Goal: Task Accomplishment & Management: Complete application form

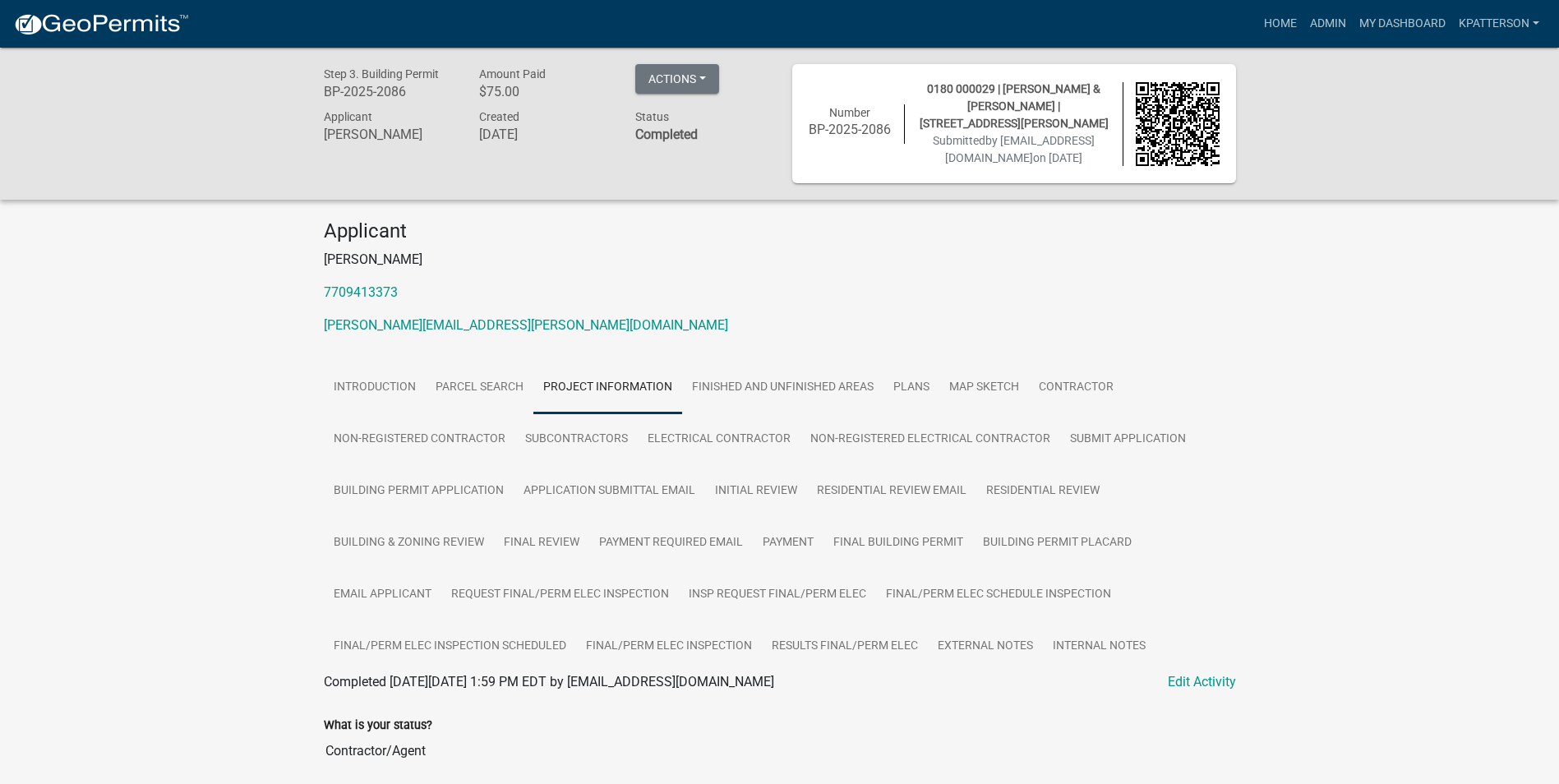
scroll to position [492, 0]
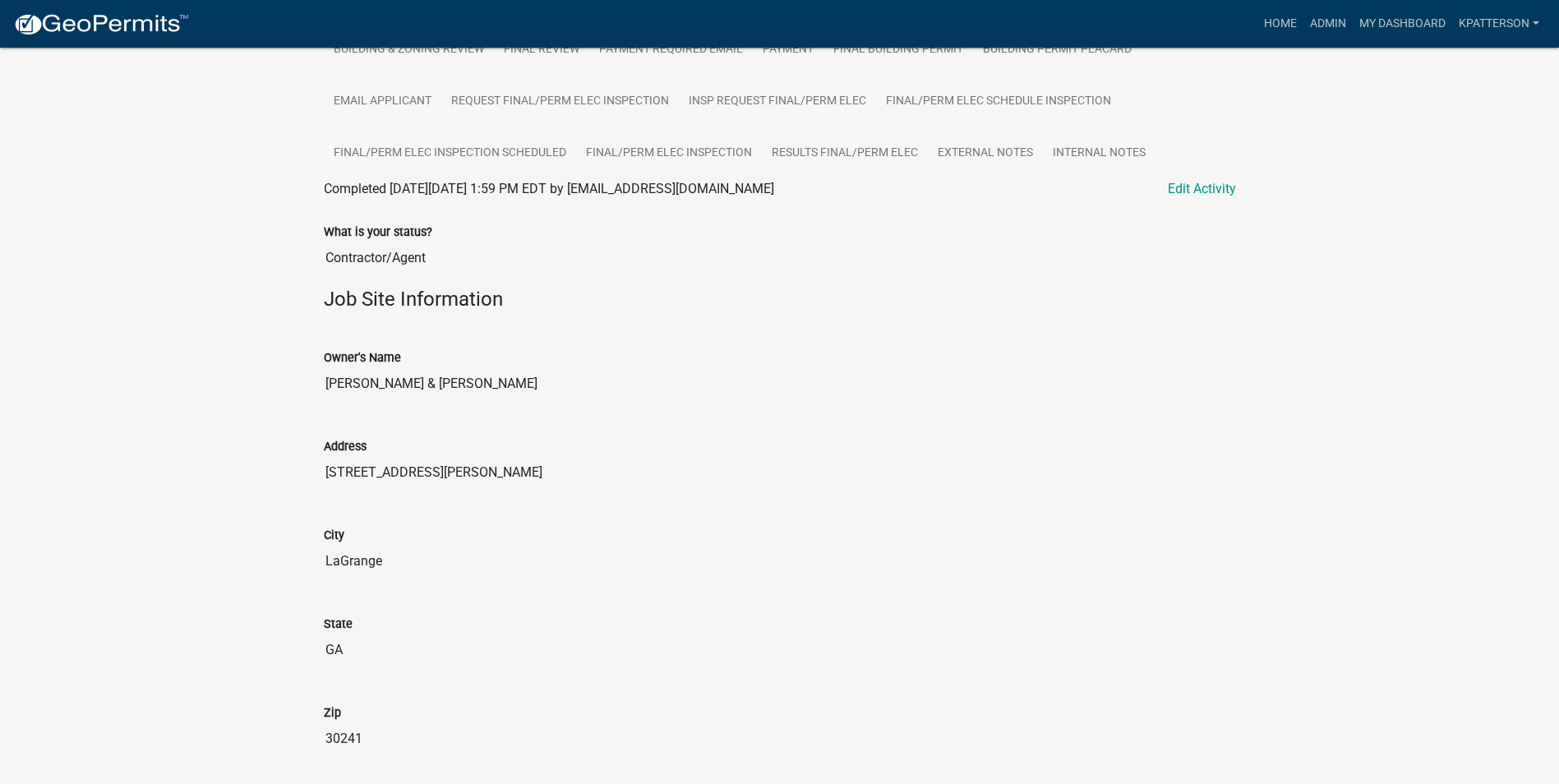
click at [602, 370] on input "[PERSON_NAME] & [PERSON_NAME]" at bounding box center [780, 384] width 912 height 33
click at [1269, 31] on link "Home" at bounding box center [1280, 24] width 46 height 32
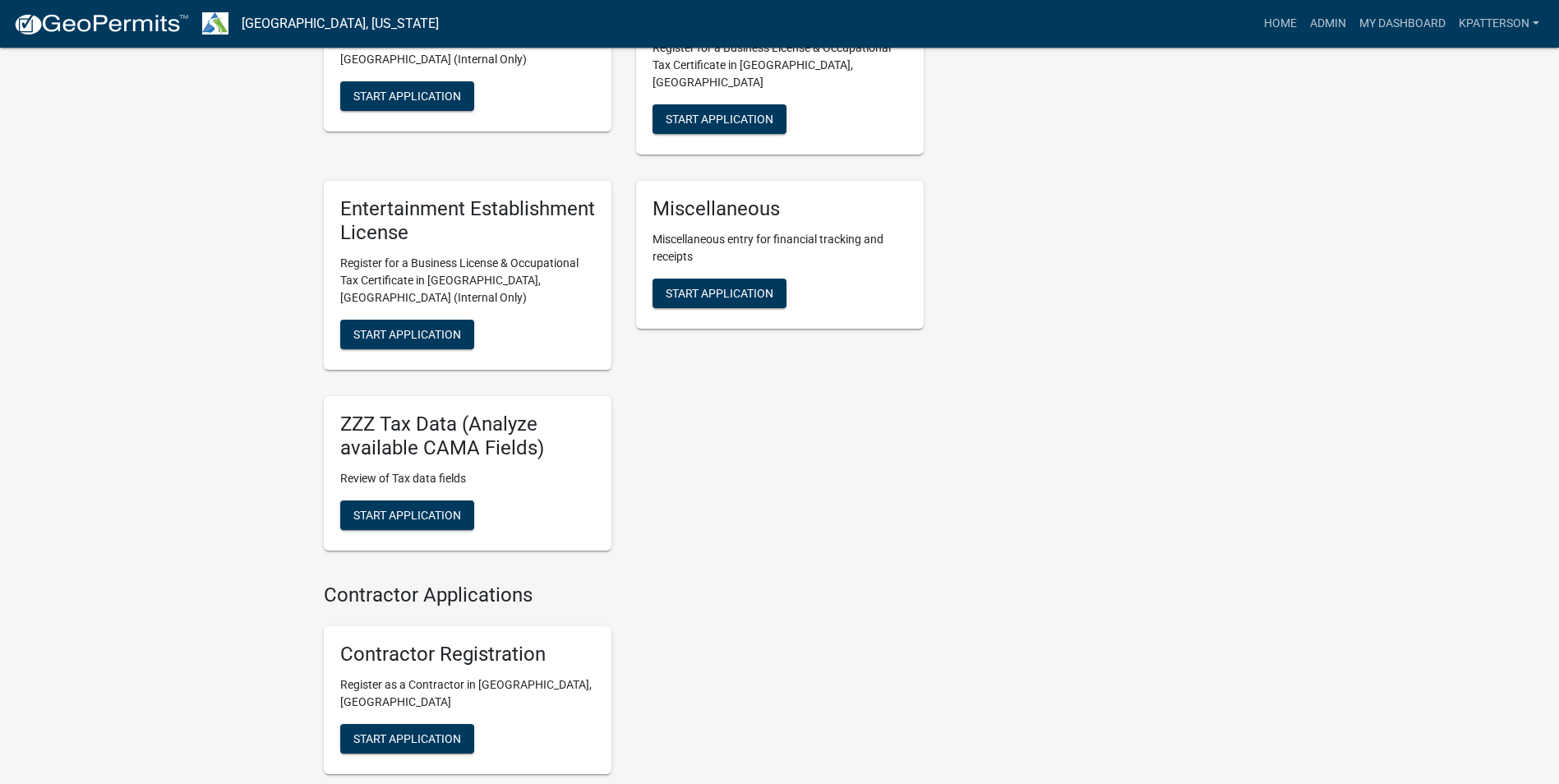
scroll to position [1558, 0]
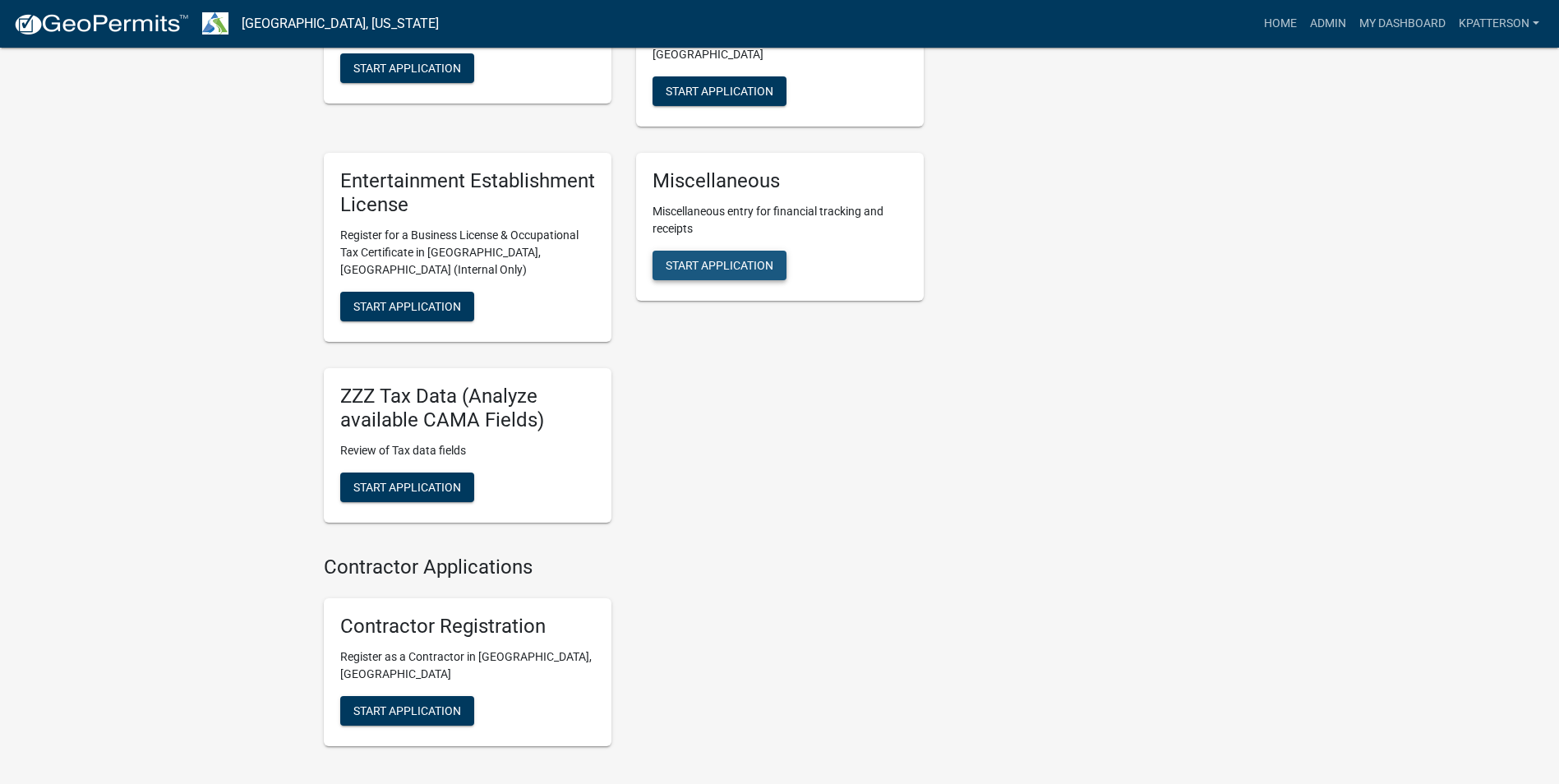
click at [725, 259] on span "Start Application" at bounding box center [720, 266] width 108 height 13
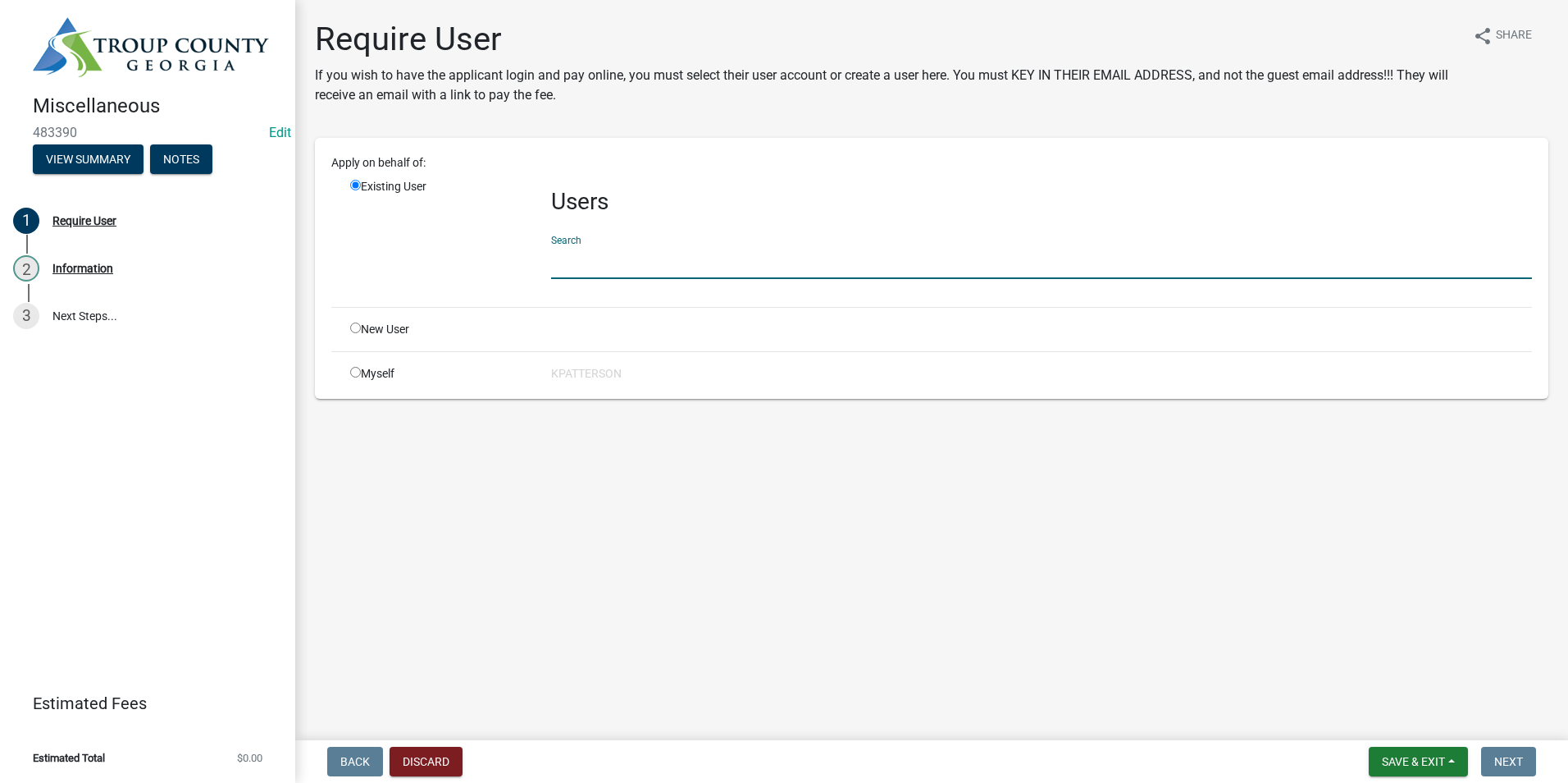
click at [660, 266] on input "text" at bounding box center [1041, 262] width 981 height 34
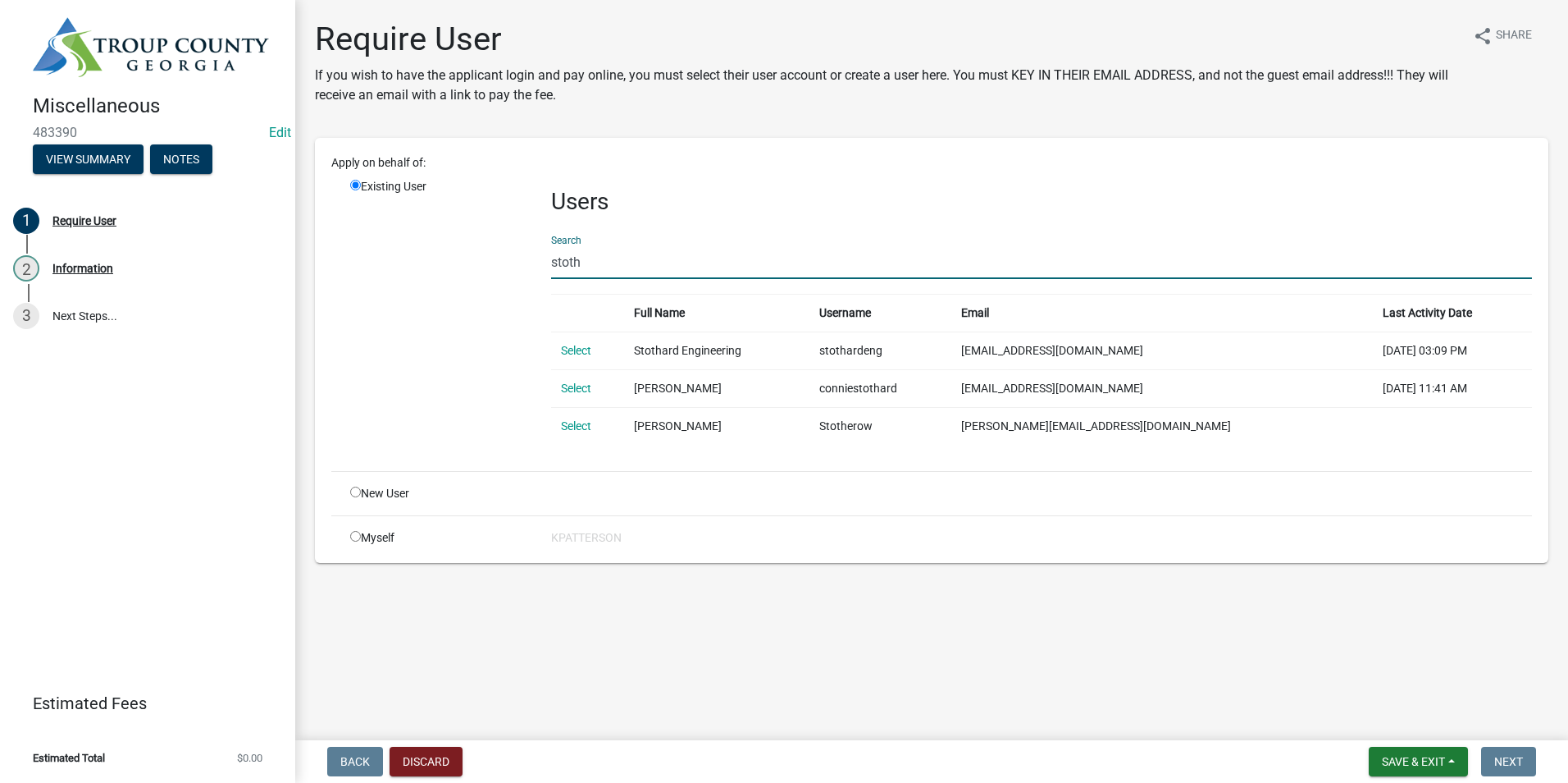
type input "stothard"
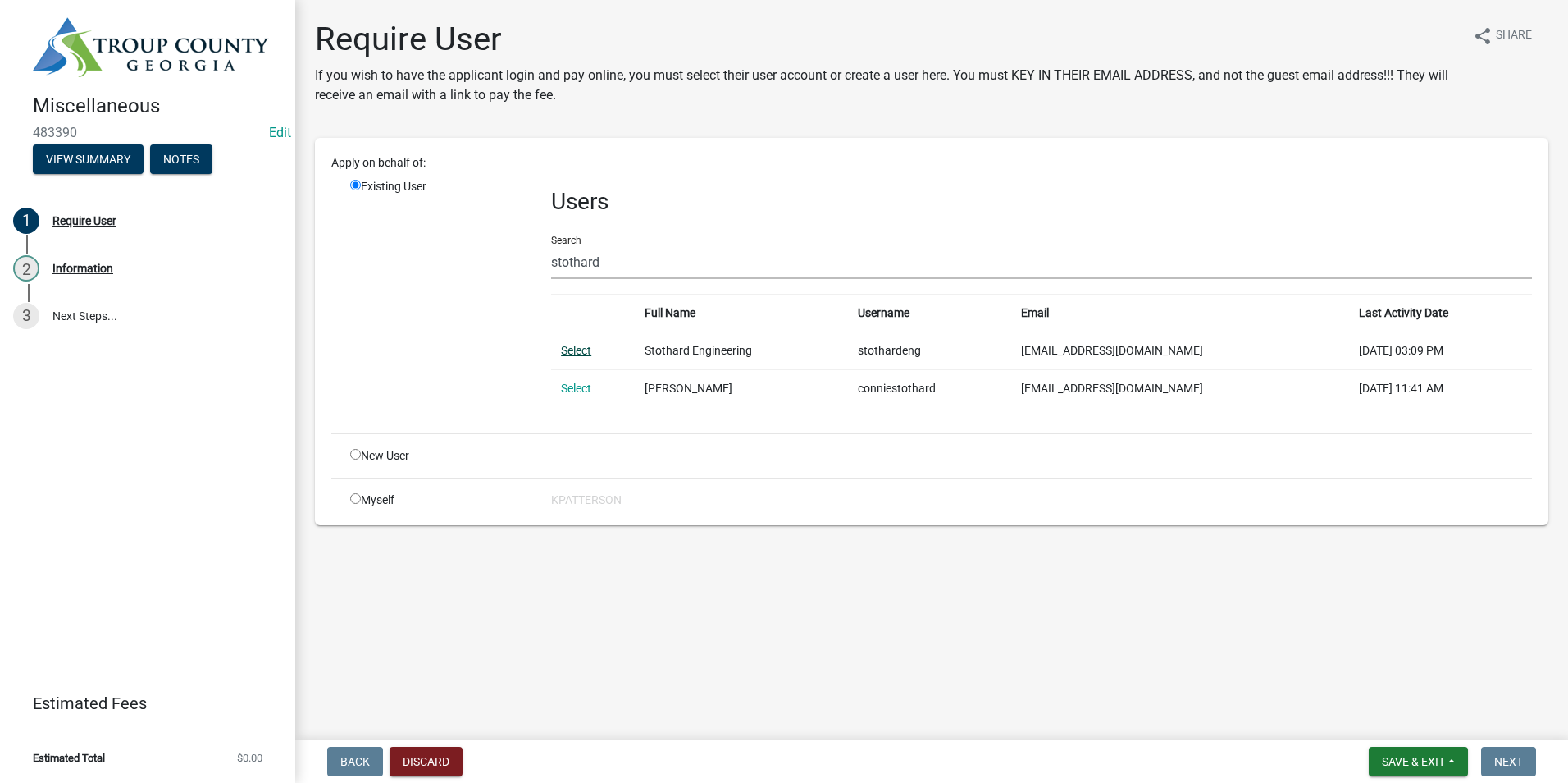
click at [572, 354] on link "Select" at bounding box center [576, 350] width 31 height 13
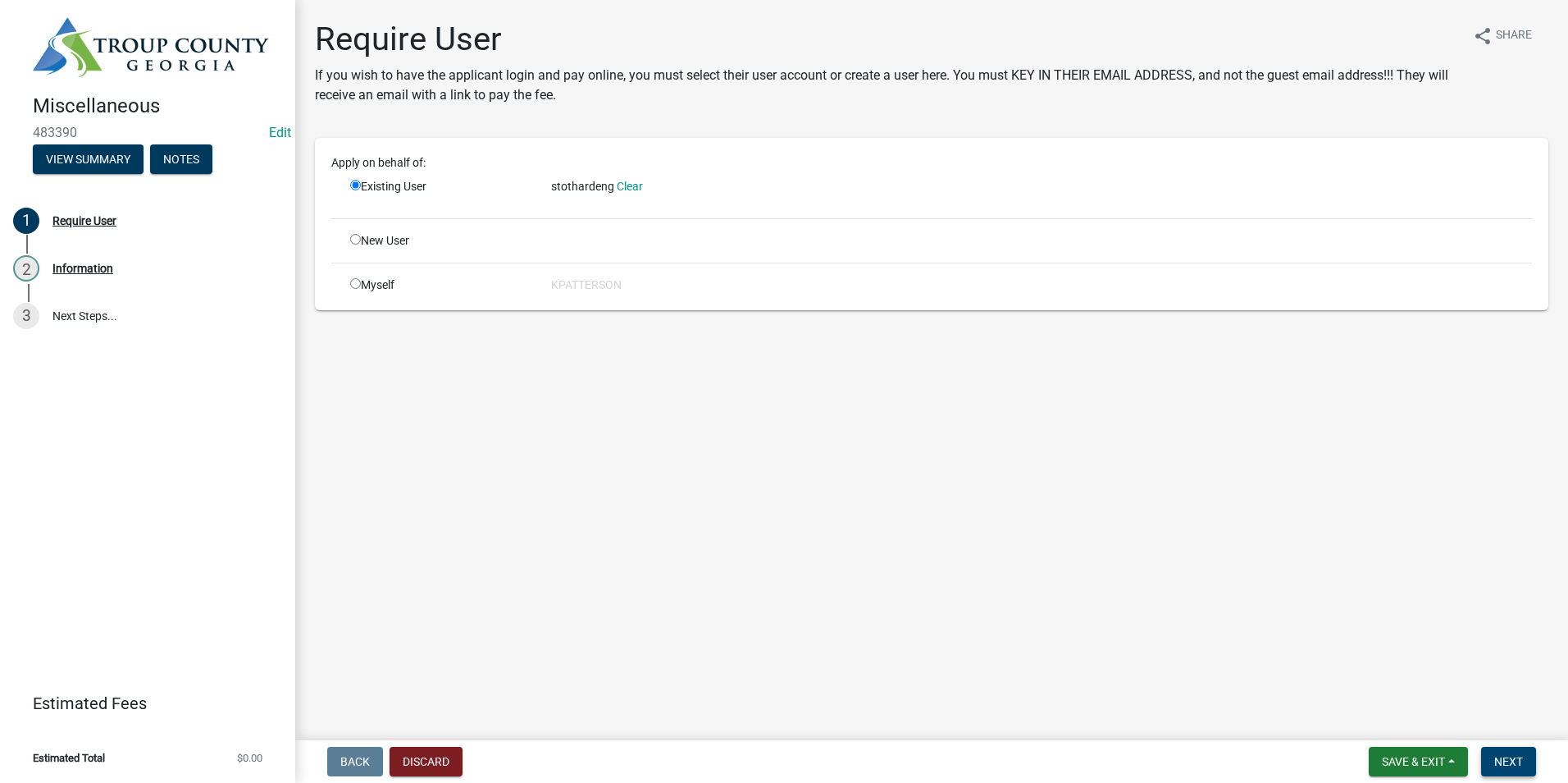
click at [1512, 761] on span "Next" at bounding box center [1508, 761] width 29 height 13
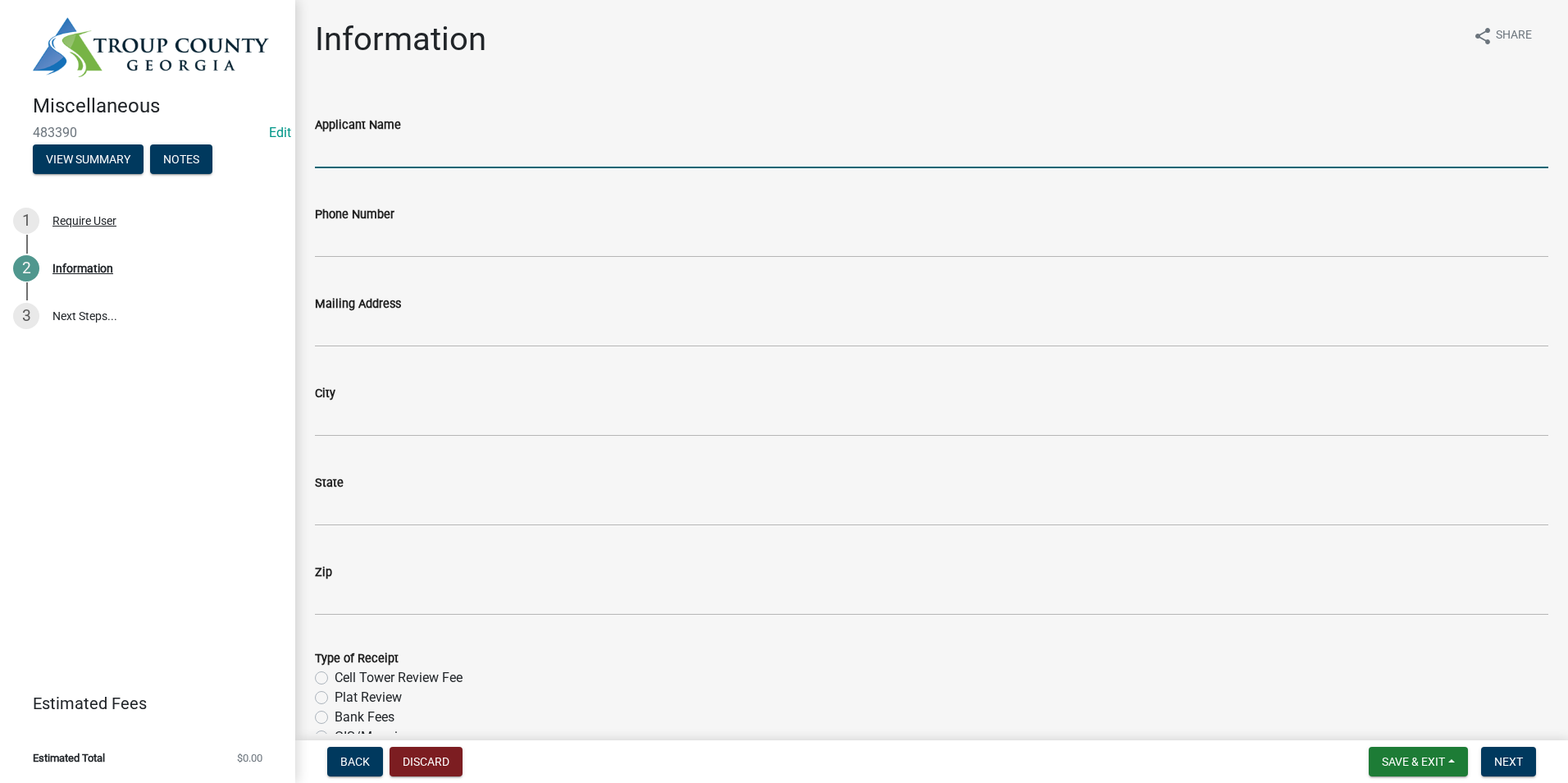
click at [371, 153] on input "Applicant Name" at bounding box center [932, 151] width 1234 height 34
type input "Stothard Surveying Inc."
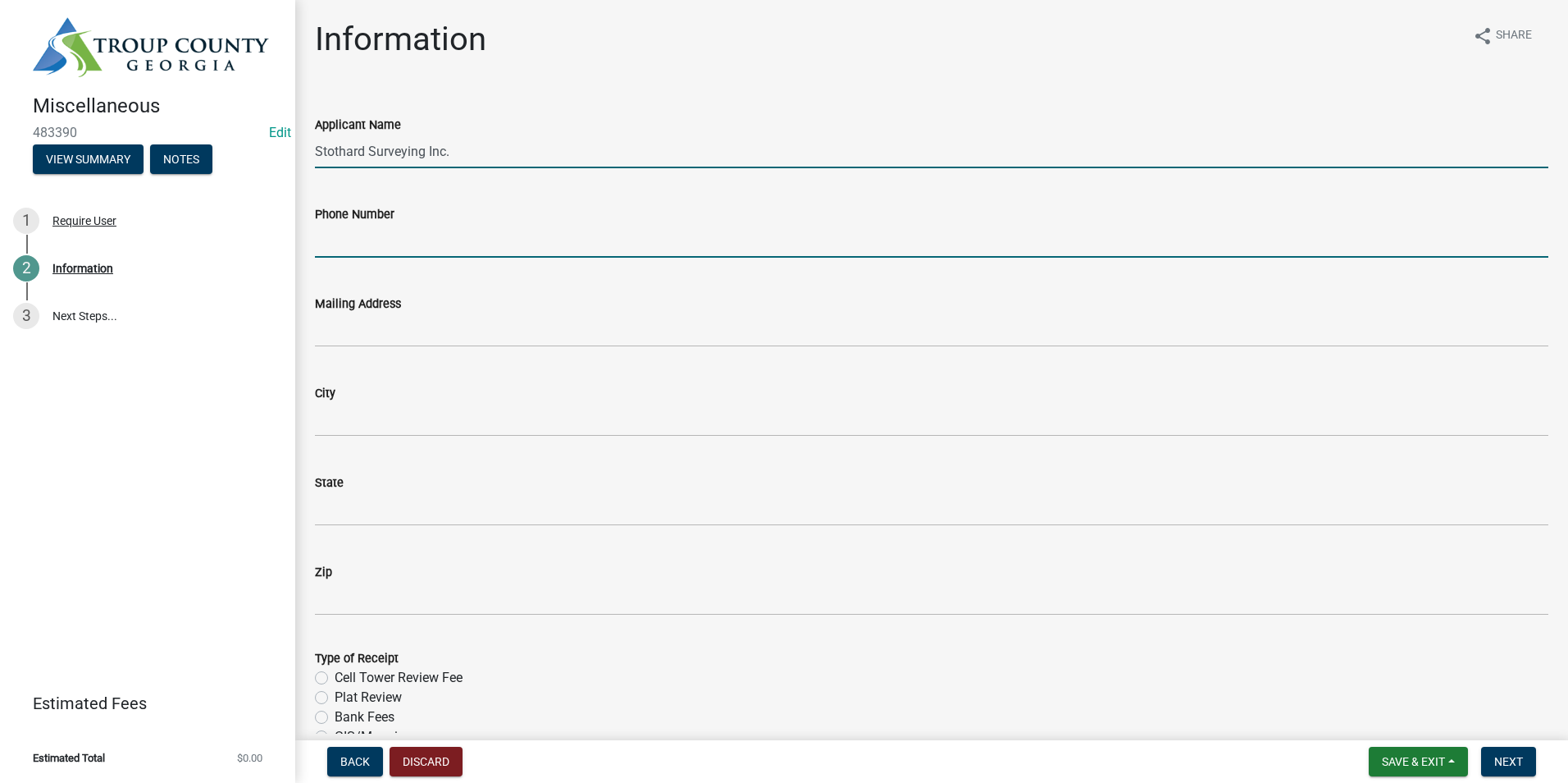
click at [399, 236] on input "Phone Number" at bounding box center [932, 241] width 1234 height 34
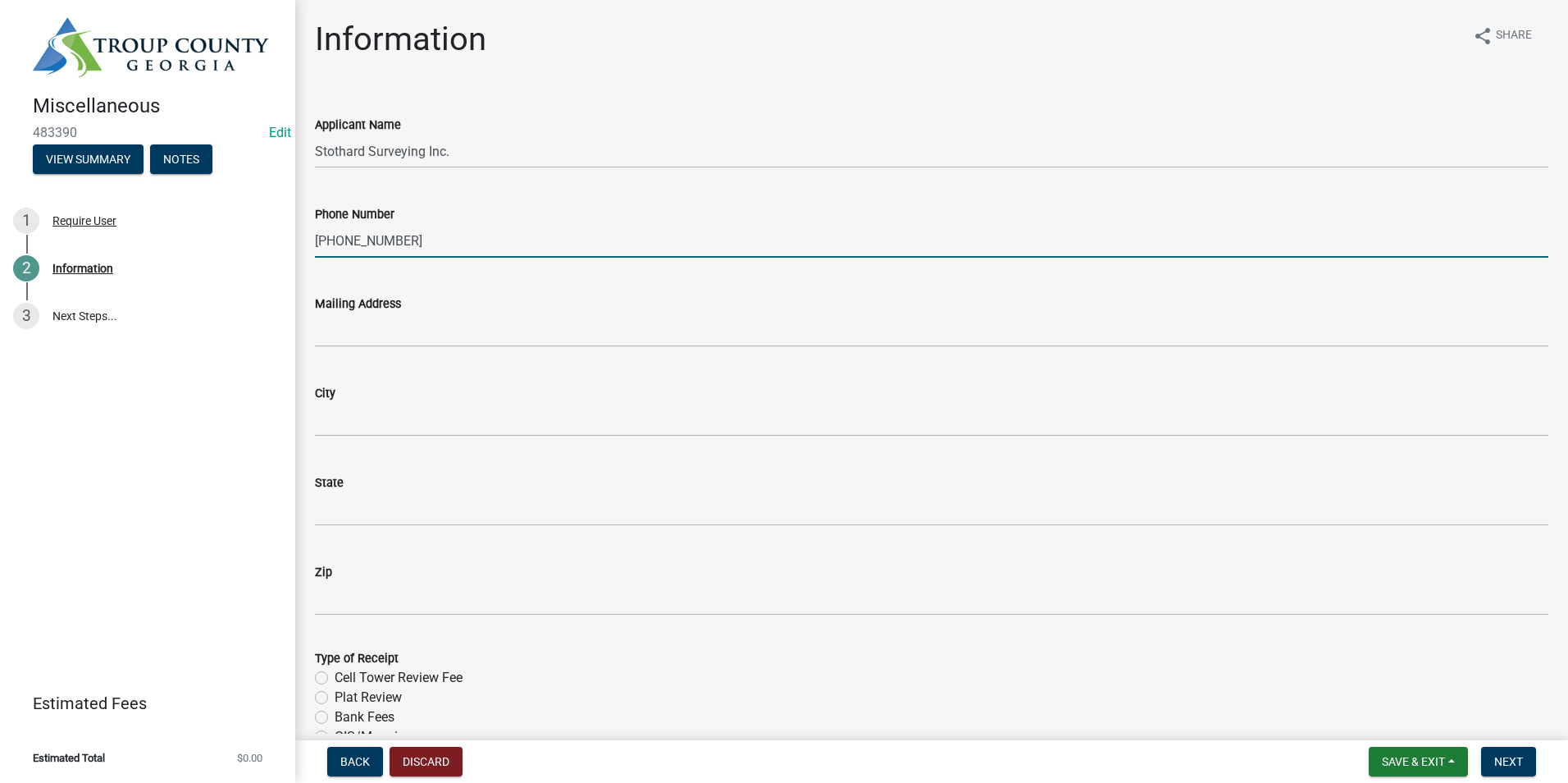
type input "[PHONE_NUMBER]"
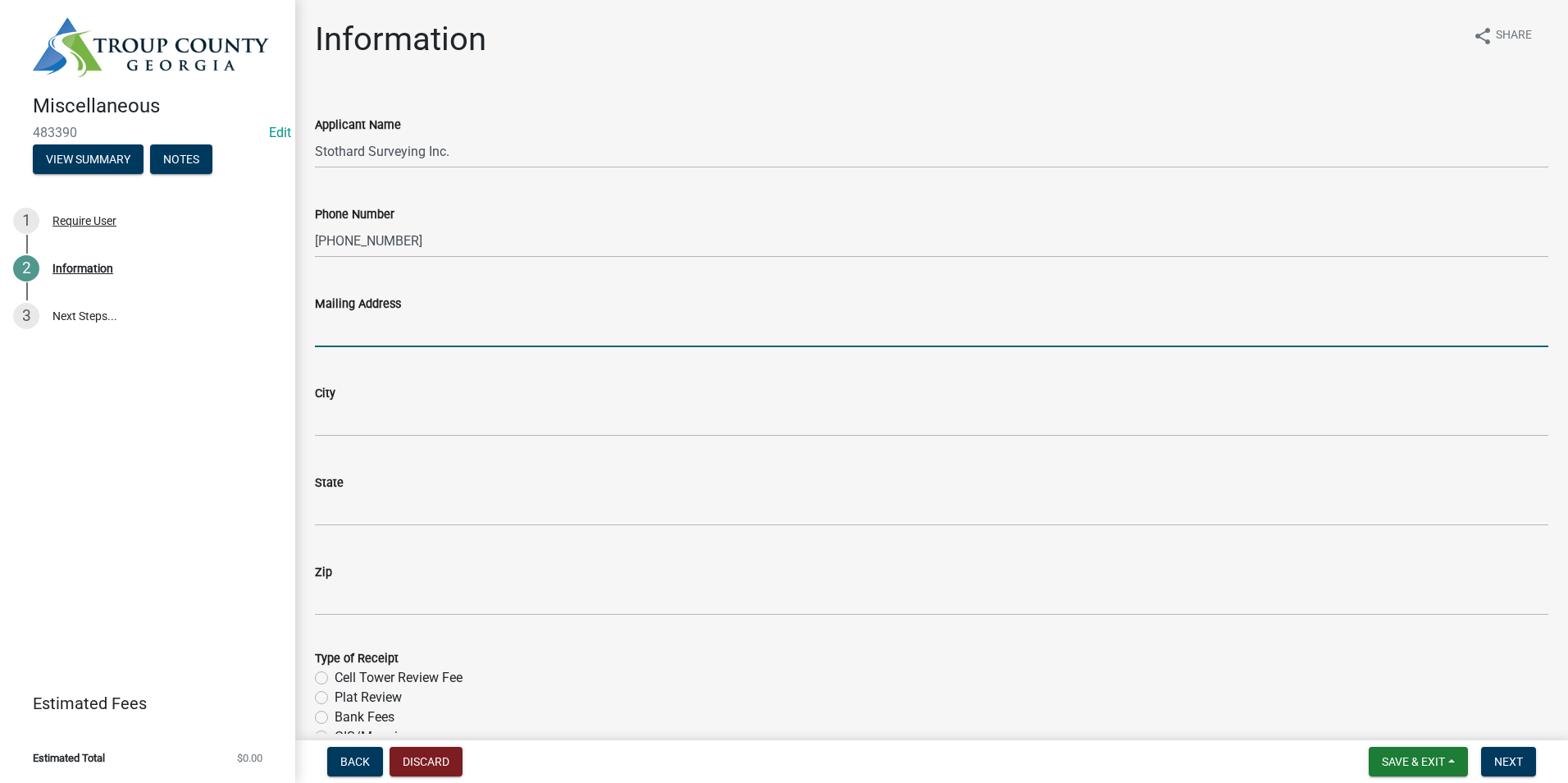
click at [422, 335] on input "Mailing Address" at bounding box center [932, 330] width 1234 height 34
type input "1008 [PERSON_NAME] St."
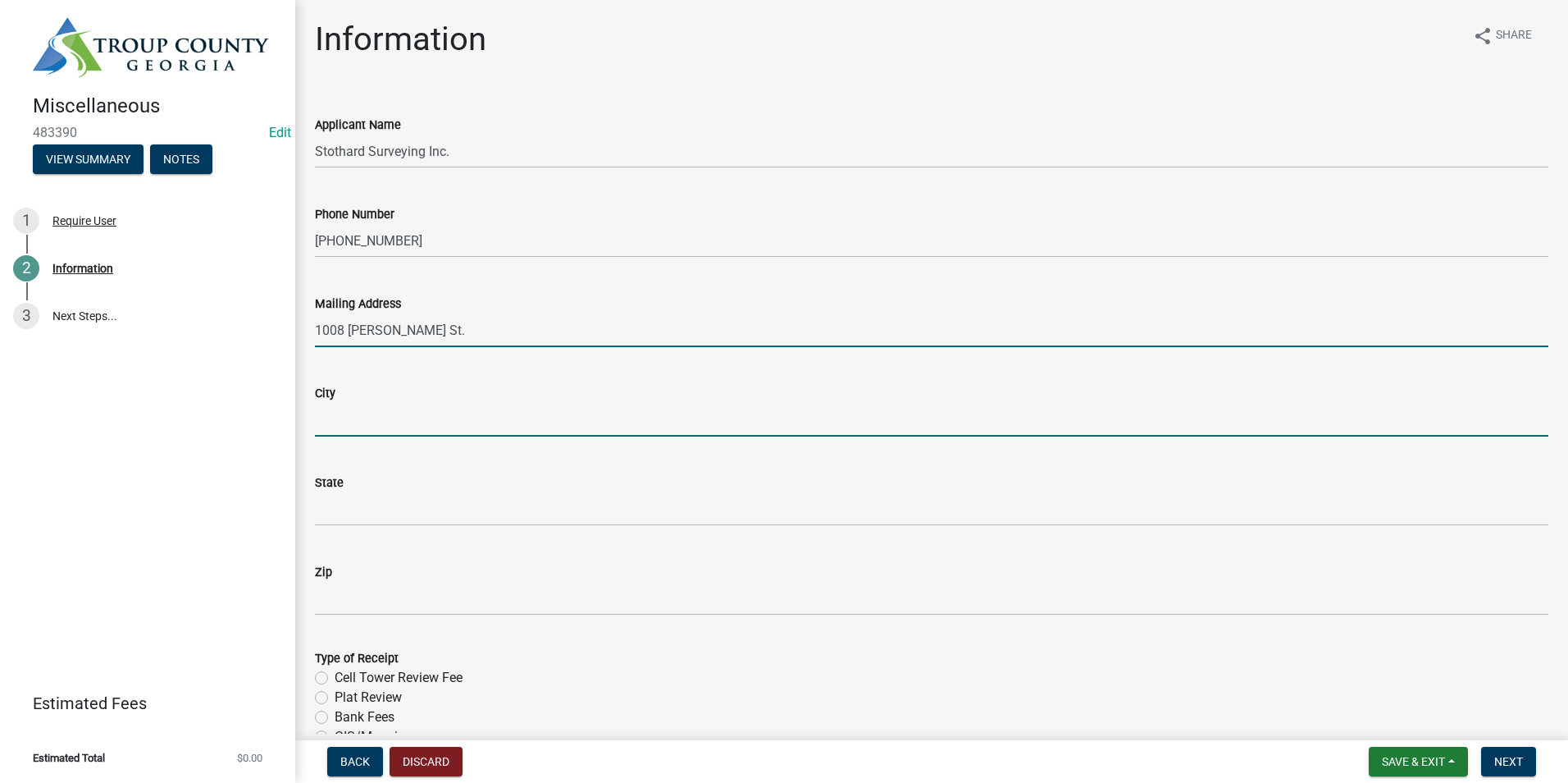
type input "LaGrange"
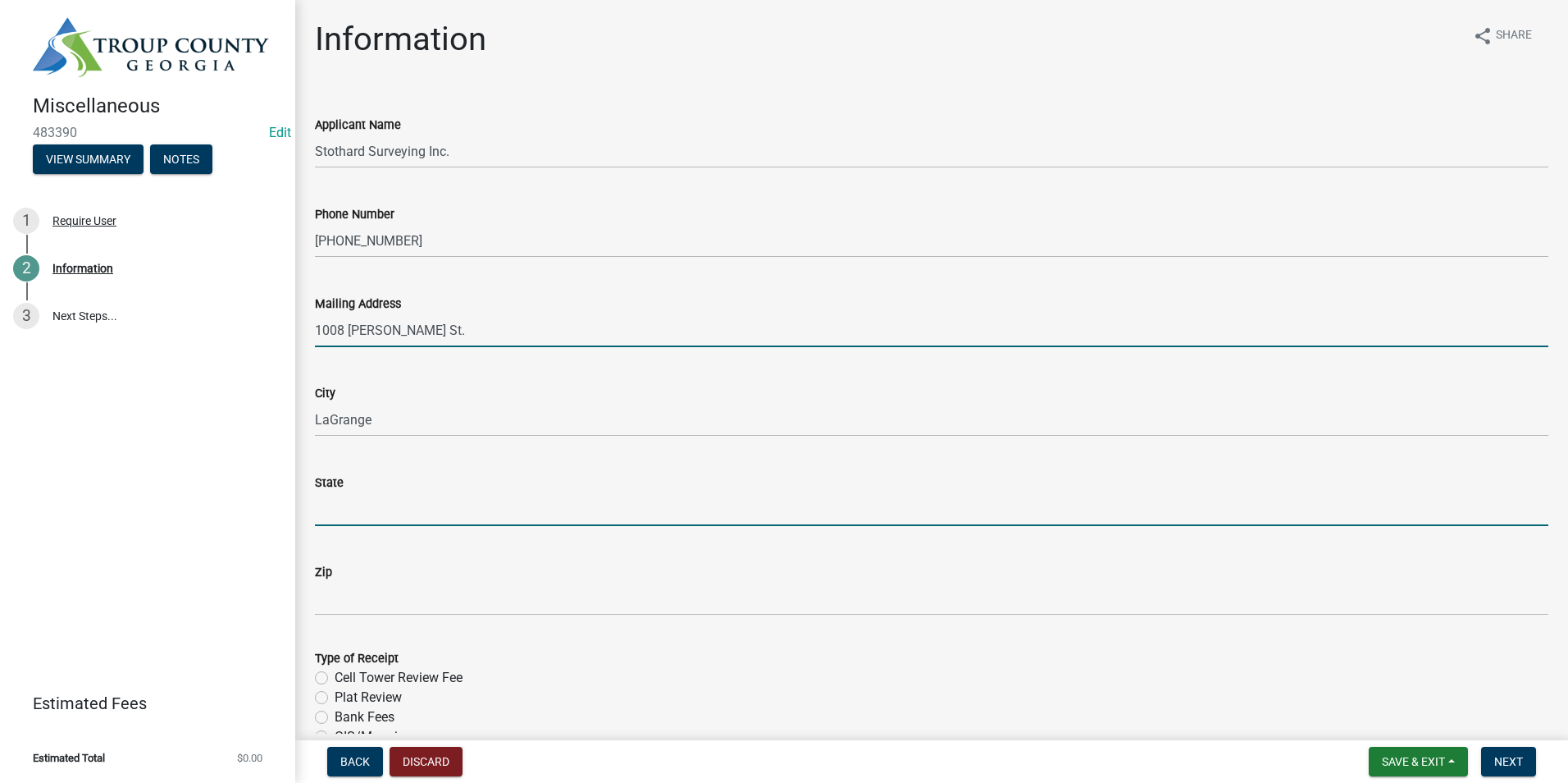
type input "GA"
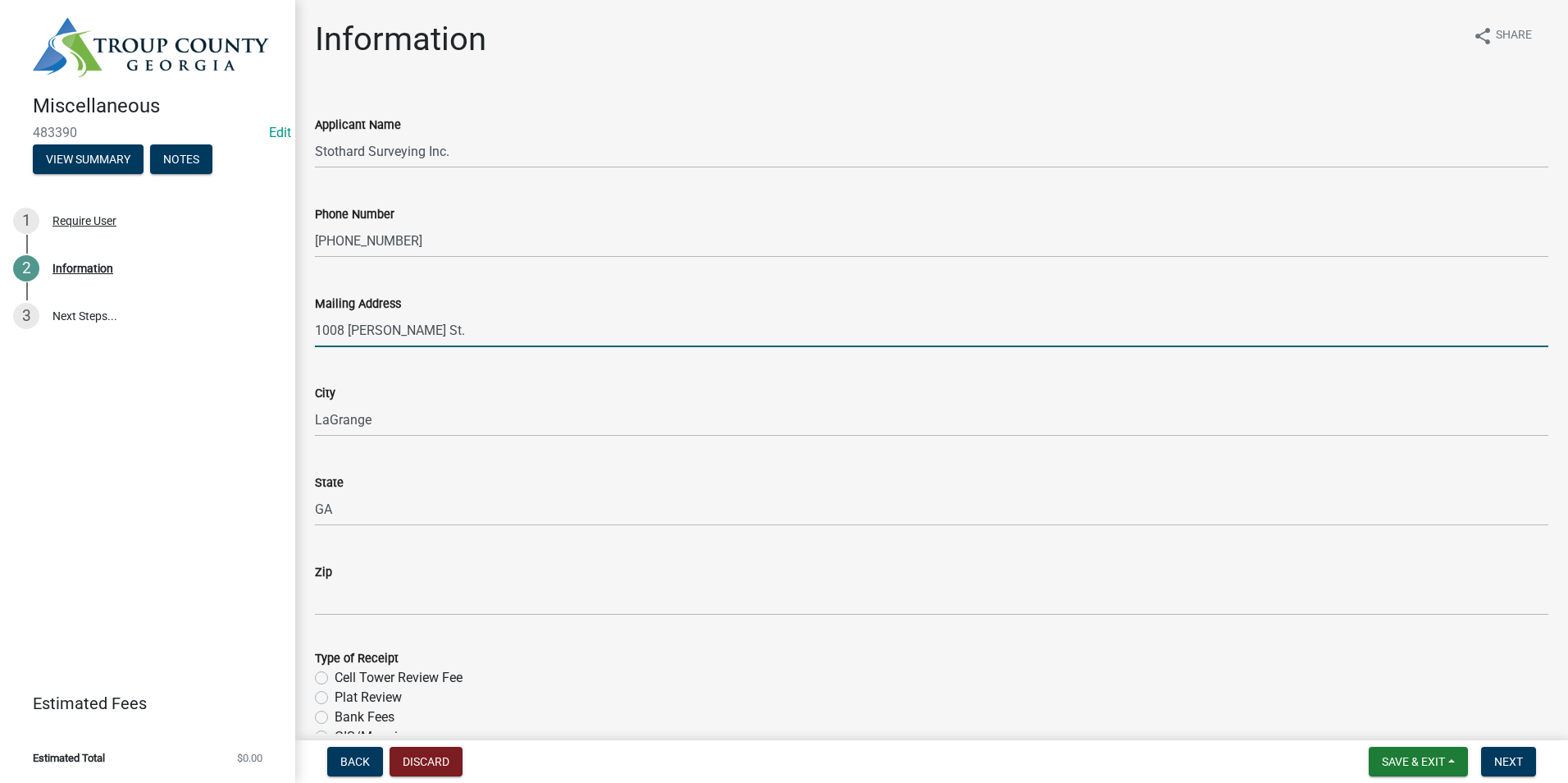
type input "30241"
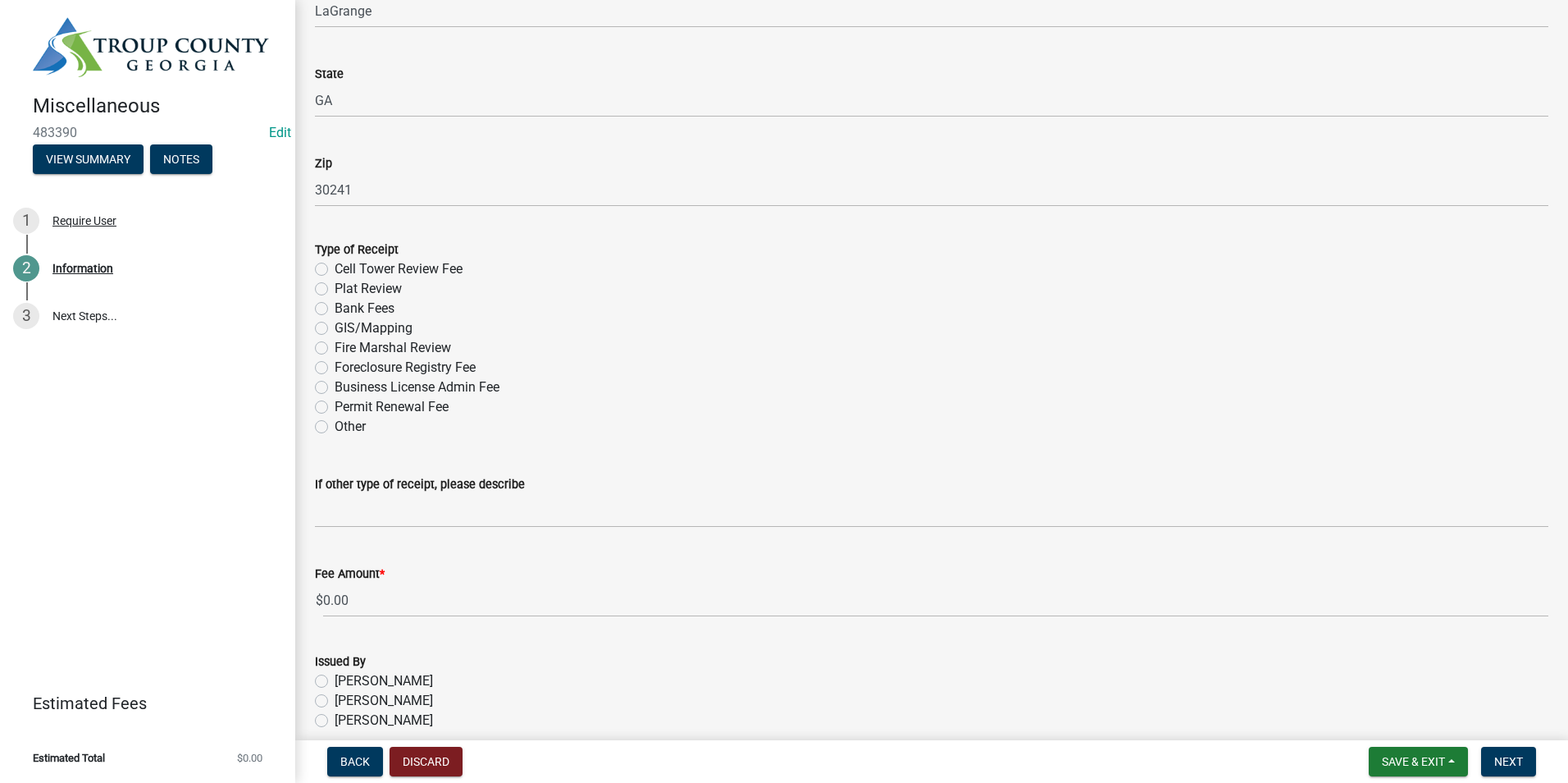
scroll to position [411, 0]
click at [335, 287] on label "Plat Review" at bounding box center [368, 287] width 67 height 20
click at [335, 287] on input "Plat Review" at bounding box center [340, 282] width 11 height 11
radio input "true"
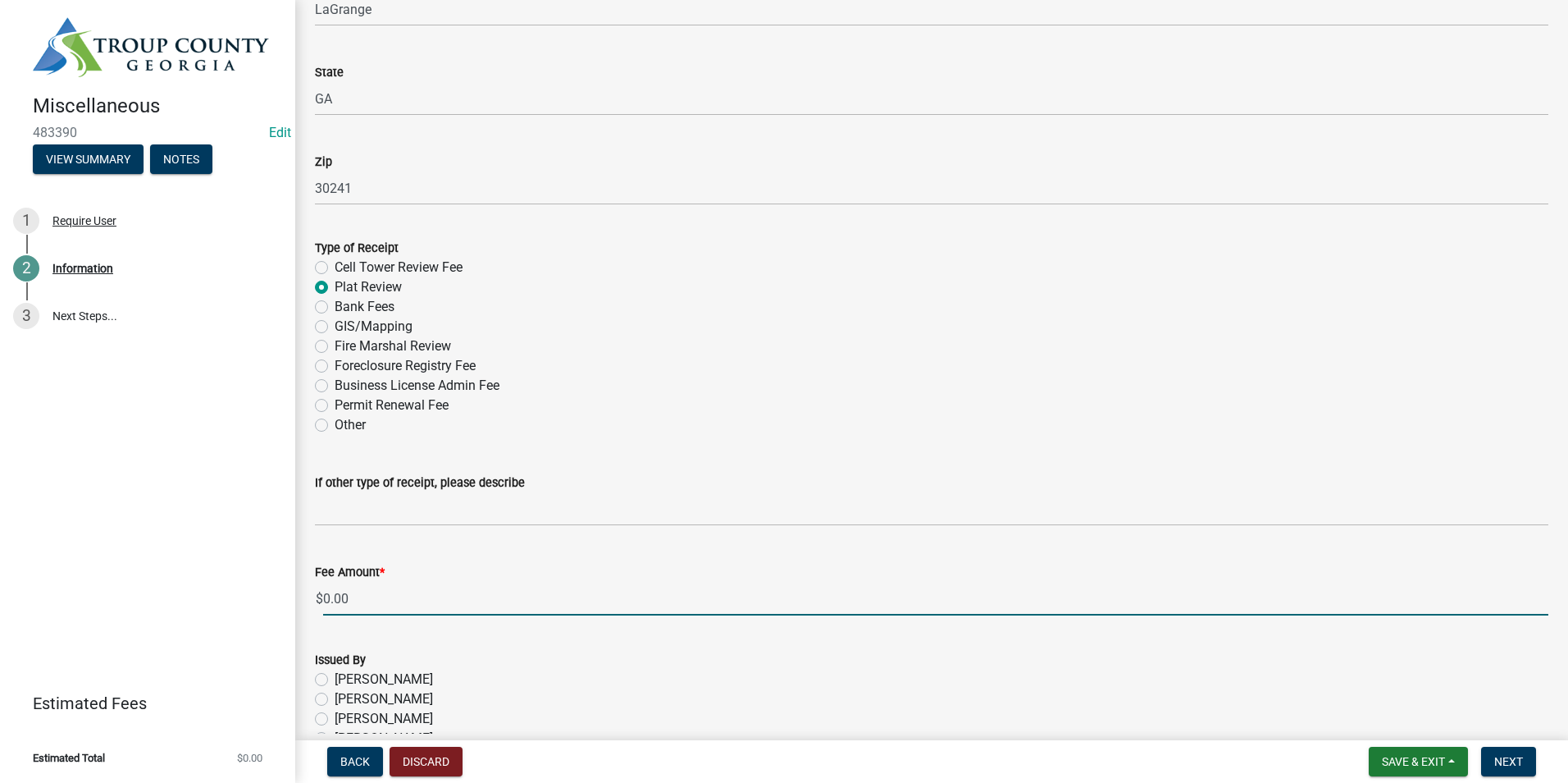
drag, startPoint x: 353, startPoint y: 592, endPoint x: 195, endPoint y: 594, distance: 158.0
click at [202, 597] on div "Miscellaneous 483390 Edit View Summary Notes 1 Require User 2 Information 3 Nex…" at bounding box center [784, 392] width 1568 height 783
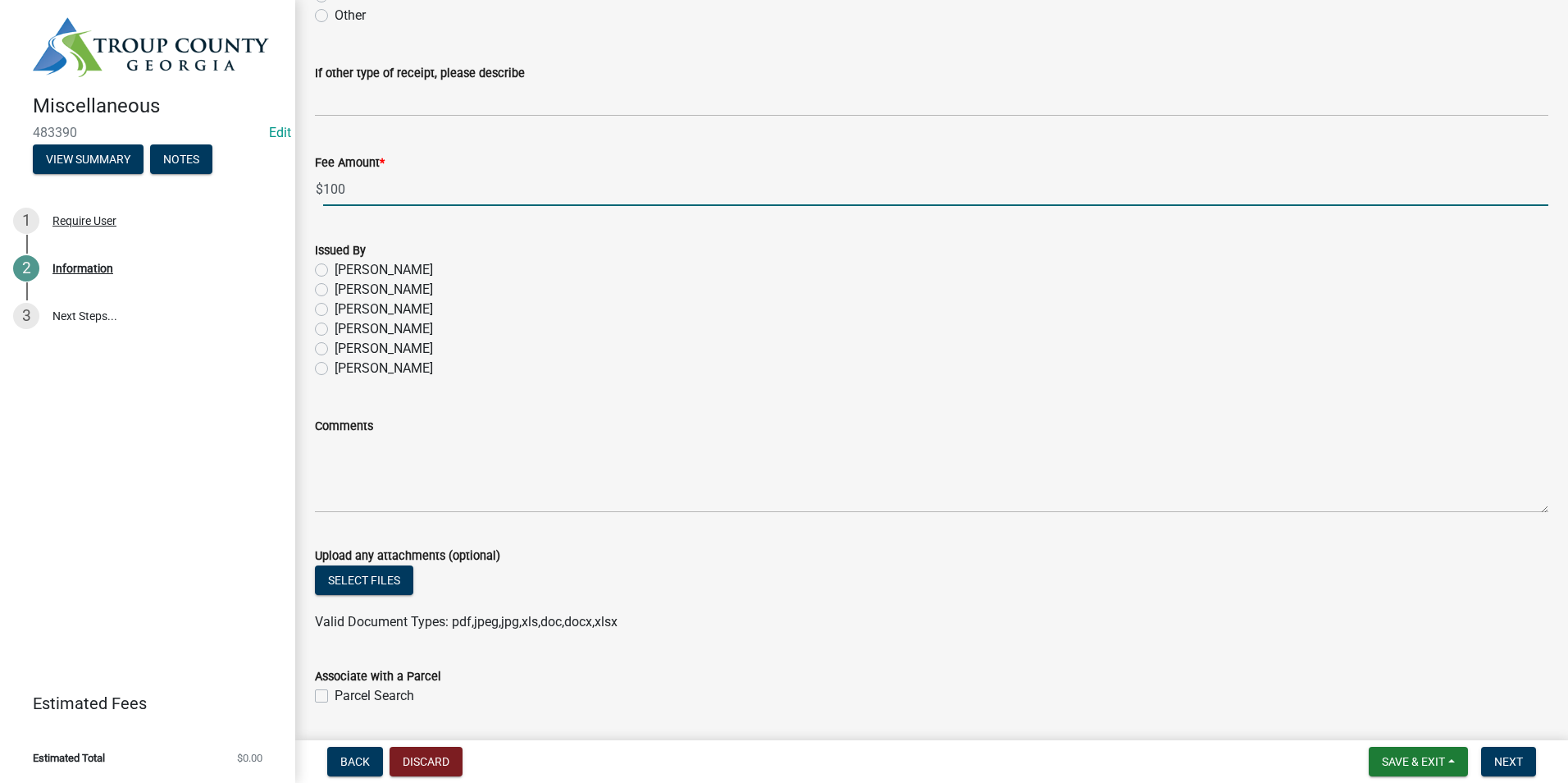
scroll to position [820, 0]
type input "100"
click at [328, 371] on div "[PERSON_NAME]" at bounding box center [932, 367] width 1234 height 20
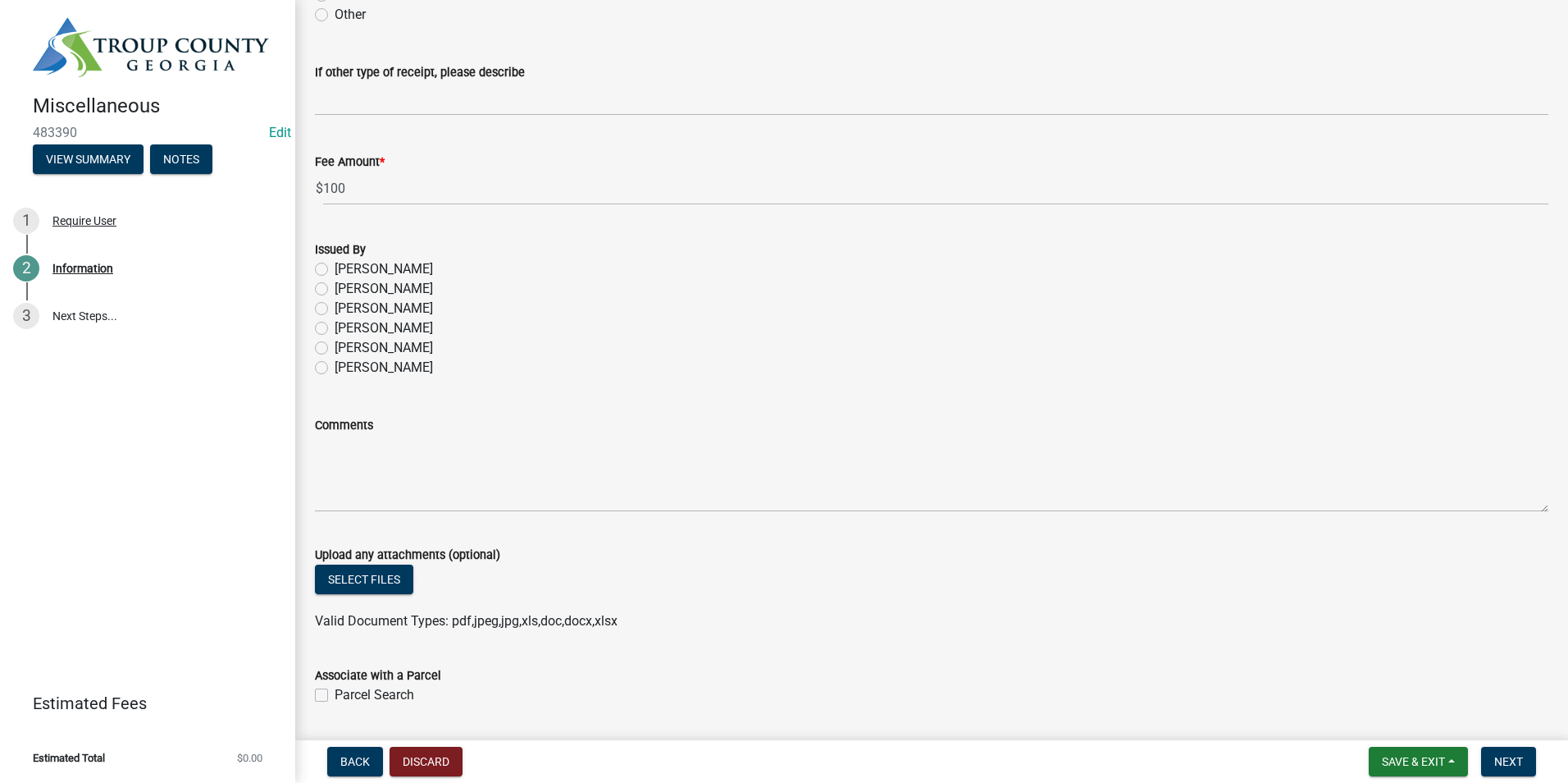
drag, startPoint x: 328, startPoint y: 371, endPoint x: 319, endPoint y: 373, distance: 9.2
click at [335, 373] on label "[PERSON_NAME]" at bounding box center [384, 367] width 99 height 20
click at [335, 368] on input "[PERSON_NAME]" at bounding box center [340, 362] width 11 height 11
radio input "true"
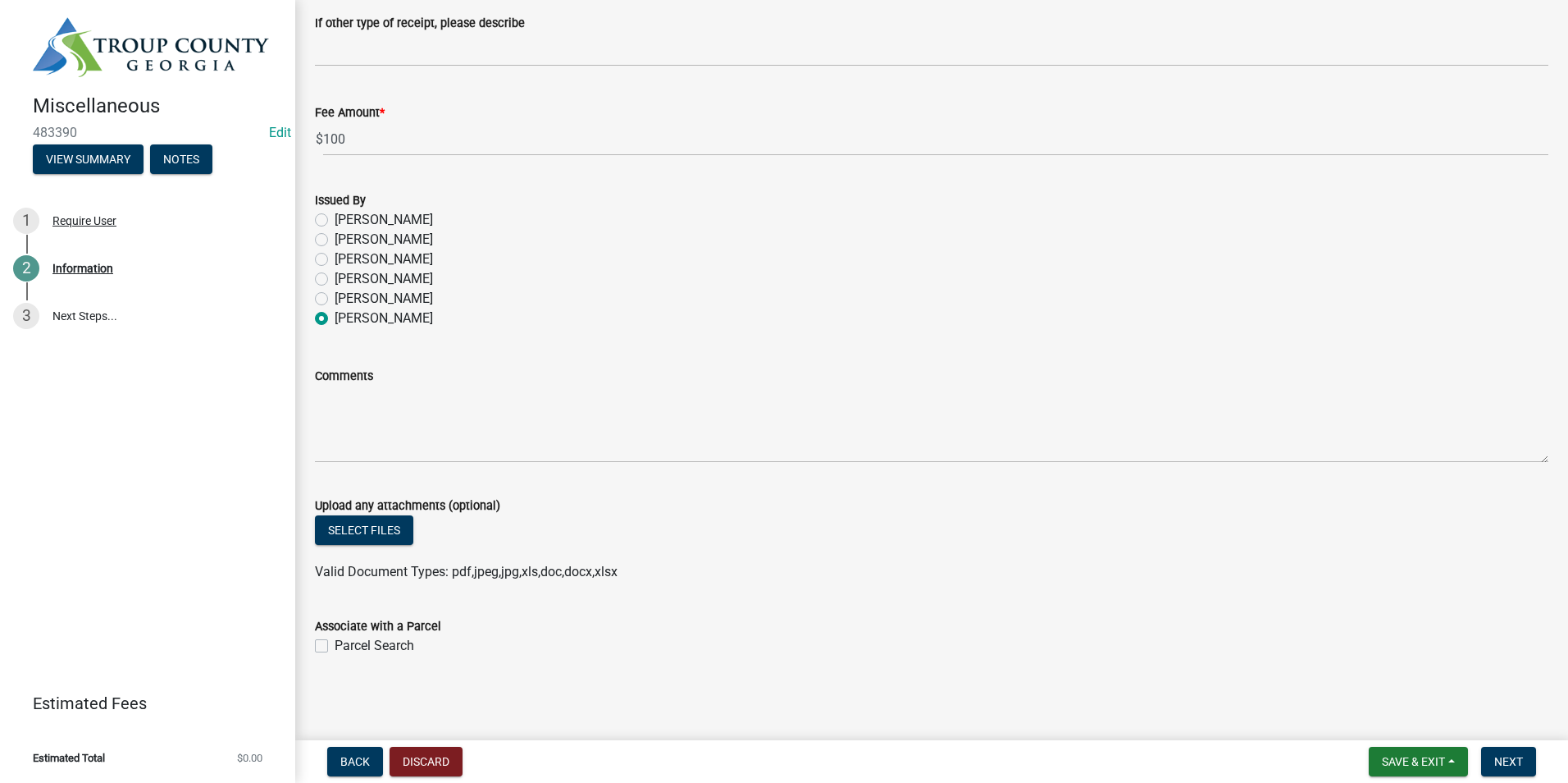
scroll to position [870, 0]
click at [335, 644] on label "Parcel Search" at bounding box center [375, 645] width 80 height 20
click at [335, 644] on input "Parcel Search" at bounding box center [340, 640] width 11 height 11
checkbox input "true"
click at [1530, 762] on button "Next" at bounding box center [1508, 761] width 55 height 30
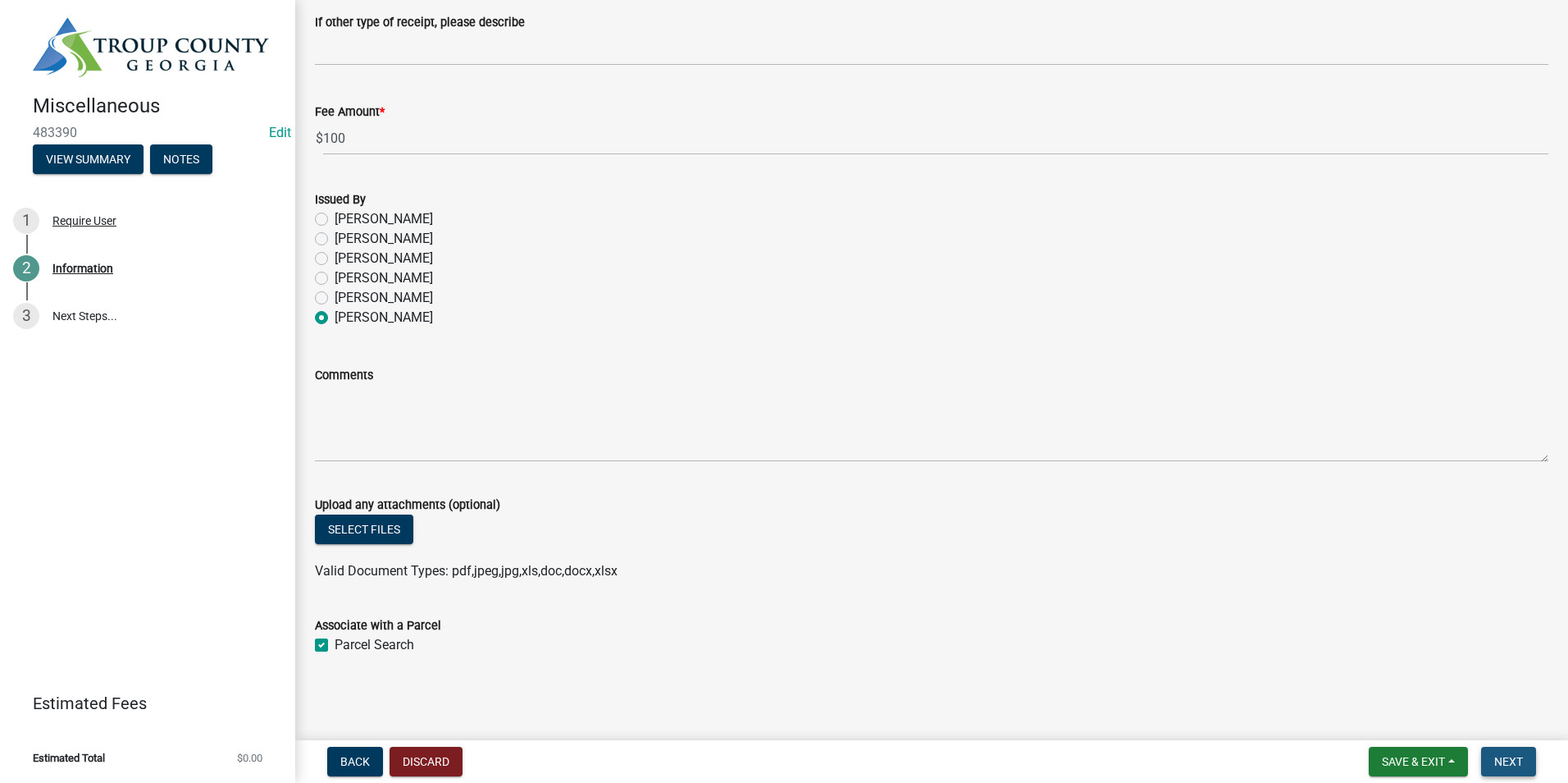
scroll to position [0, 0]
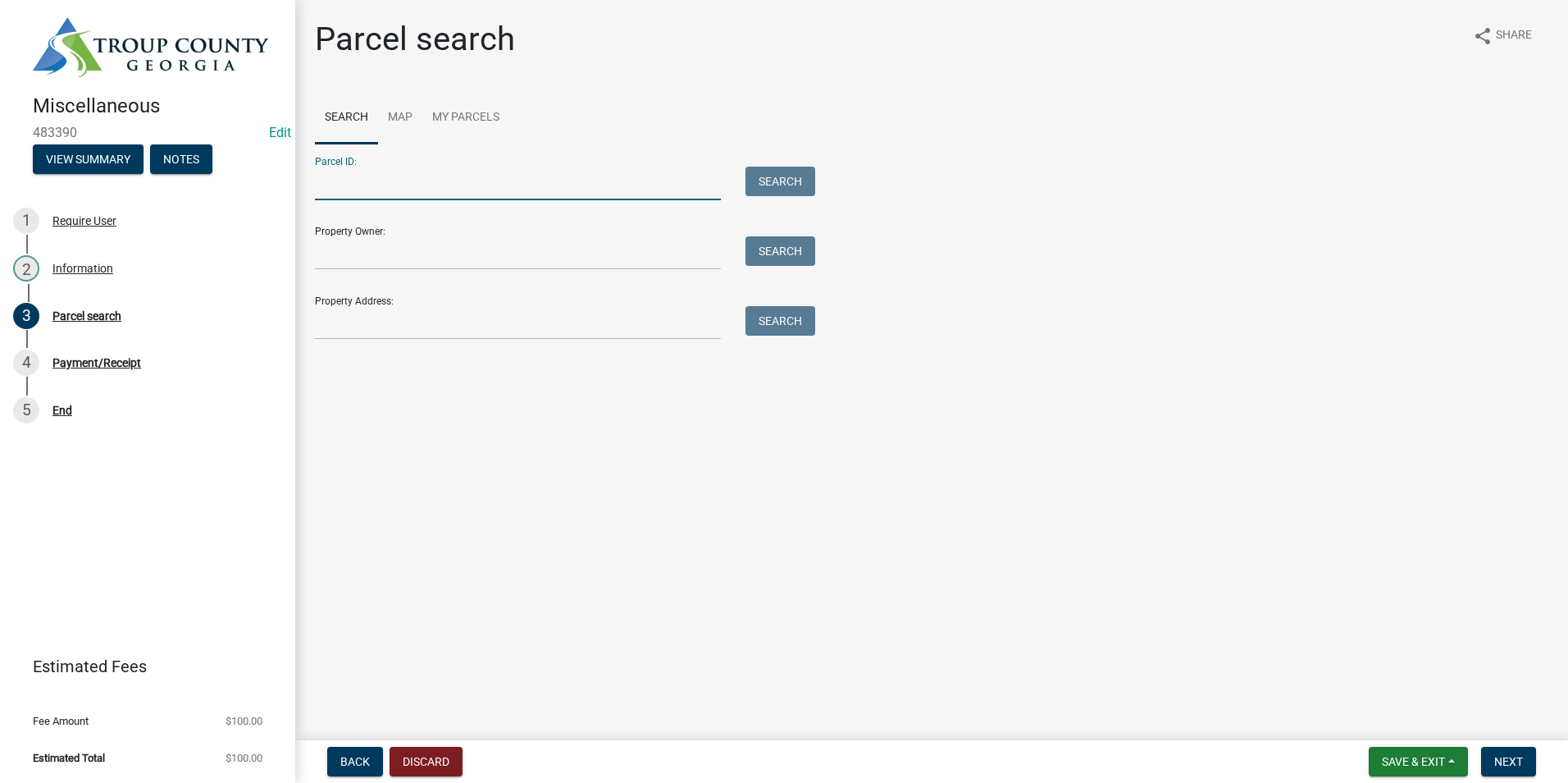
click at [377, 183] on input "Parcel ID:" at bounding box center [518, 183] width 406 height 34
type input "0570000058"
click at [786, 178] on button "Search" at bounding box center [780, 182] width 70 height 30
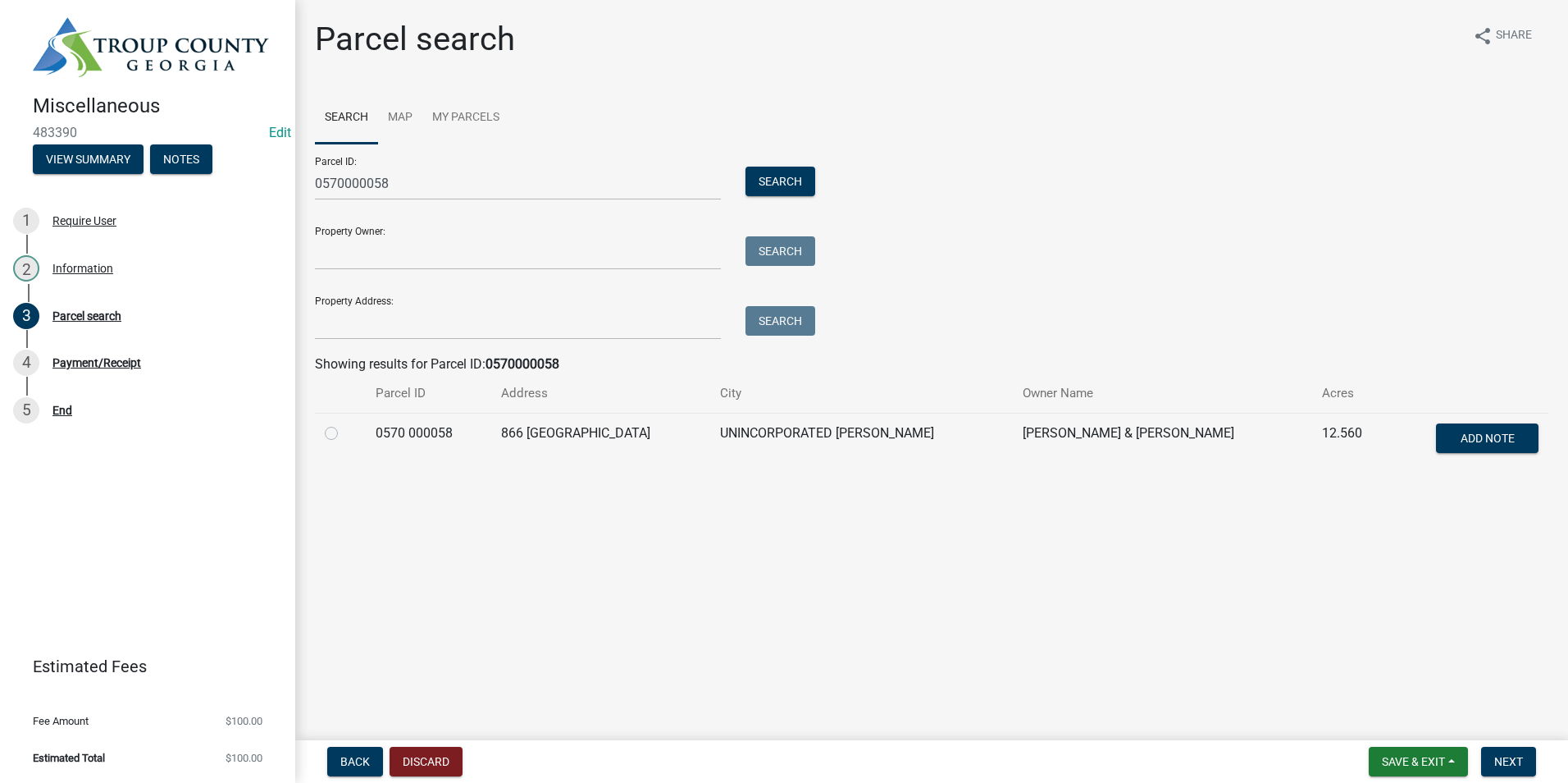
click at [344, 423] on label at bounding box center [344, 423] width 0 height 0
click at [344, 431] on 000058 "radio" at bounding box center [349, 428] width 11 height 11
radio 000058 "true"
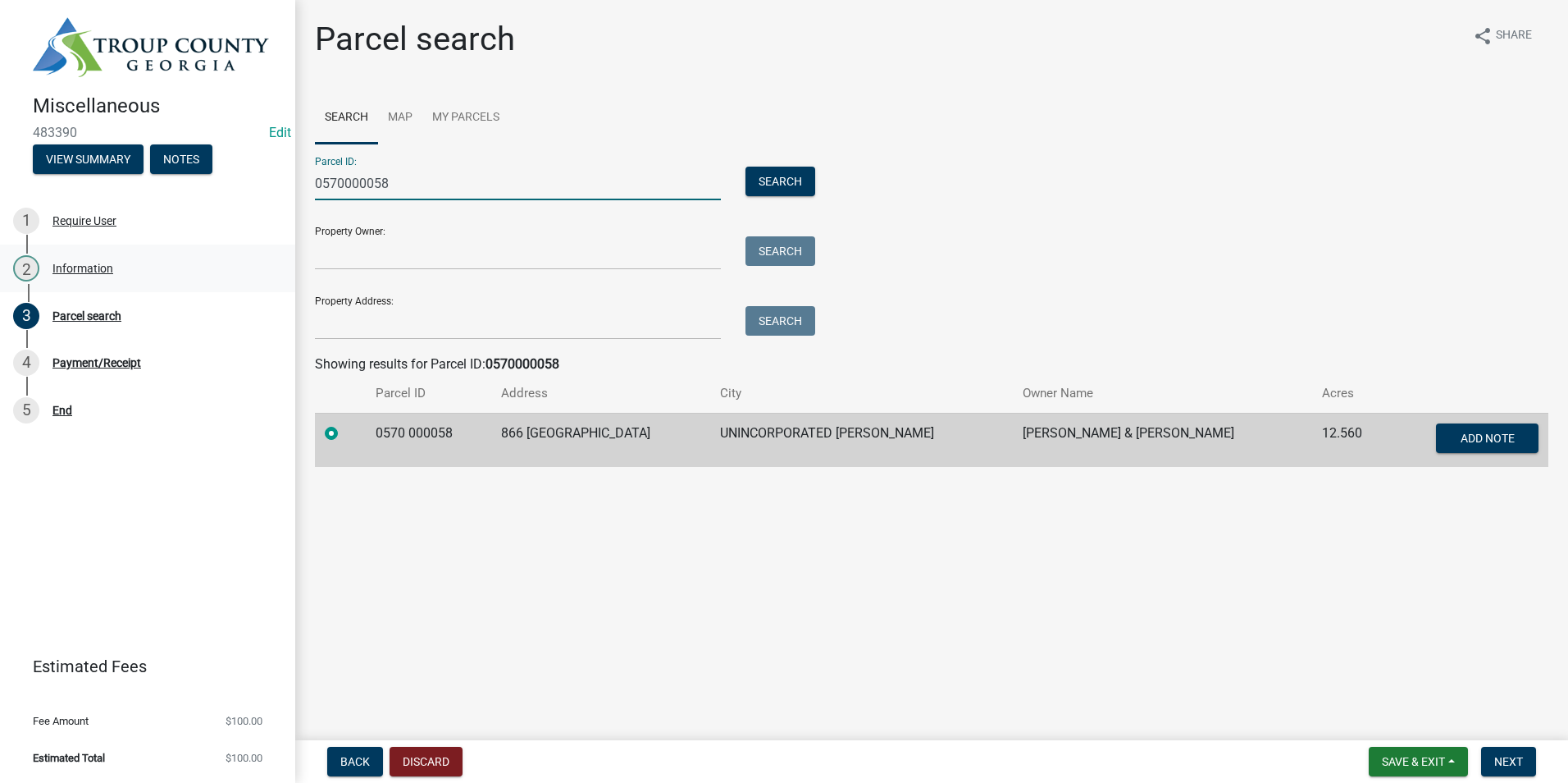
drag, startPoint x: 420, startPoint y: 196, endPoint x: 231, endPoint y: 248, distance: 196.0
click at [231, 248] on div "Miscellaneous 483390 Edit View Summary Notes 1 Require User 2 Information 3 Par…" at bounding box center [784, 392] width 1568 height 783
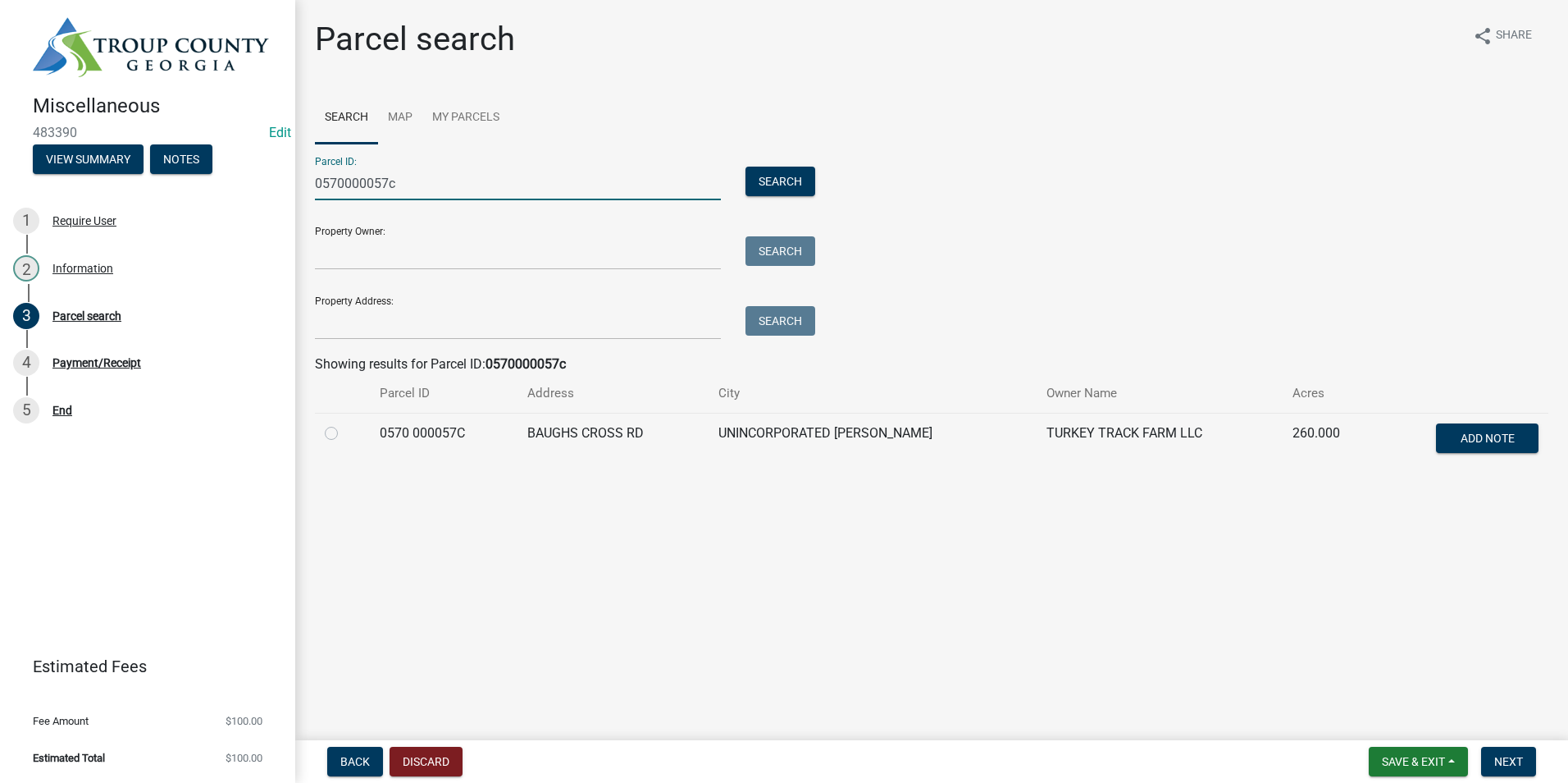
type input "0570000057c"
click at [338, 435] on div at bounding box center [342, 433] width 36 height 20
click at [344, 423] on label at bounding box center [344, 423] width 0 height 0
click at [344, 434] on 000057C "radio" at bounding box center [349, 428] width 11 height 11
radio 000057C "true"
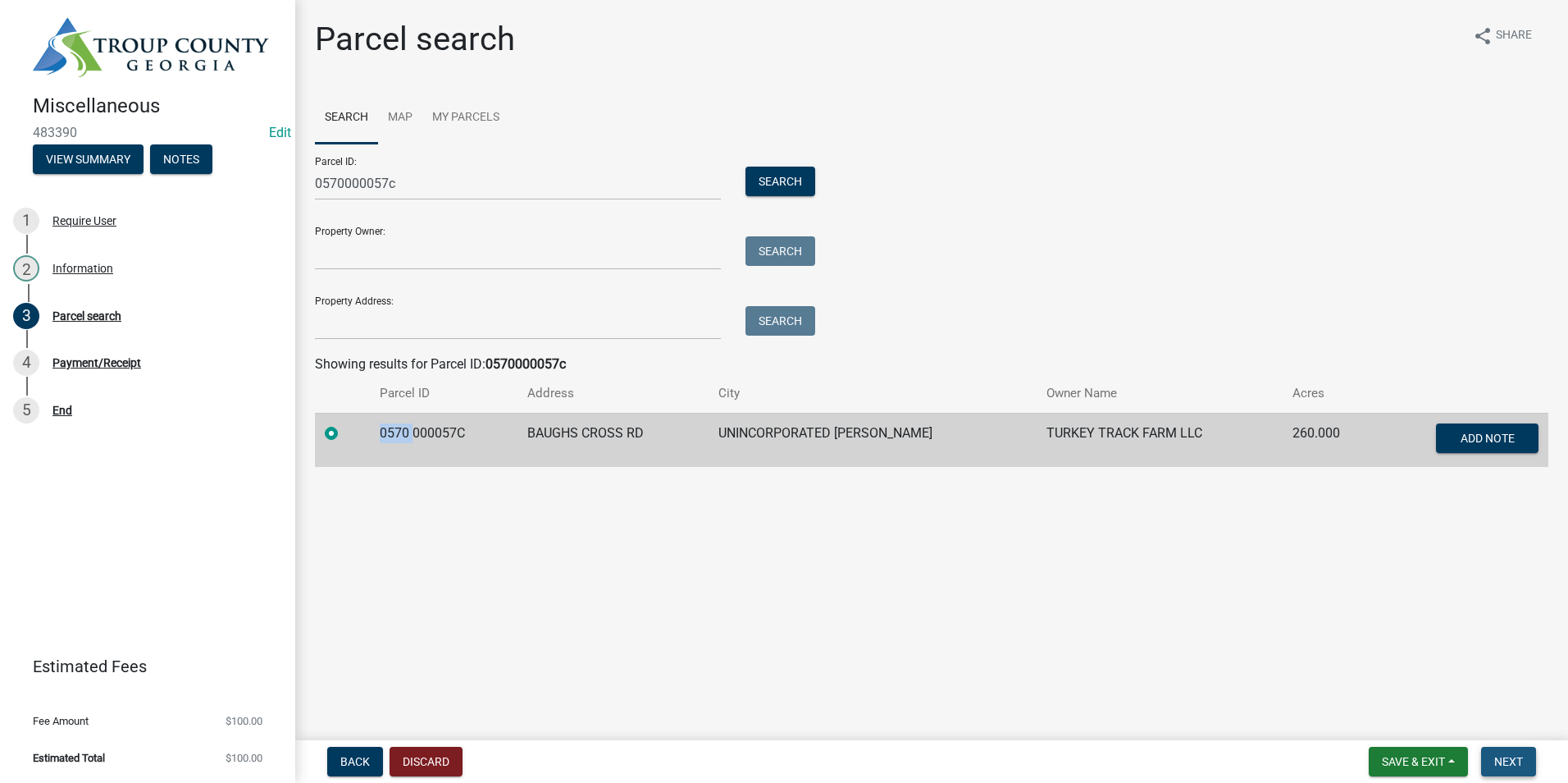
click at [1517, 755] on span "Next" at bounding box center [1508, 761] width 29 height 13
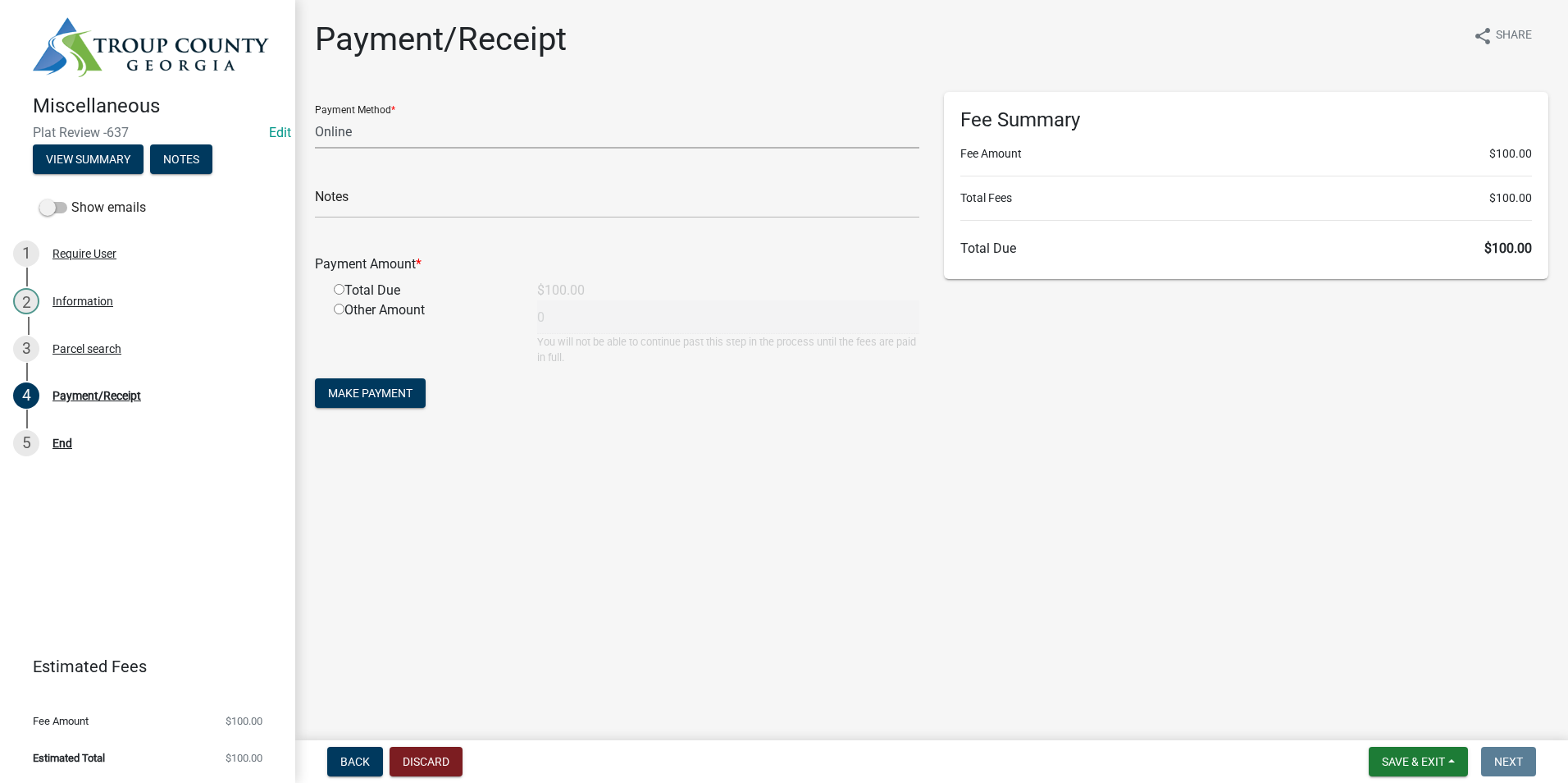
click at [394, 129] on select "Credit Card POS Check Cash Online" at bounding box center [617, 131] width 604 height 34
select select "1: 0"
click at [315, 114] on select "Credit Card POS Check Cash Online" at bounding box center [617, 131] width 604 height 34
click at [359, 214] on input "text" at bounding box center [617, 202] width 604 height 34
type input "2116"
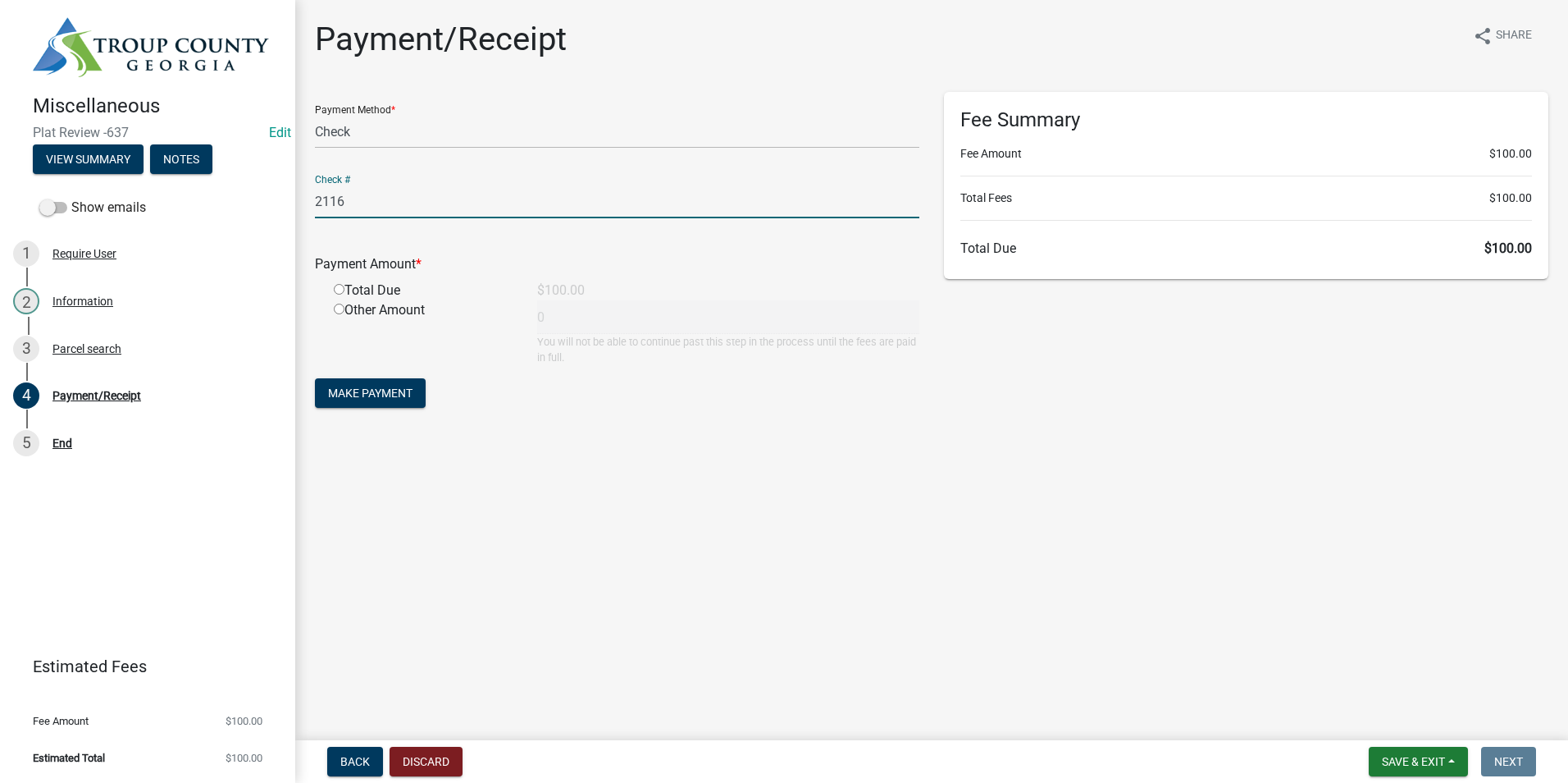
click at [339, 289] on input "radio" at bounding box center [339, 289] width 11 height 11
radio input "true"
type input "100"
click at [386, 387] on span "Make Payment" at bounding box center [371, 393] width 85 height 13
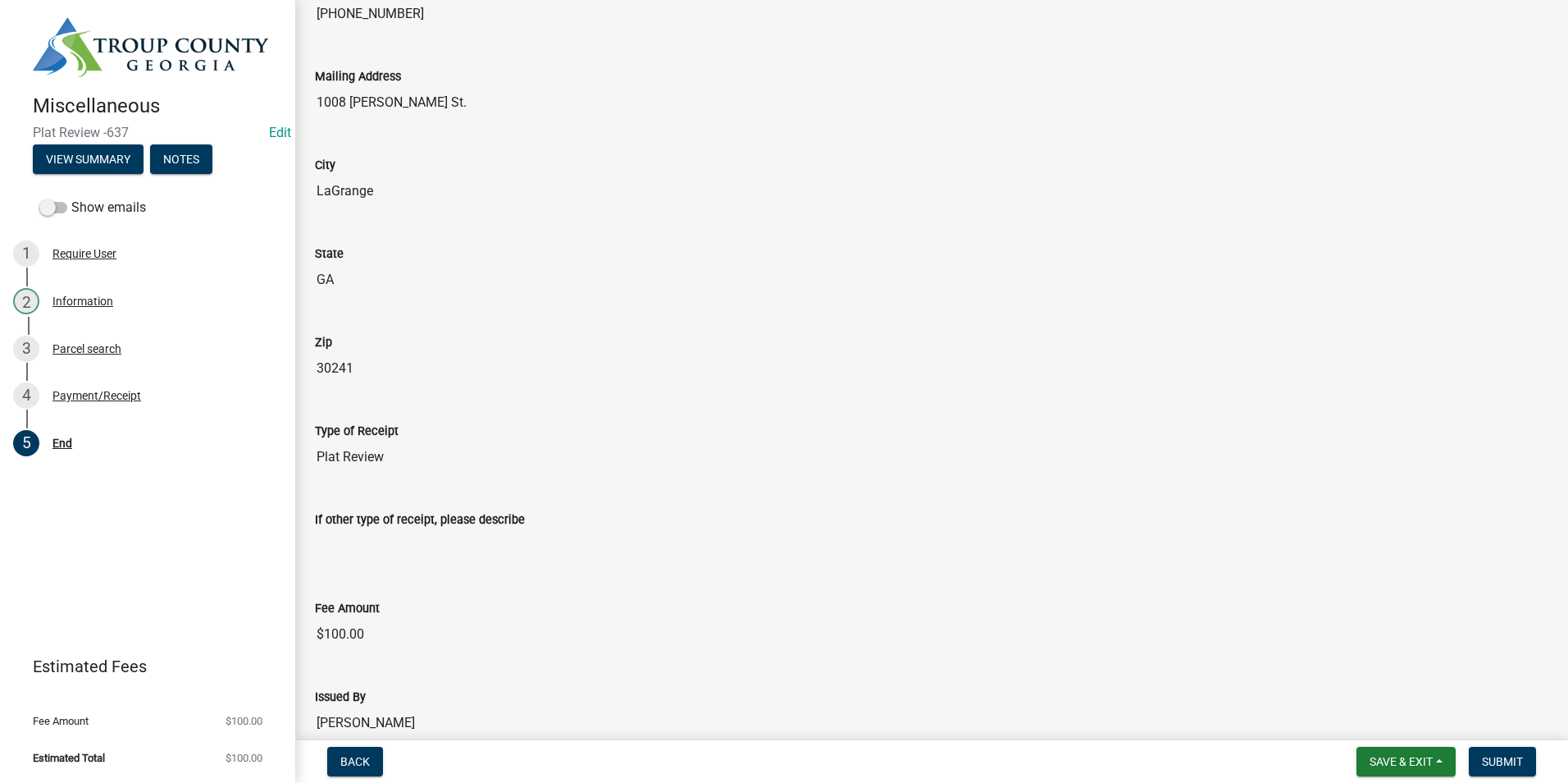
scroll to position [328, 0]
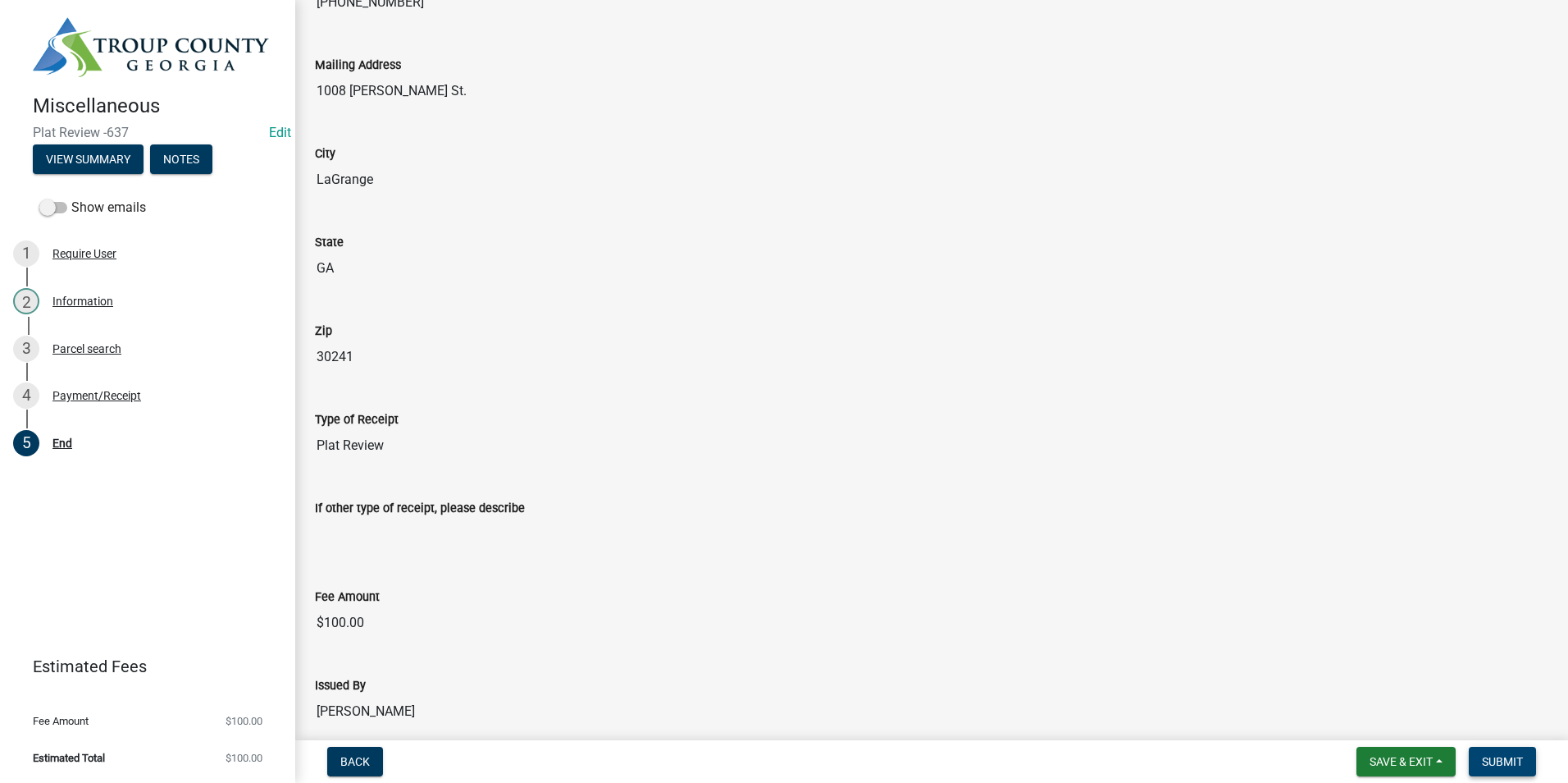
click at [1525, 764] on button "Submit" at bounding box center [1502, 761] width 67 height 30
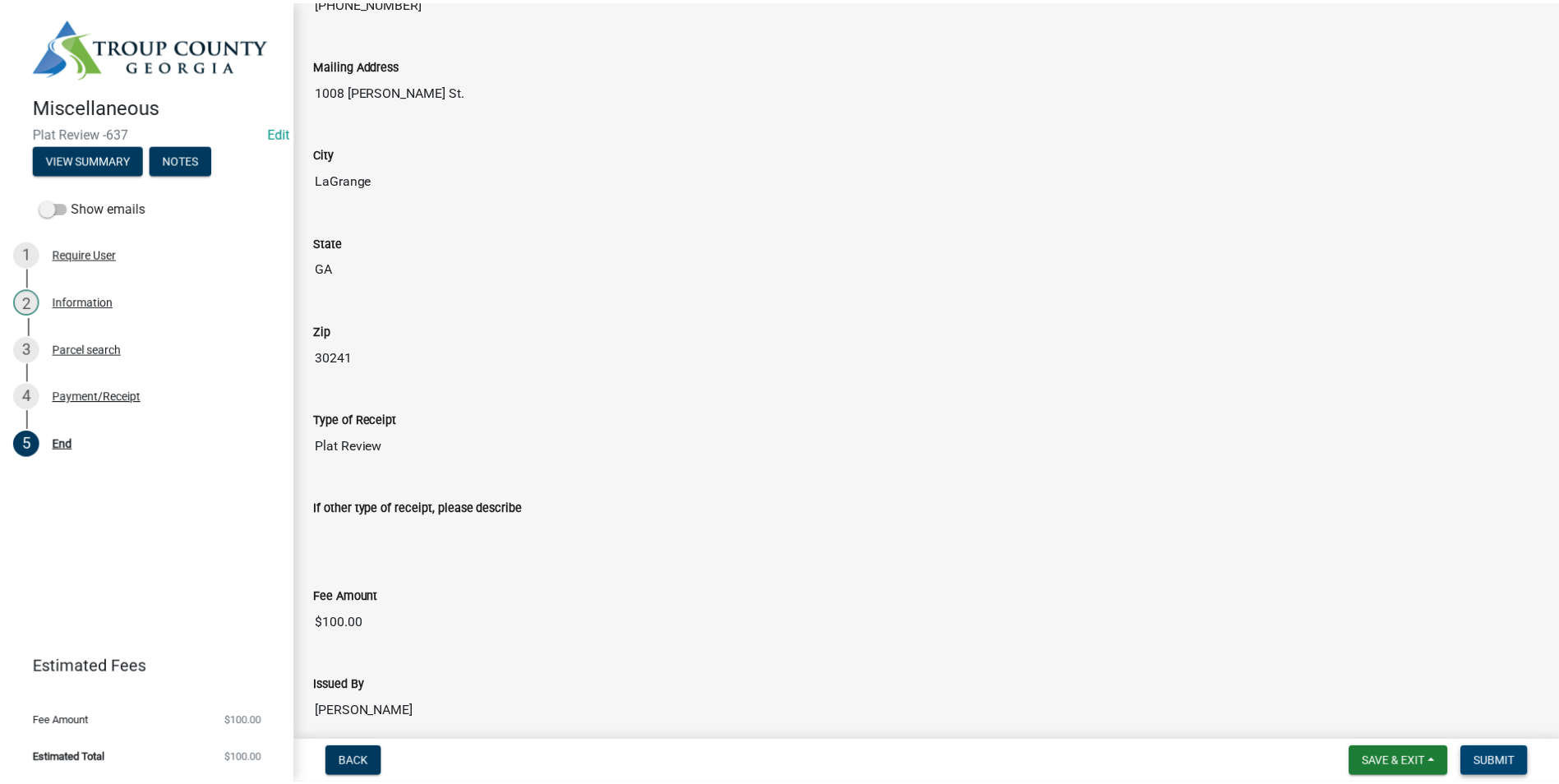
scroll to position [0, 0]
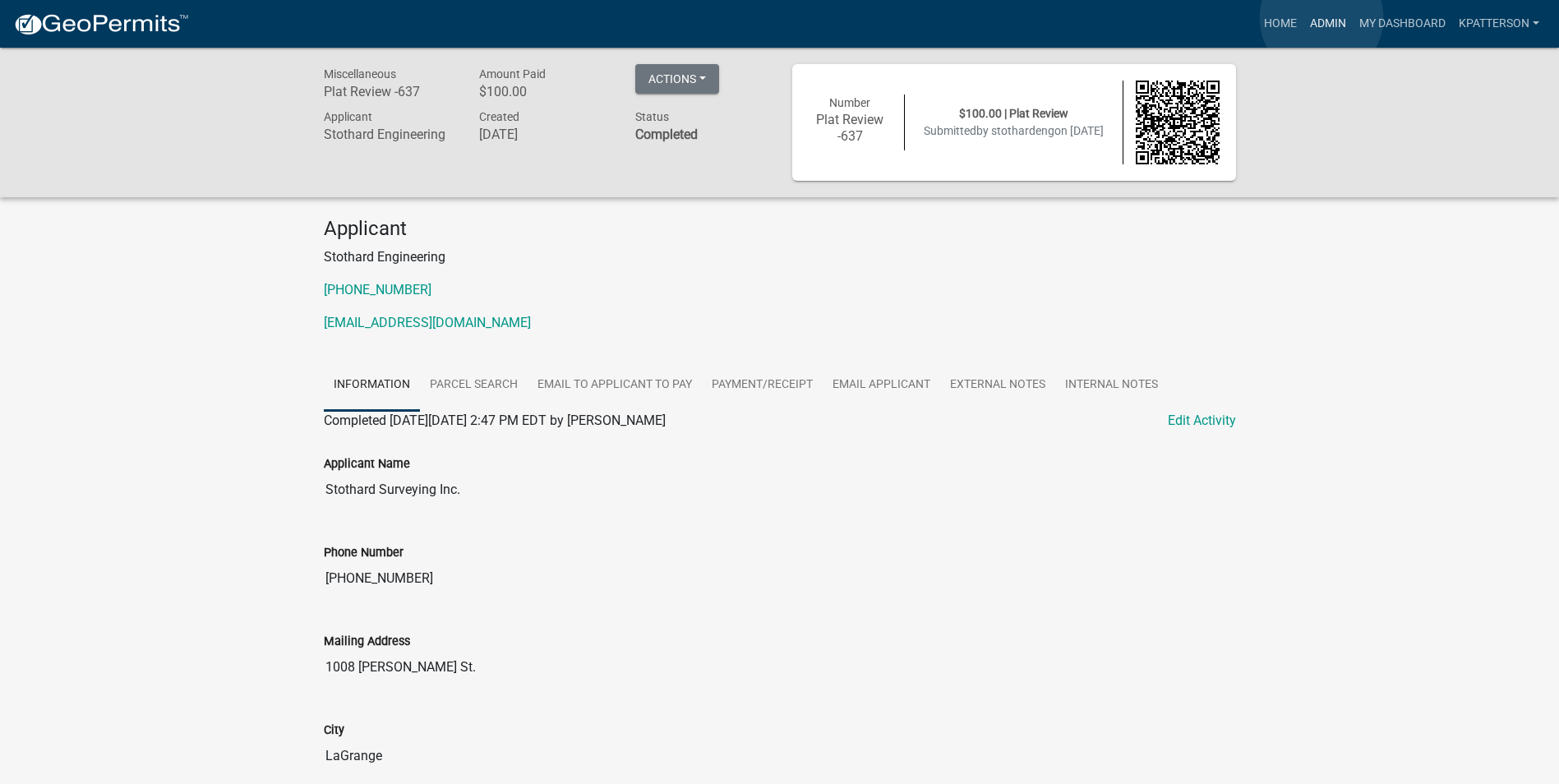
click at [1322, 18] on link "Admin" at bounding box center [1328, 24] width 49 height 32
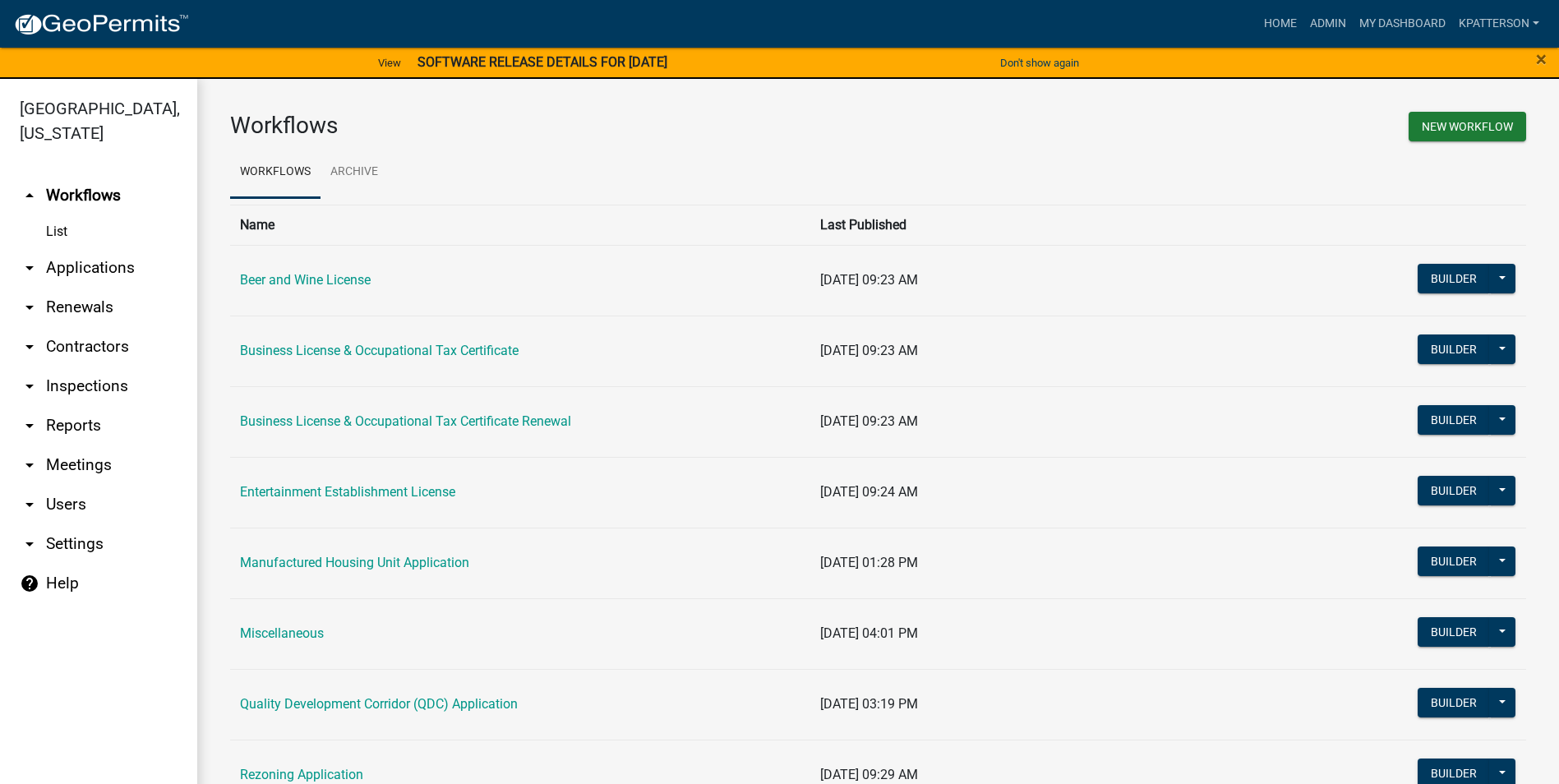
click at [108, 248] on link "arrow_drop_down Applications" at bounding box center [98, 267] width 197 height 39
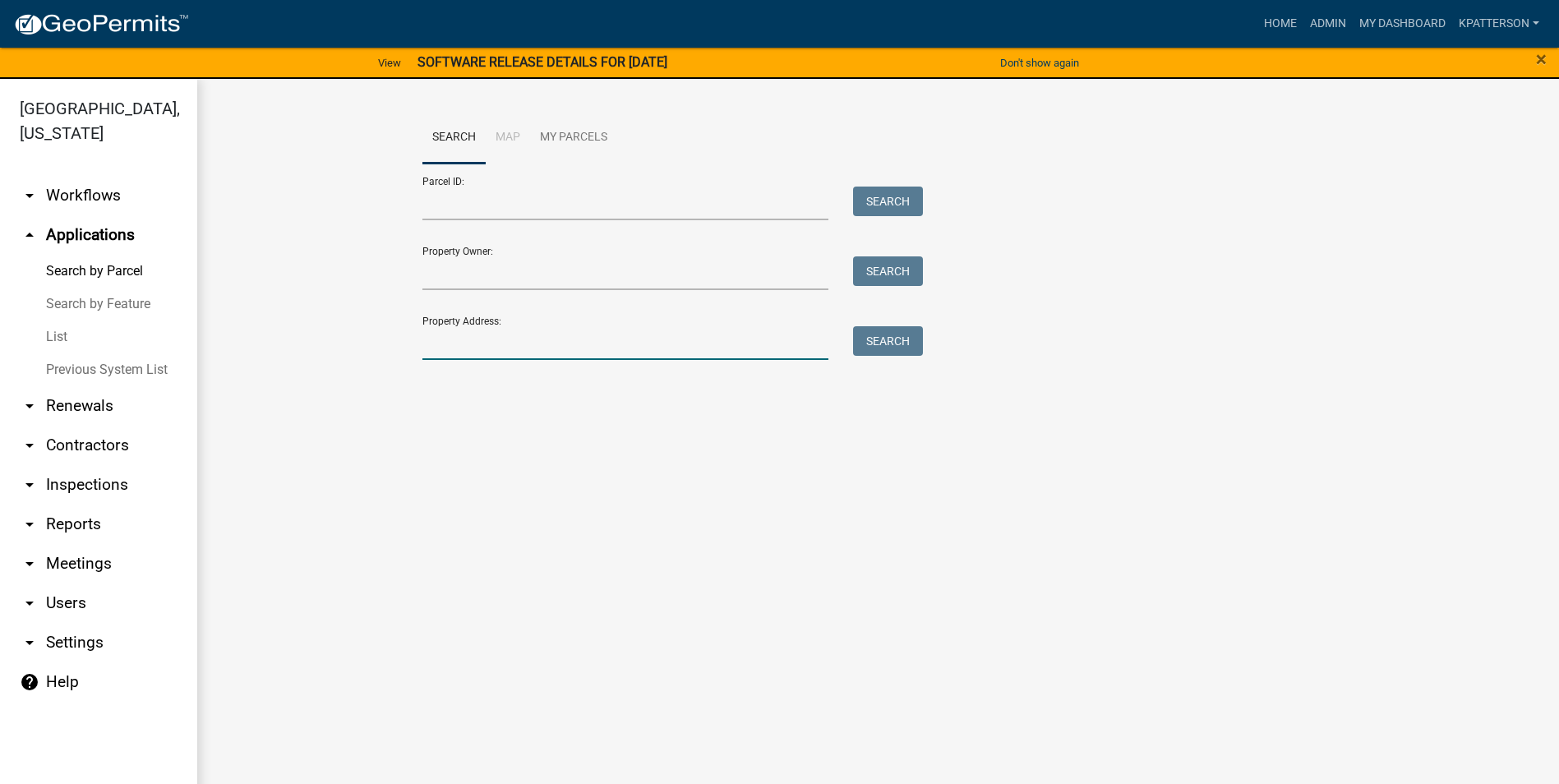
click at [590, 344] on input "Property Address:" at bounding box center [626, 343] width 407 height 34
type input "207 [PERSON_NAME]"
click at [863, 344] on button "Search" at bounding box center [888, 341] width 70 height 30
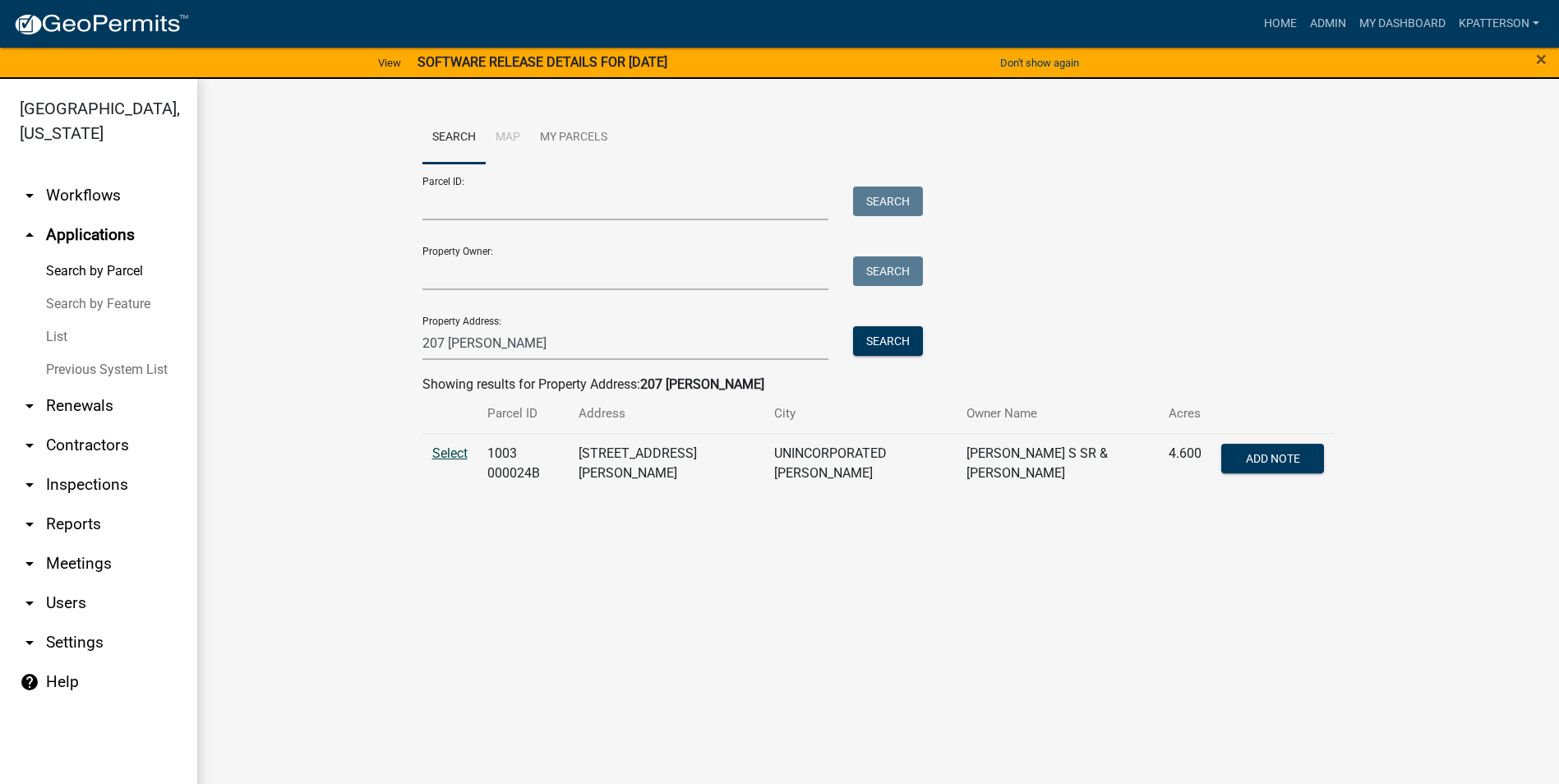
click at [436, 457] on span "Select" at bounding box center [450, 453] width 36 height 16
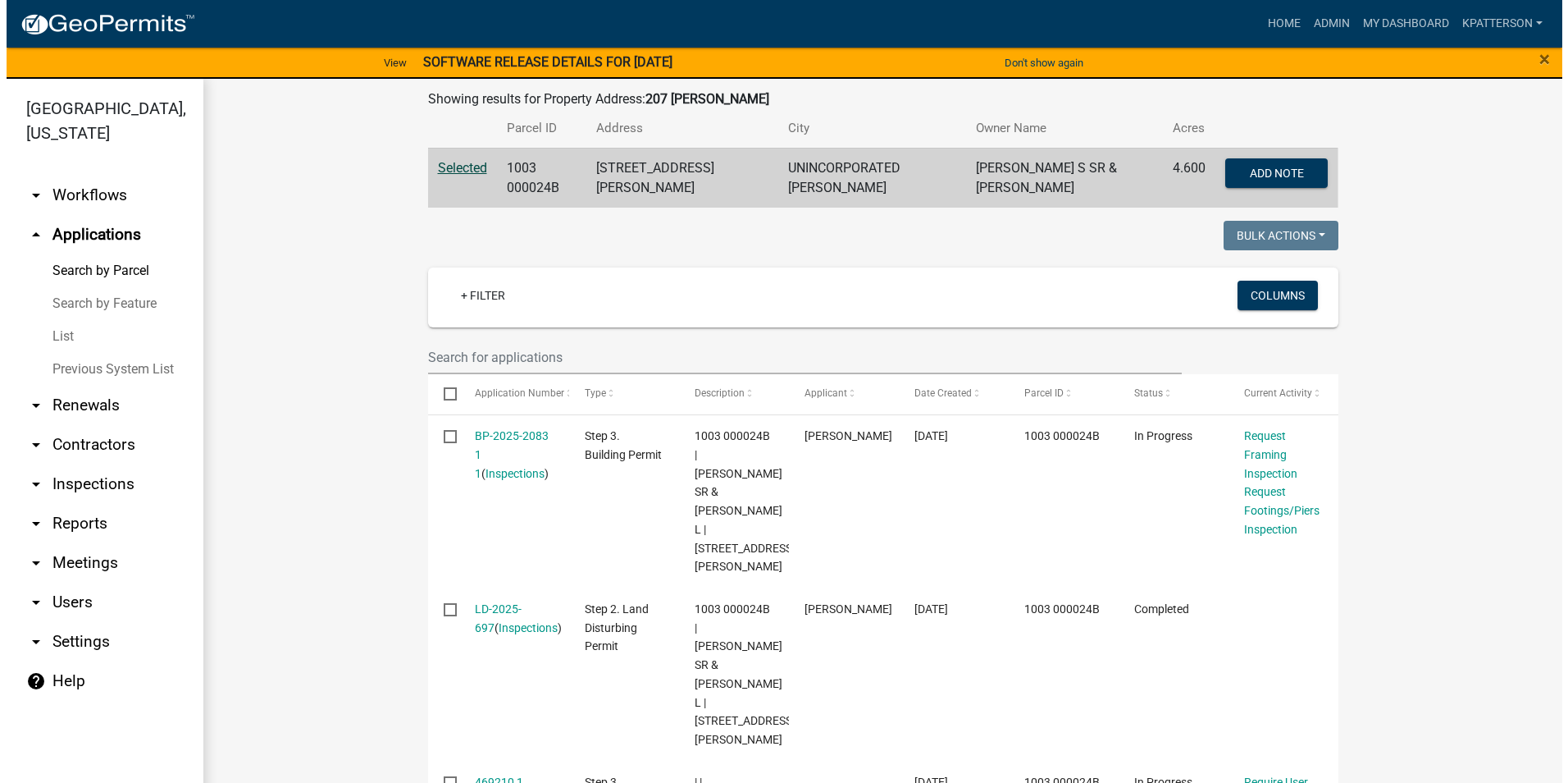
scroll to position [314, 0]
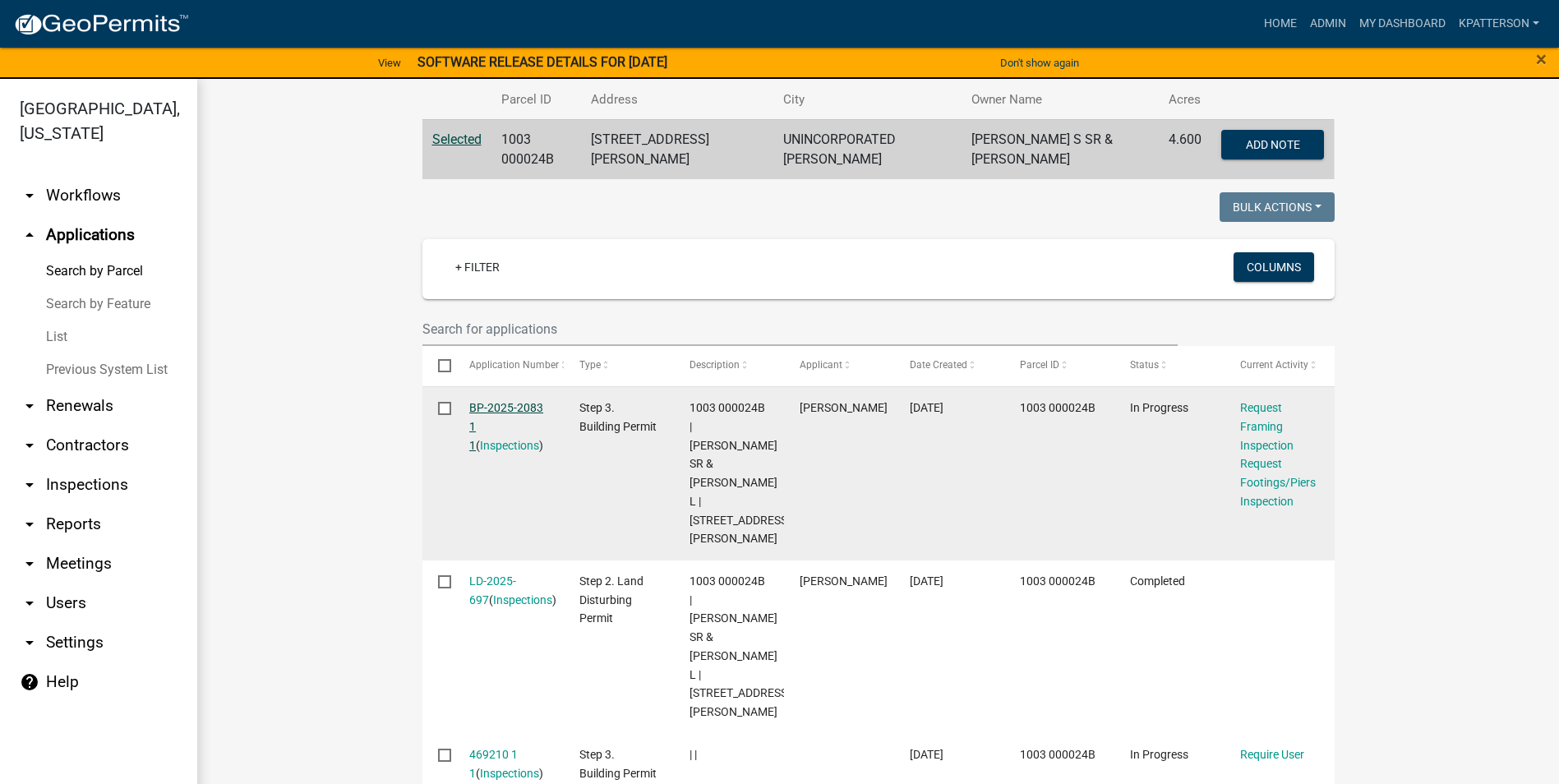
click at [470, 406] on link "BP-2025-2083 1 1" at bounding box center [506, 426] width 74 height 51
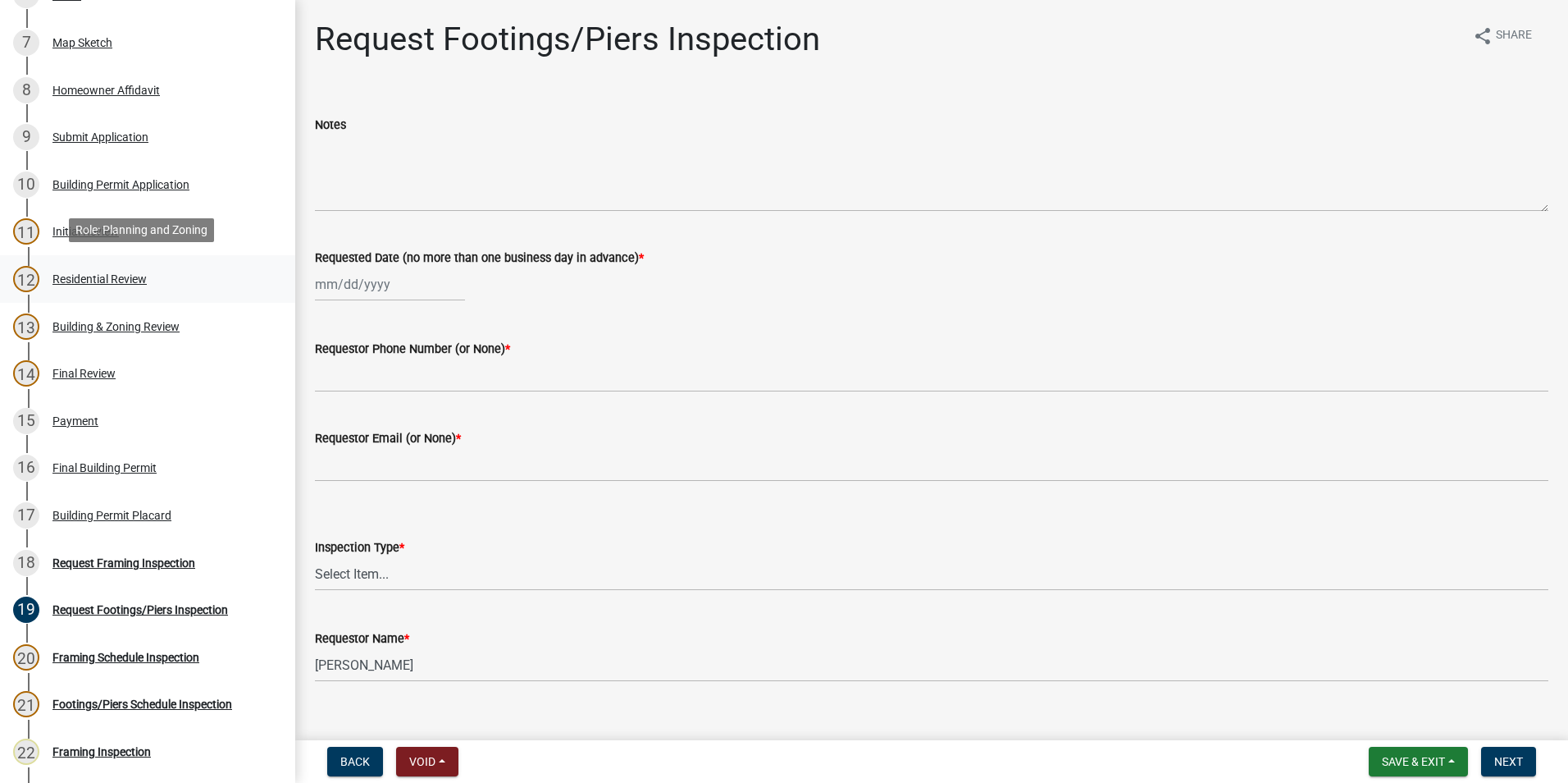
scroll to position [731, 0]
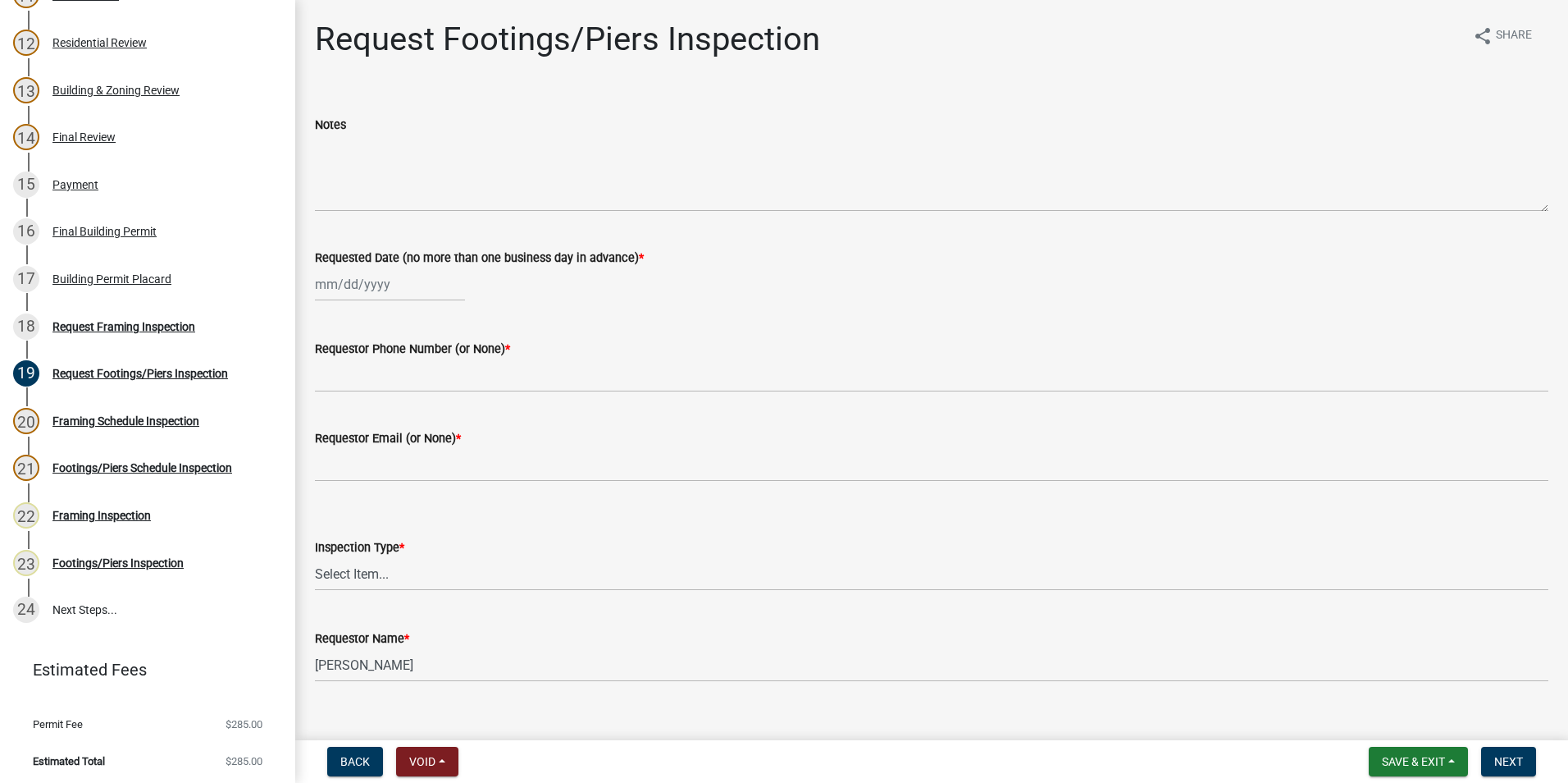
select select "9"
select select "2025"
click at [367, 286] on div "[PERSON_NAME] Feb Mar Apr [PERSON_NAME][DATE] Oct Nov [DATE] 1526 1527 1528 152…" at bounding box center [390, 284] width 150 height 34
click at [381, 447] on div "24" at bounding box center [384, 450] width 27 height 27
type input "[DATE]"
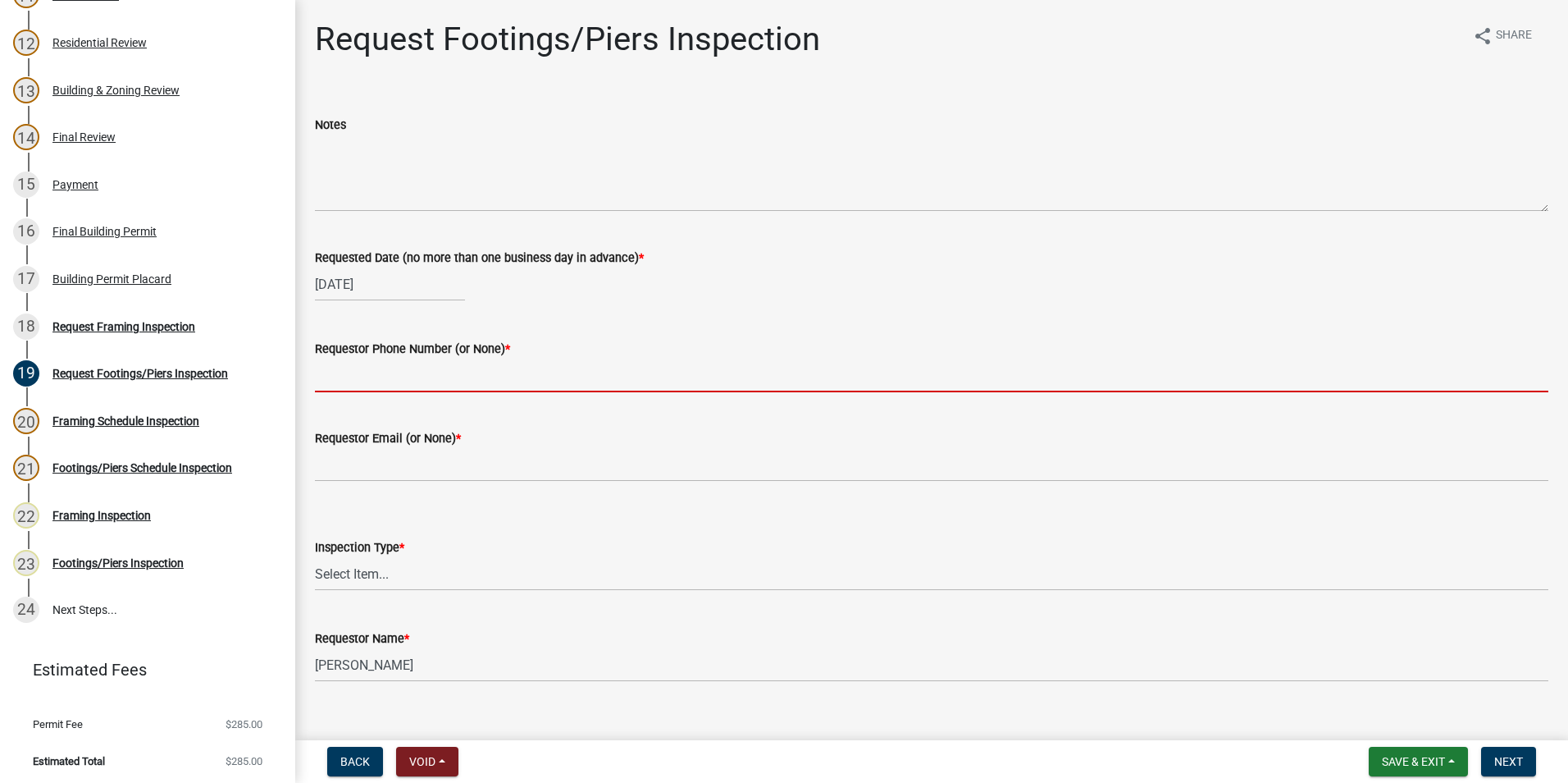
click at [386, 373] on input "Requestor Phone Number (or None) *" at bounding box center [932, 375] width 1234 height 34
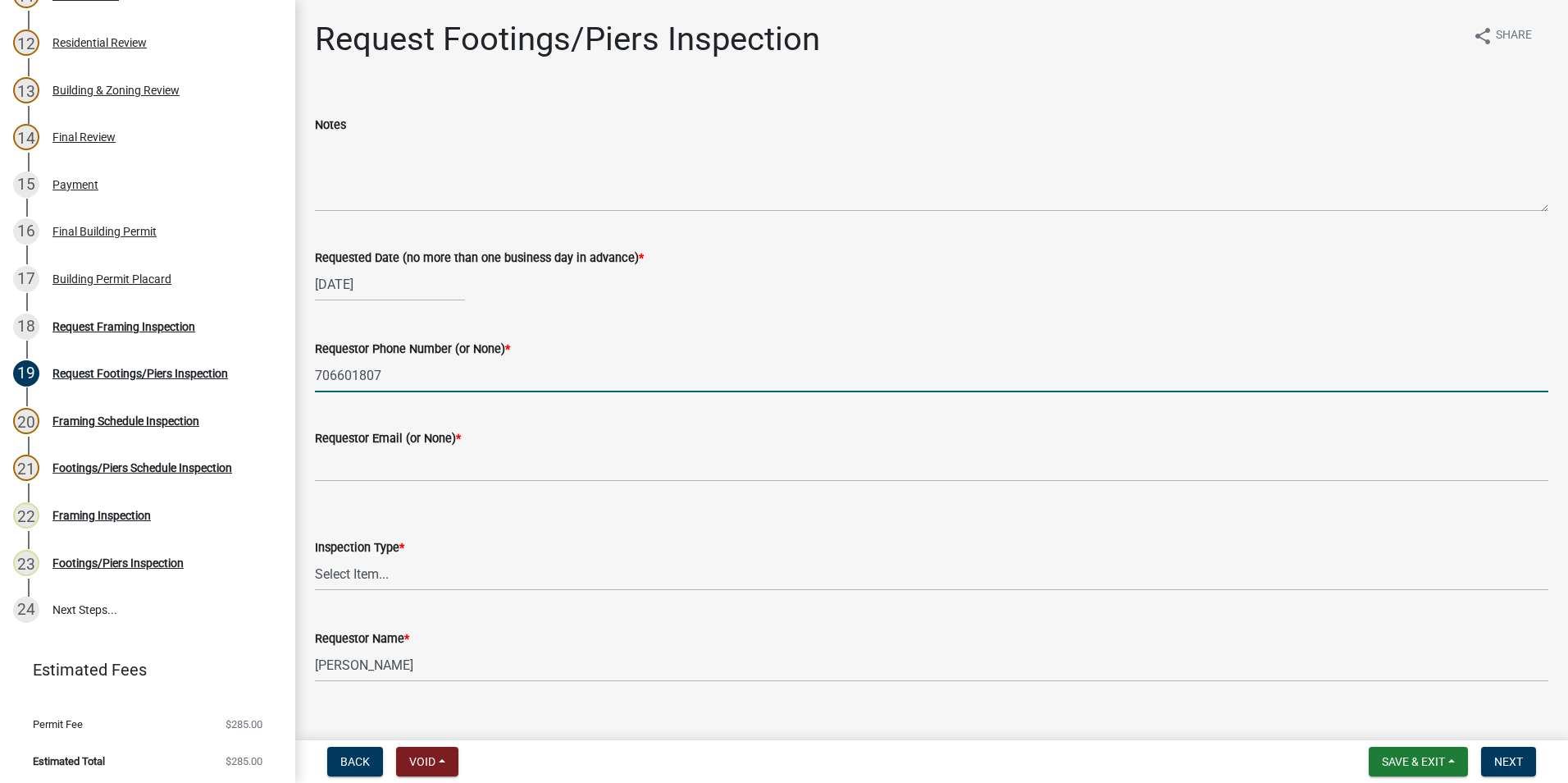
type input "7066018076"
type input "[EMAIL_ADDRESS][DOMAIN_NAME]"
type input "7066018076"
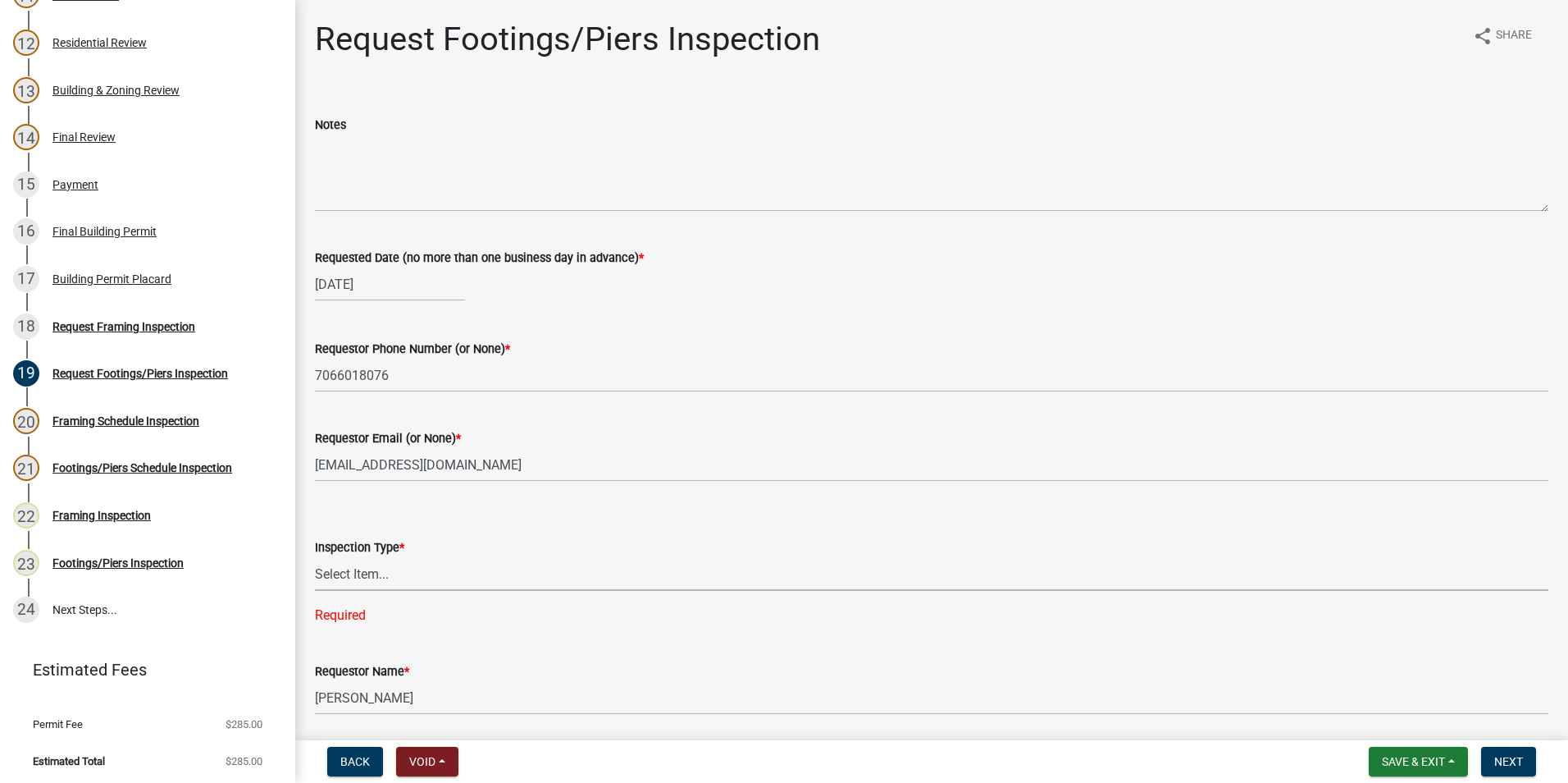
click at [389, 572] on select "Select Item... Footings/Piers" at bounding box center [932, 574] width 1234 height 34
click at [315, 557] on select "Select Item... Footings/Piers" at bounding box center [932, 574] width 1234 height 34
select select "c3b24c34-84dc-4df5-998e-4aae79418446"
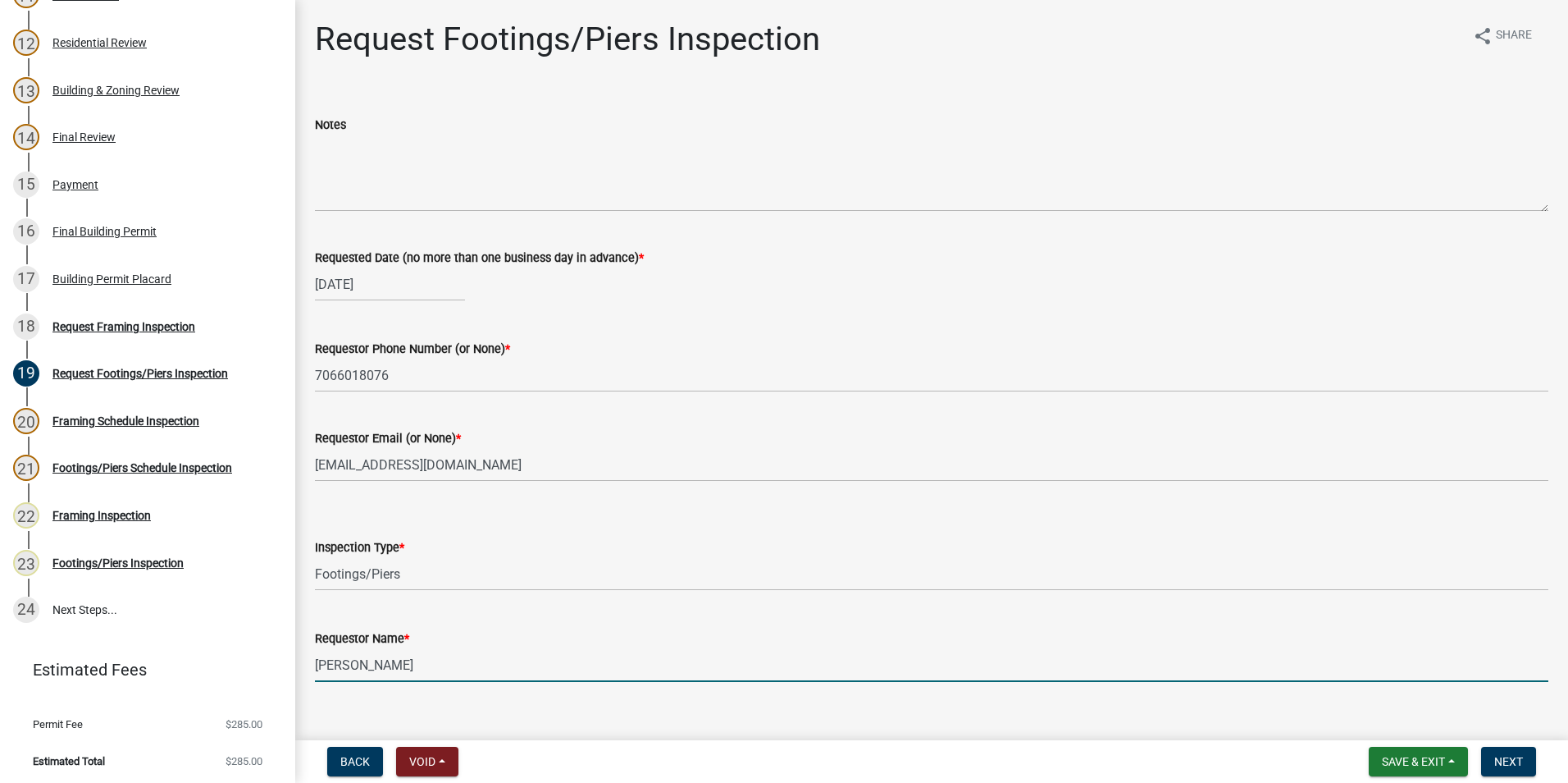
drag, startPoint x: 488, startPoint y: 676, endPoint x: 285, endPoint y: 678, distance: 203.0
click at [287, 680] on div "Step 3. Building Permit BP-2025-2083 Edit View Summary Notes Show emails 1 Intr…" at bounding box center [784, 392] width 1568 height 783
type input "[PERSON_NAME]"
click at [1500, 775] on button "Next" at bounding box center [1508, 761] width 55 height 30
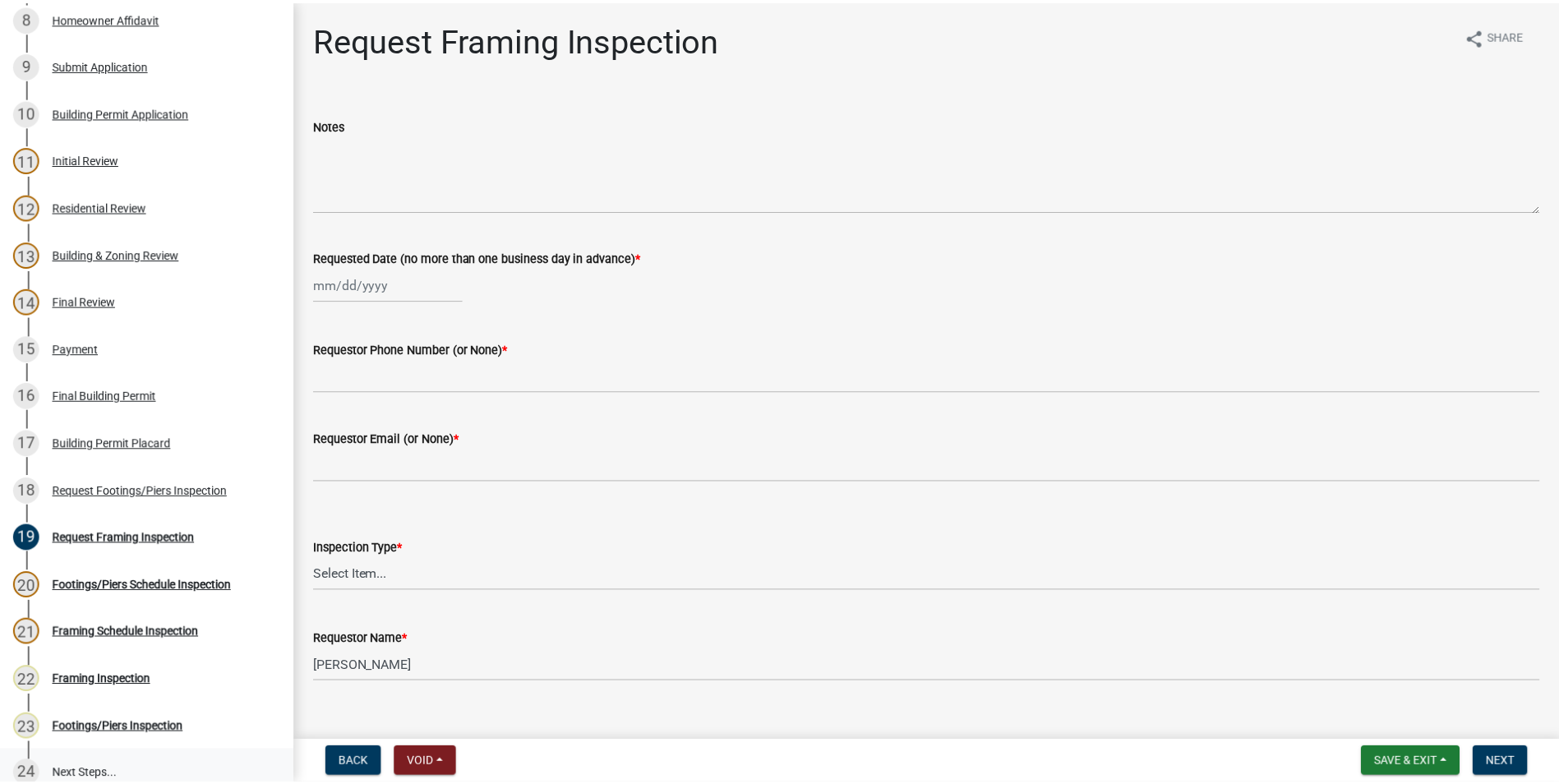
scroll to position [486, 0]
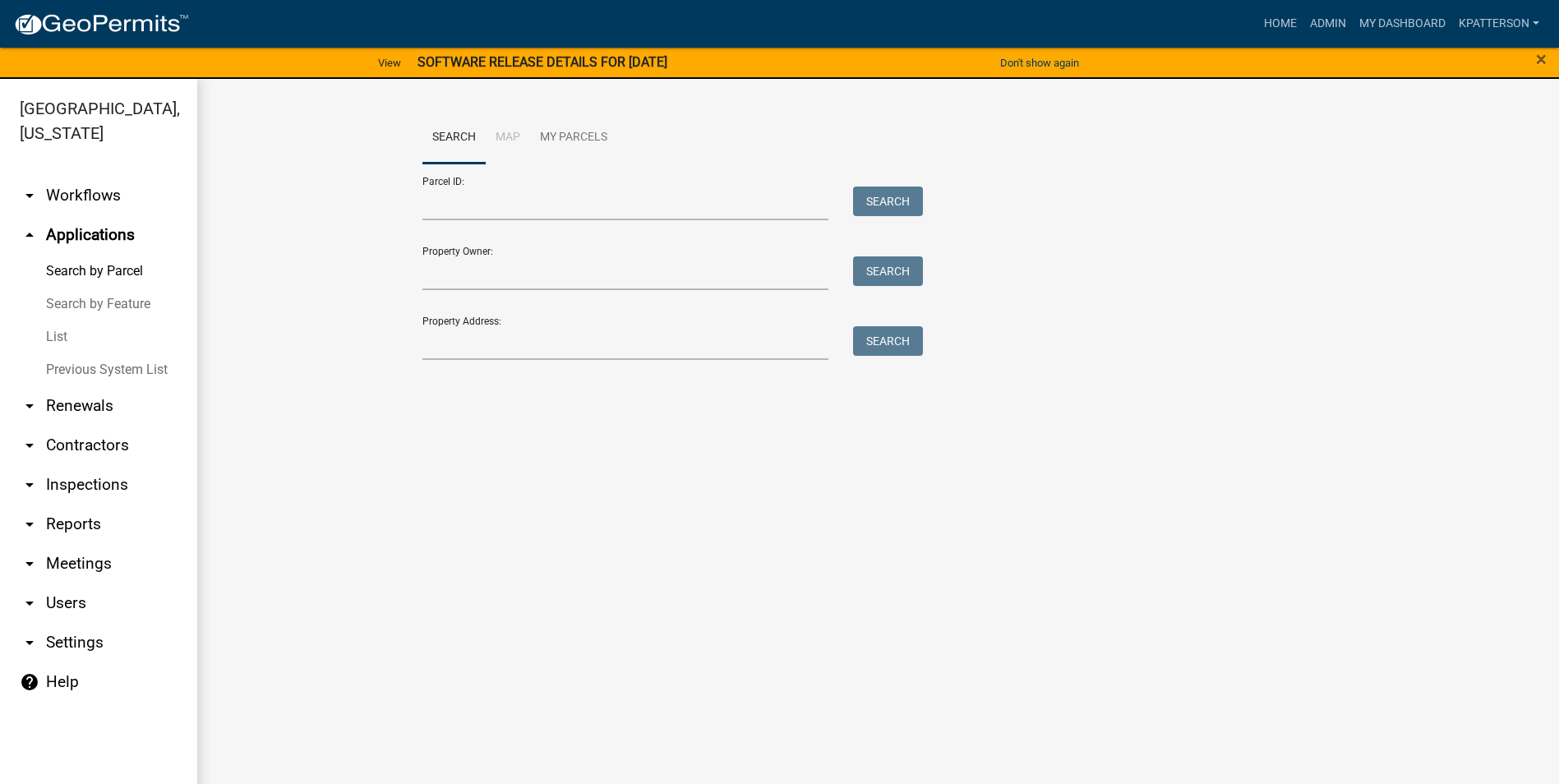
click at [72, 176] on link "arrow_drop_down Workflows" at bounding box center [98, 195] width 197 height 39
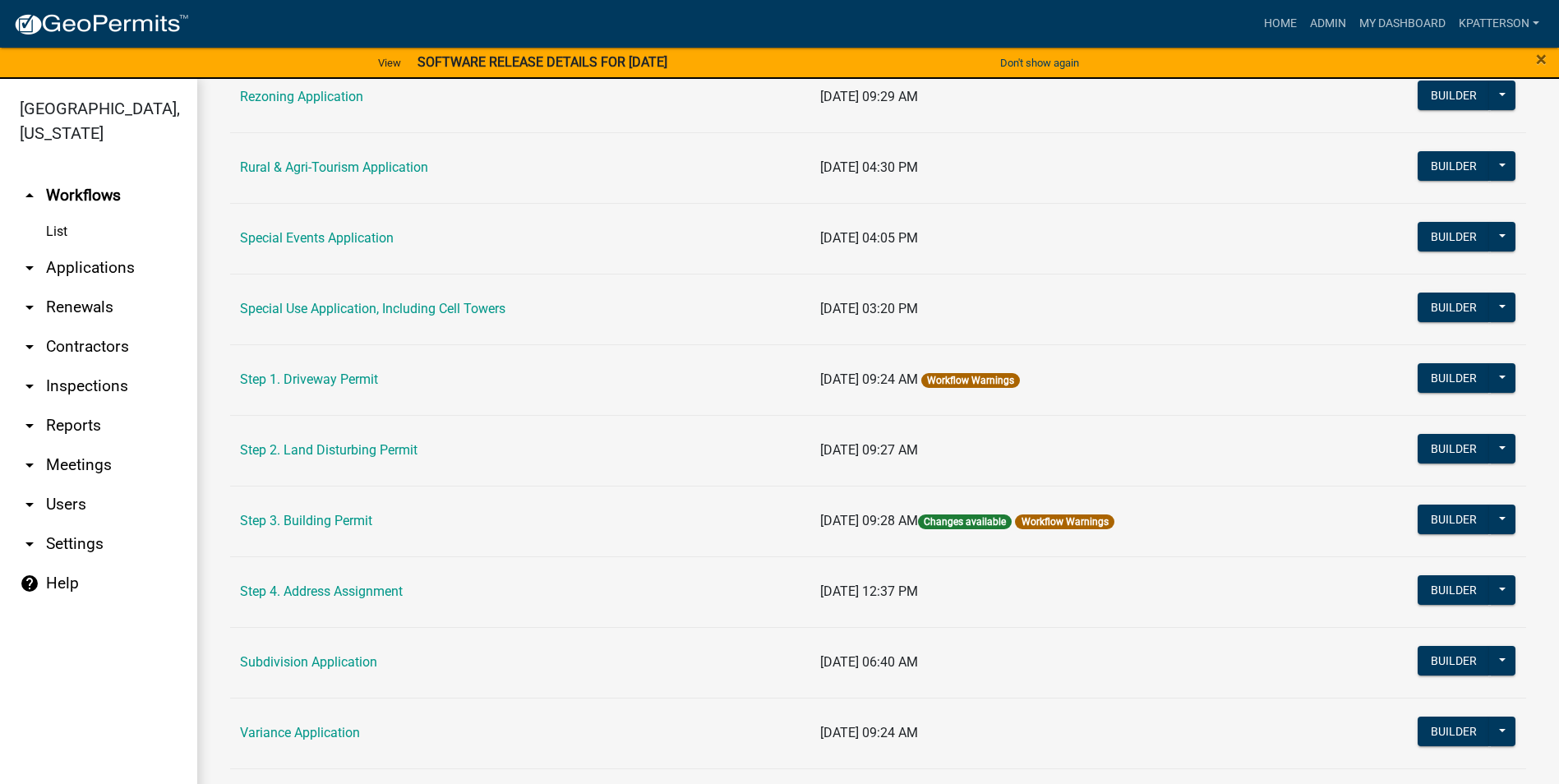
scroll to position [595, 0]
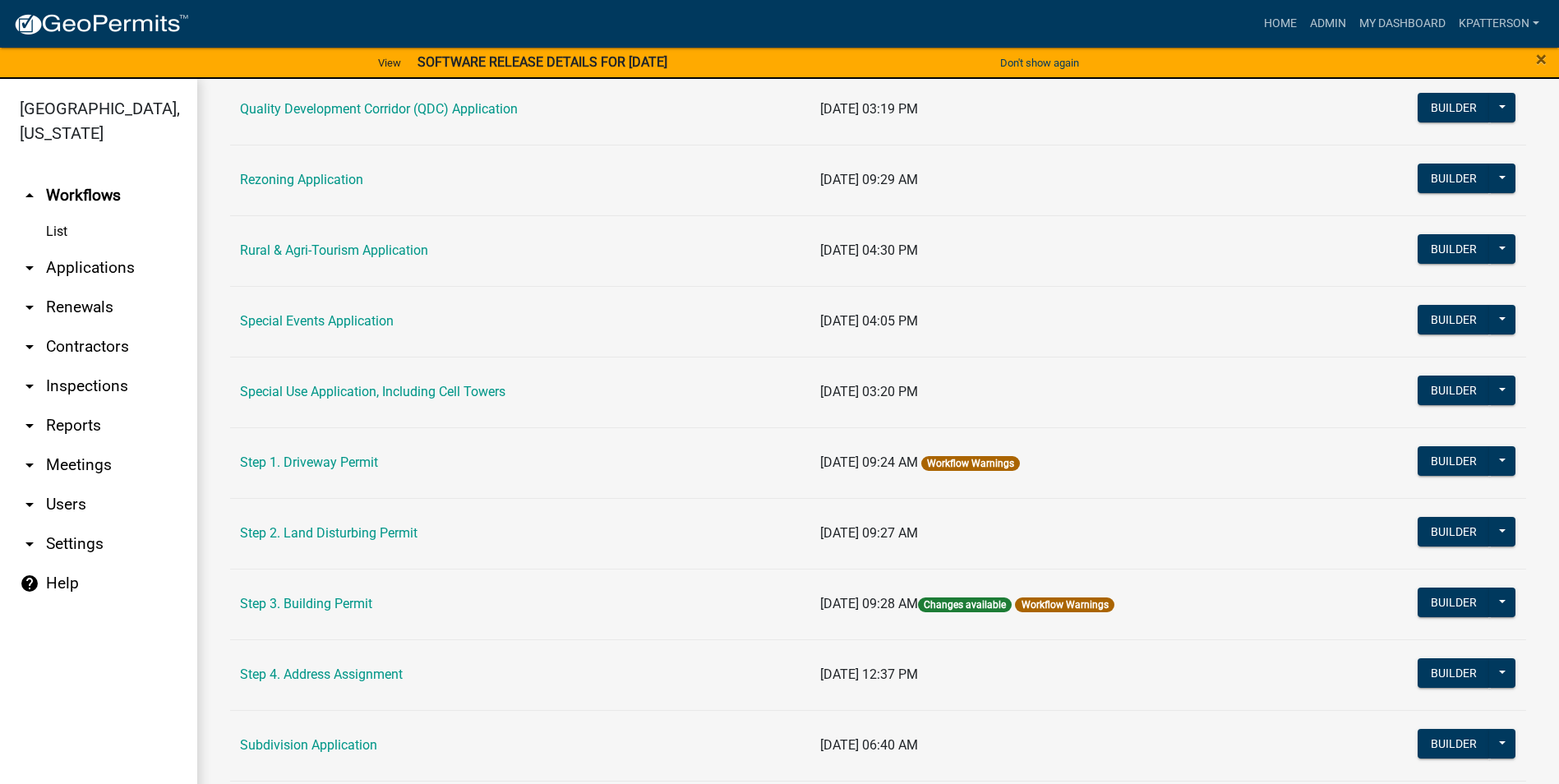
click at [328, 383] on td "Special Use Application, Including Cell Towers" at bounding box center [520, 391] width 580 height 71
click at [334, 393] on link "Special Use Application, Including Cell Towers" at bounding box center [372, 391] width 265 height 16
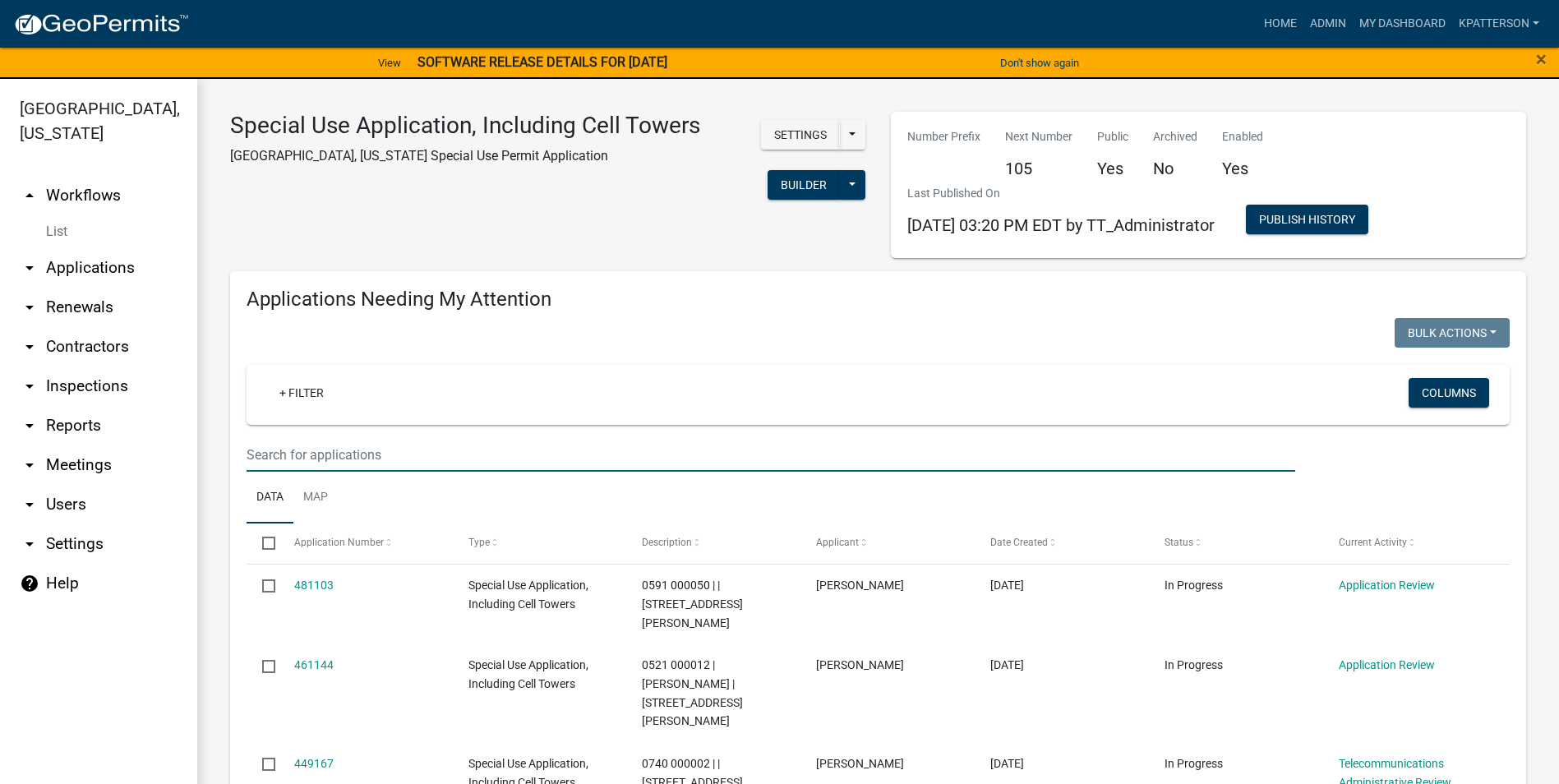
click at [437, 452] on input "text" at bounding box center [771, 454] width 1049 height 34
click at [823, 494] on ul "Data Map" at bounding box center [878, 497] width 1263 height 51
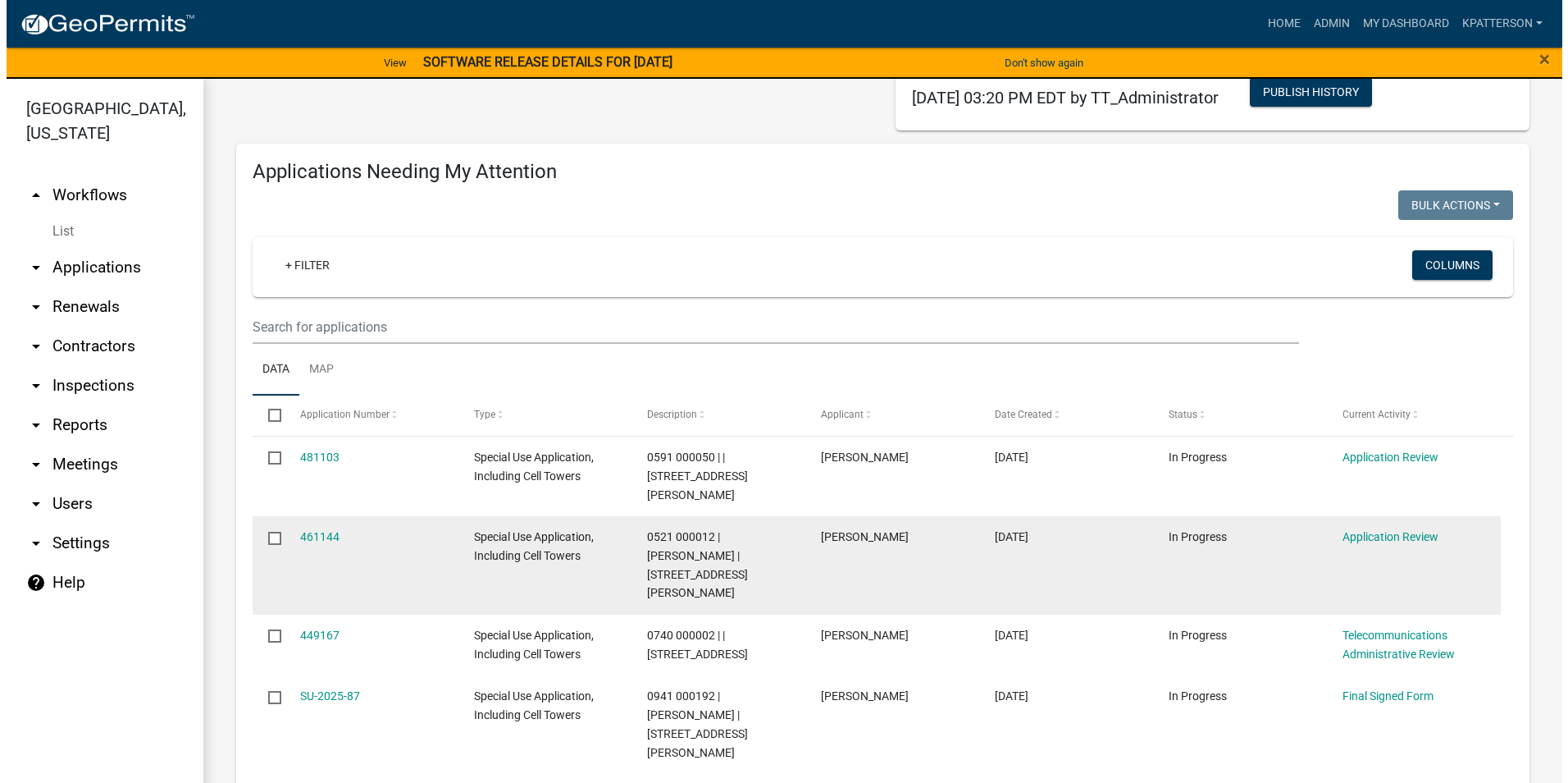
scroll to position [164, 0]
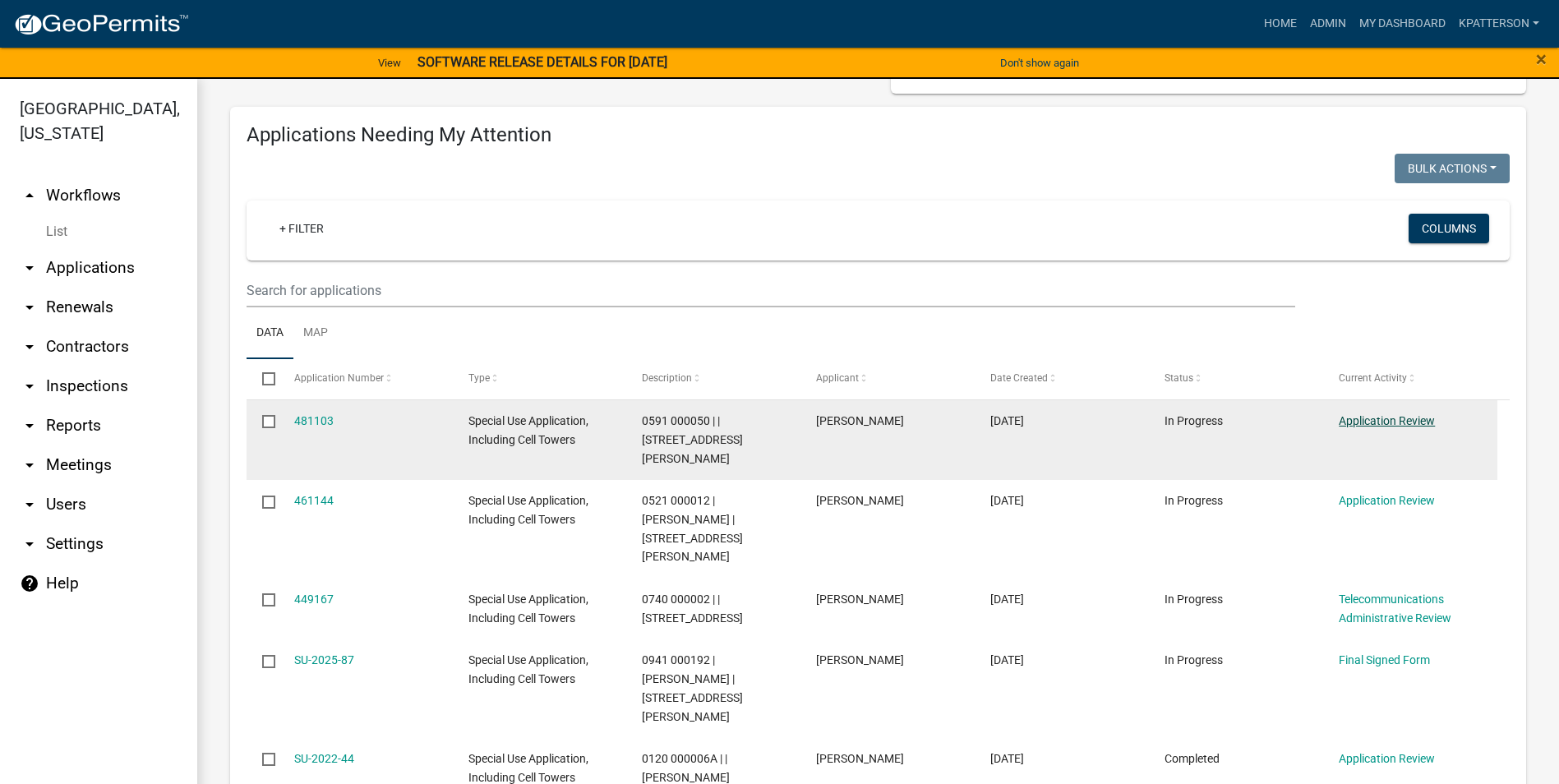
click at [1407, 417] on link "Application Review" at bounding box center [1387, 421] width 96 height 13
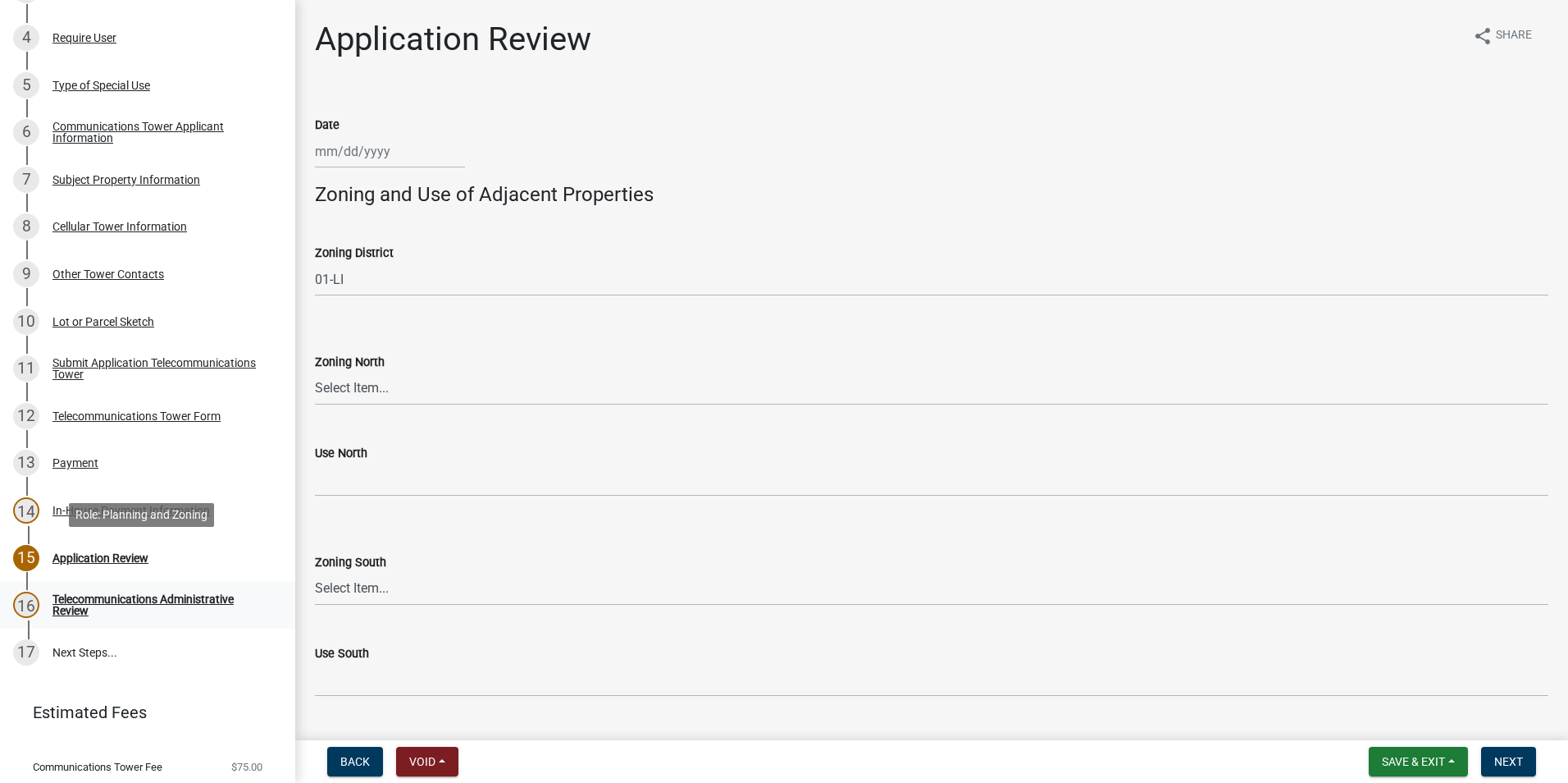
scroll to position [411, 0]
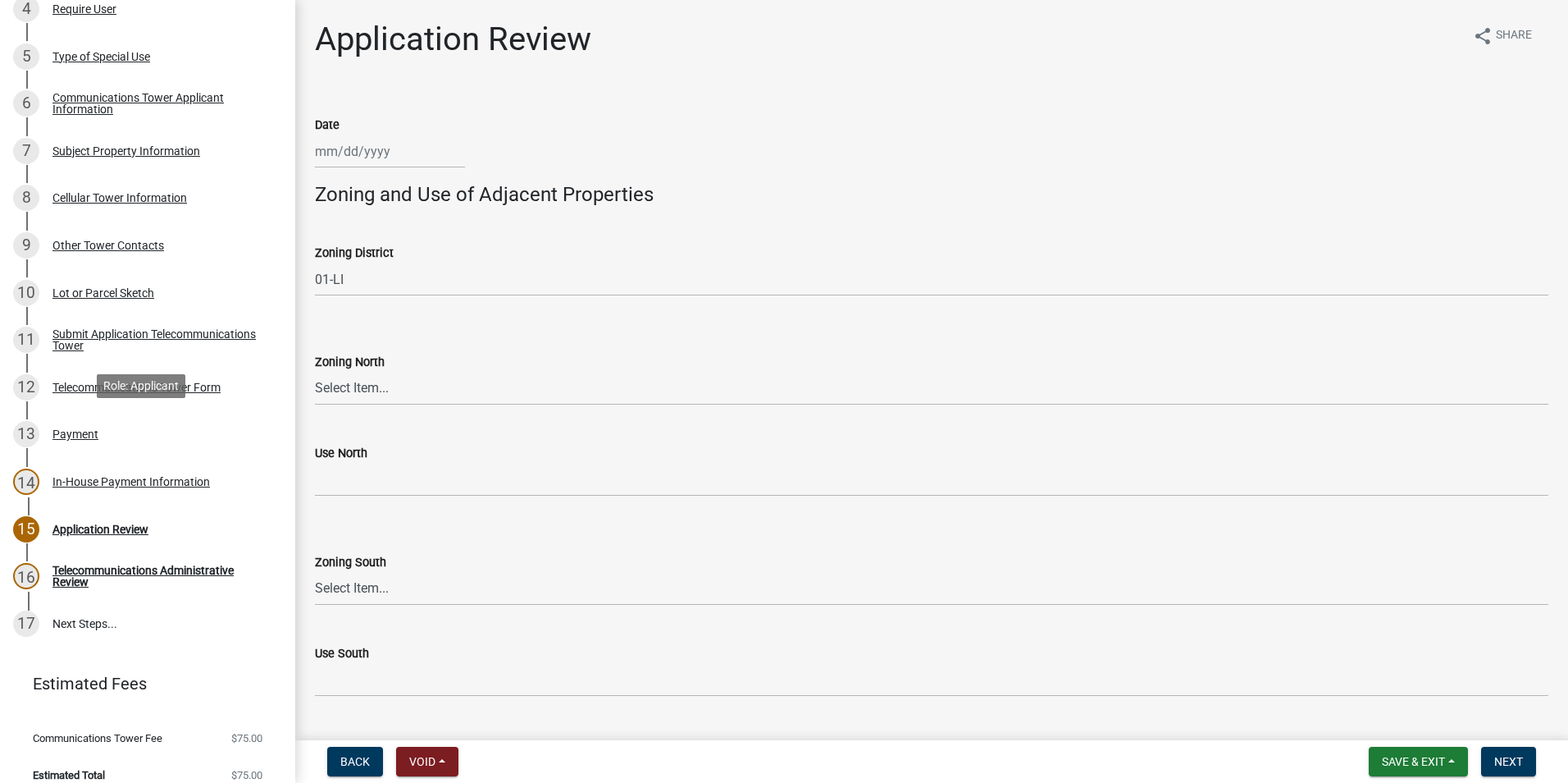
click at [85, 430] on div "Payment" at bounding box center [75, 434] width 46 height 12
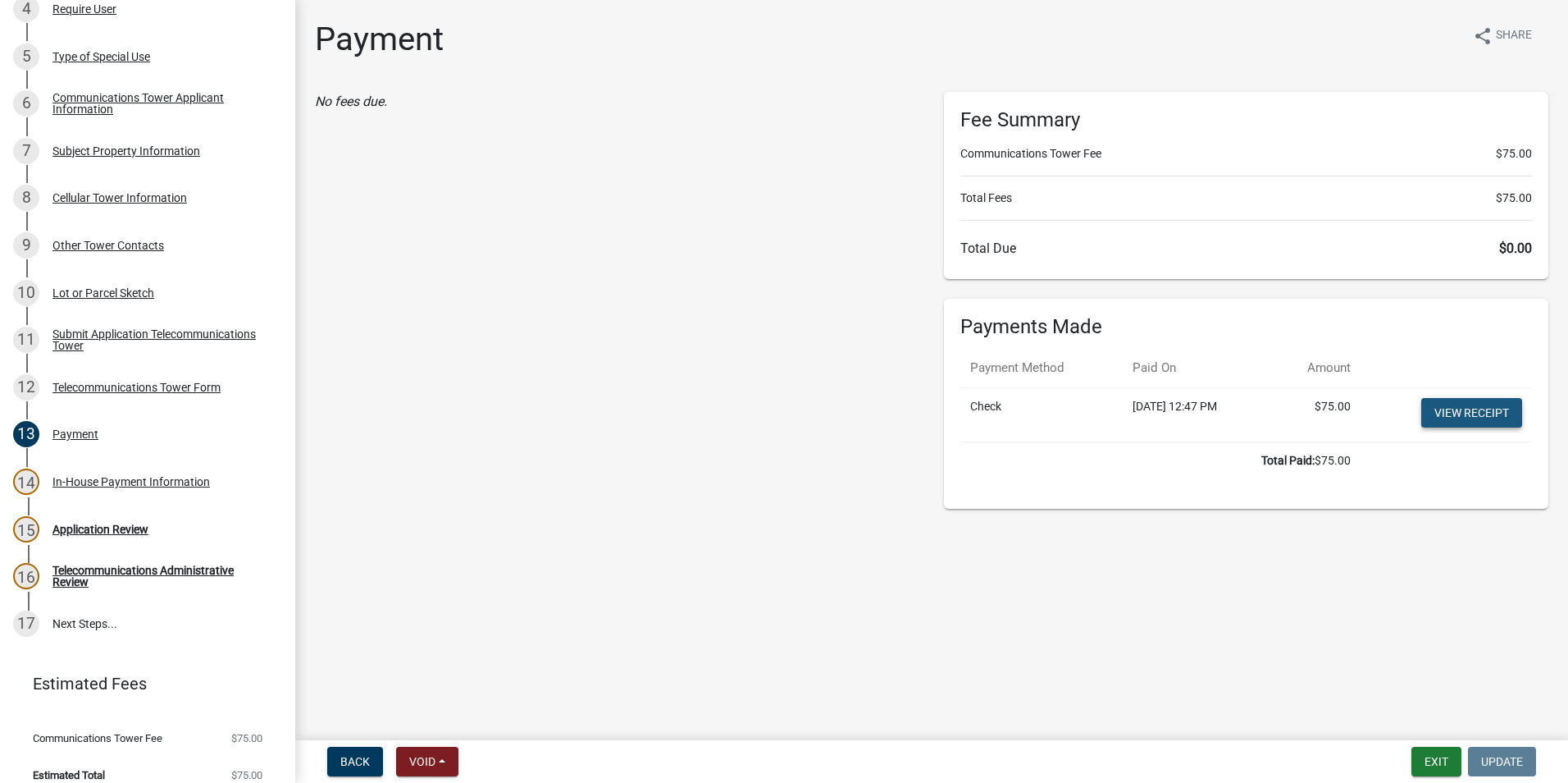
click at [1449, 403] on link "View receipt" at bounding box center [1472, 413] width 101 height 30
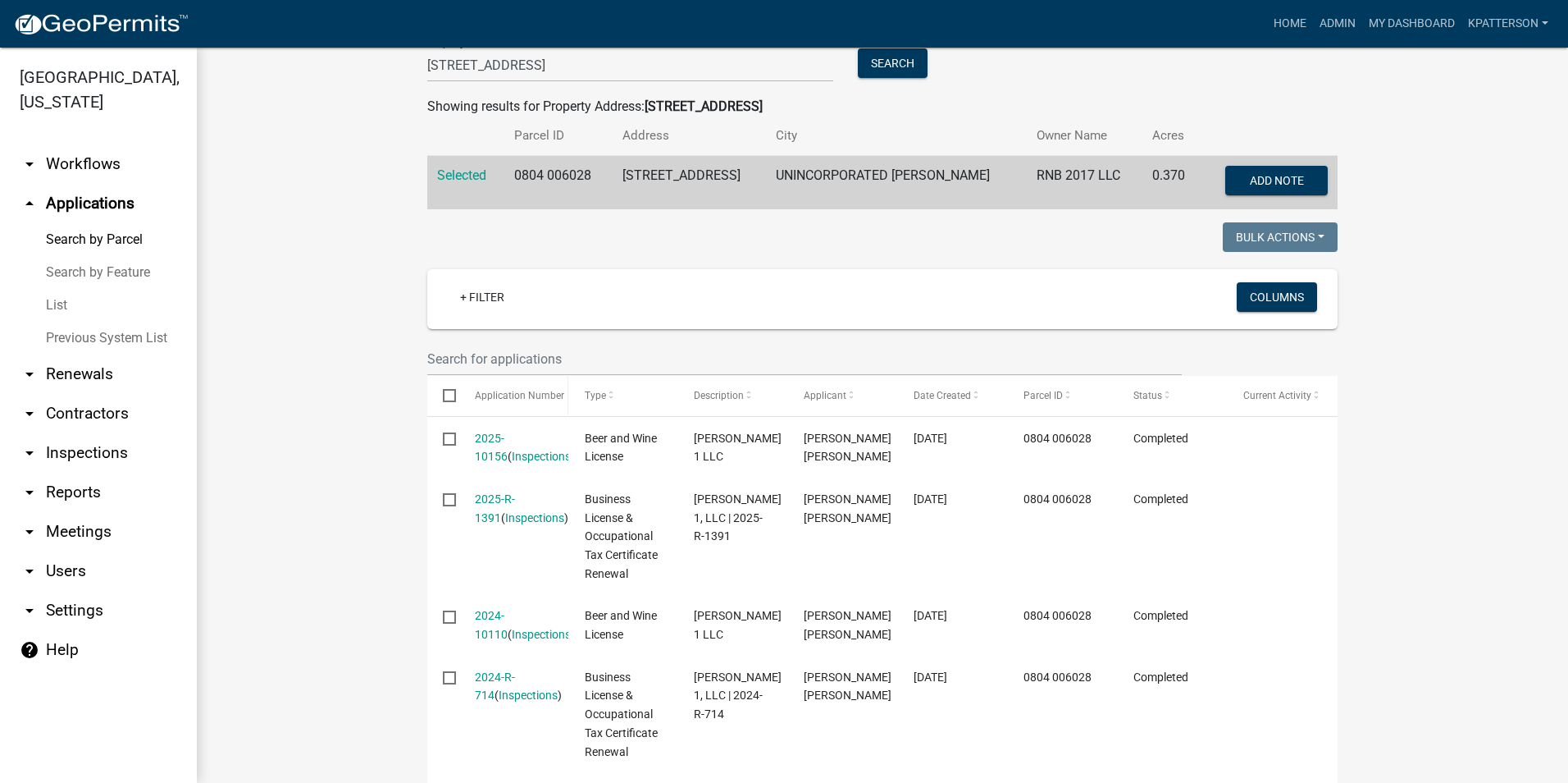
scroll to position [164, 0]
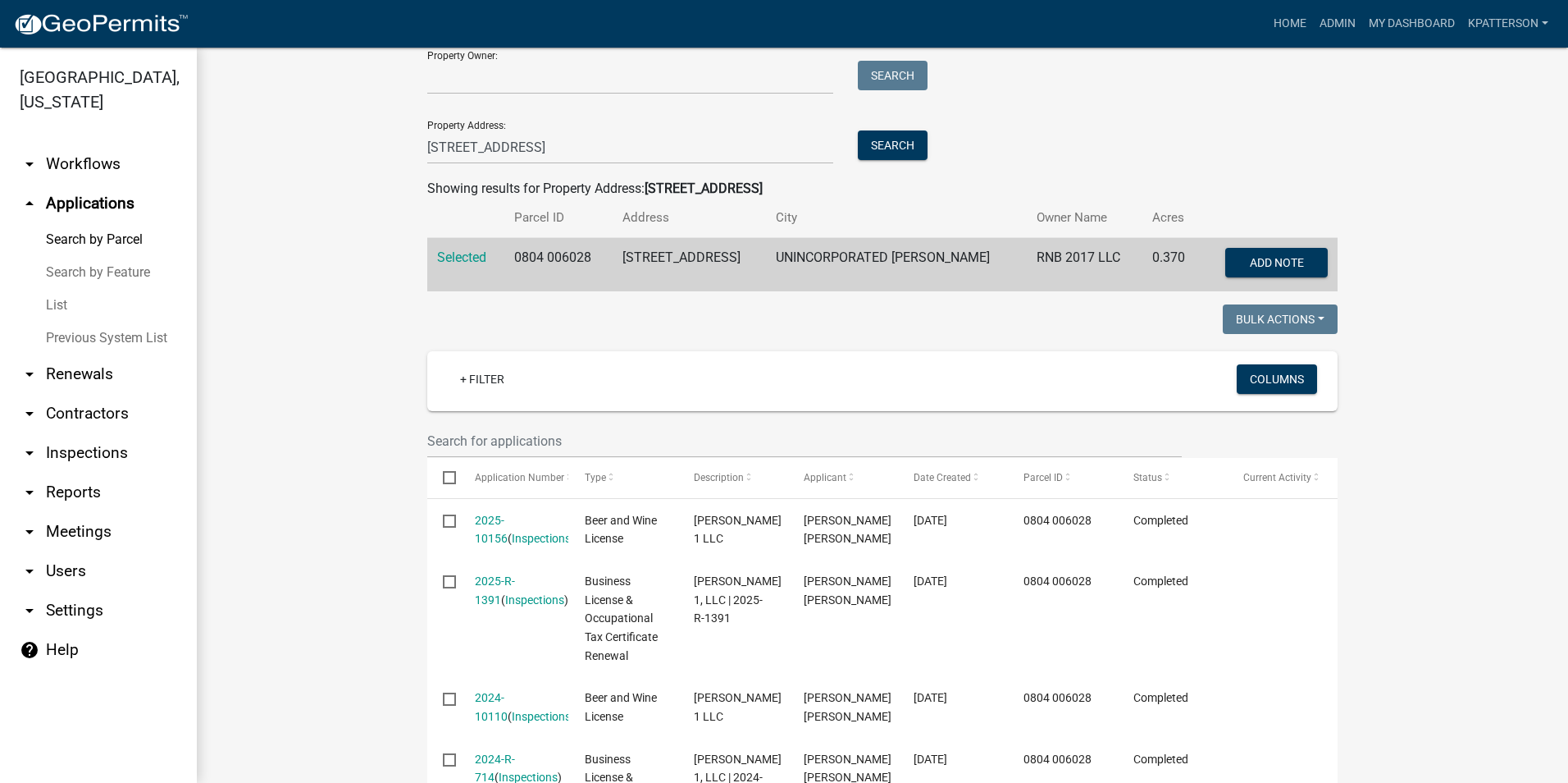
click at [78, 355] on link "arrow_drop_down Renewals" at bounding box center [98, 373] width 197 height 39
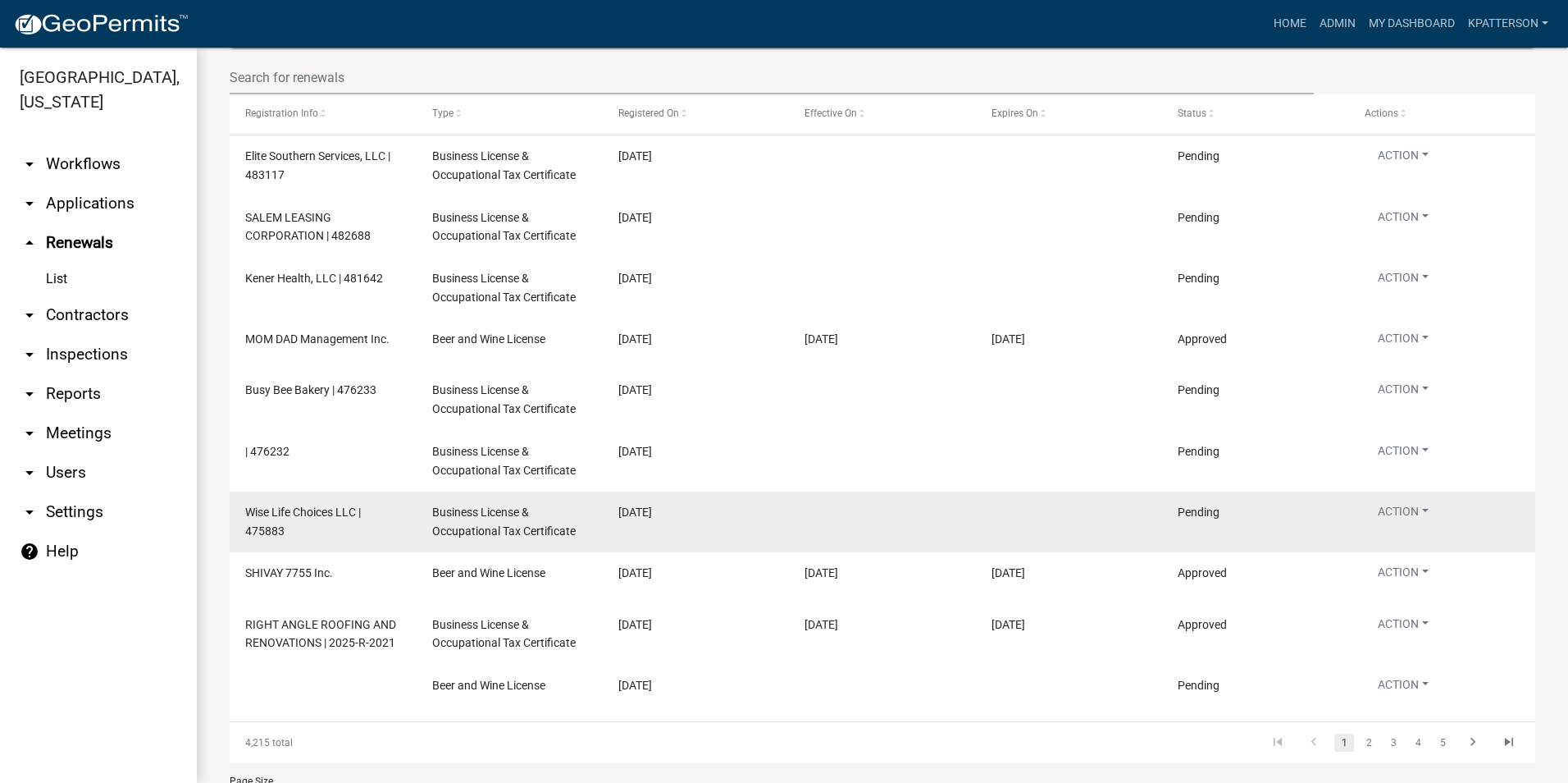
scroll to position [256, 0]
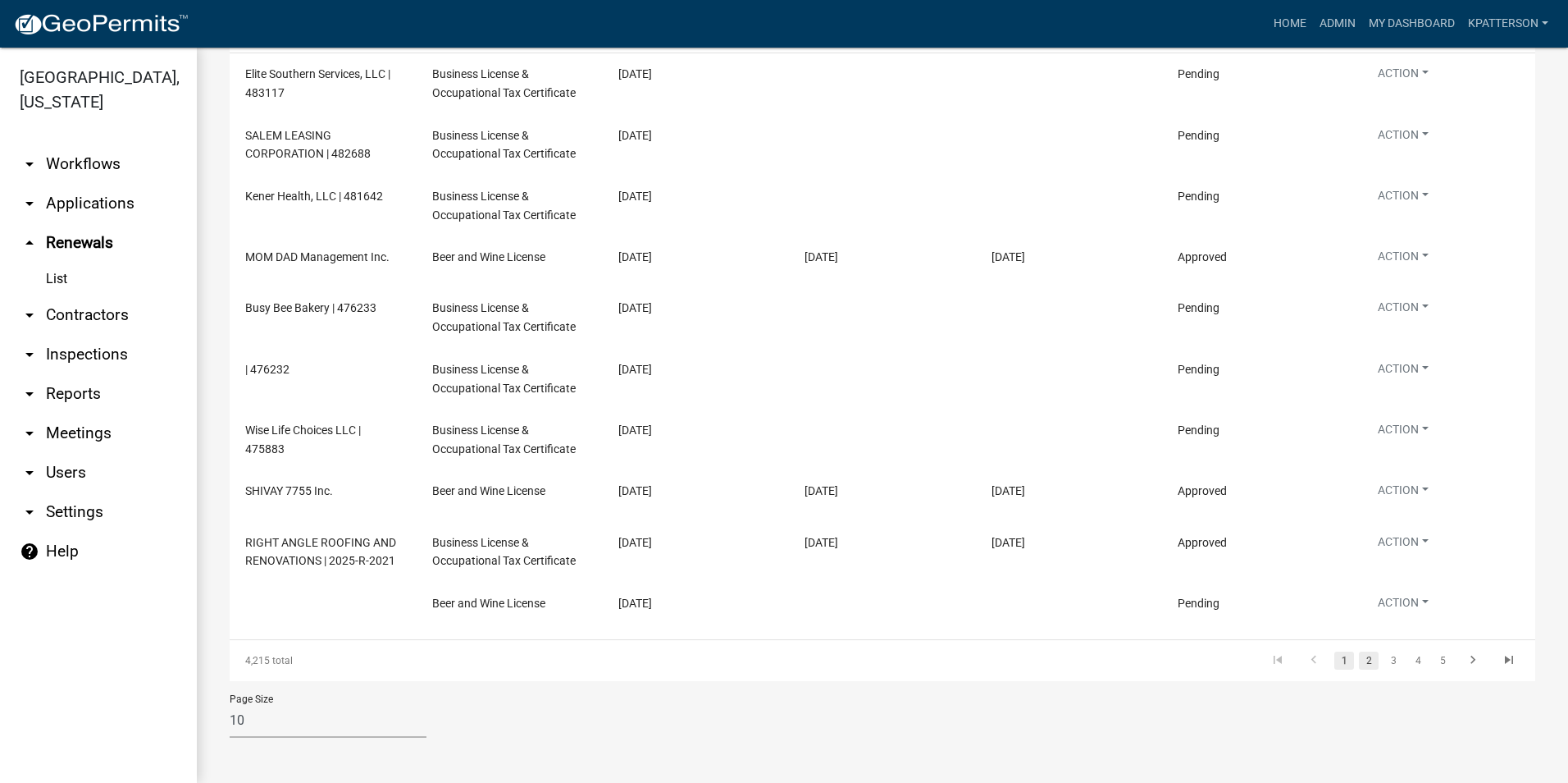
click at [1359, 665] on link "2" at bounding box center [1369, 660] width 20 height 18
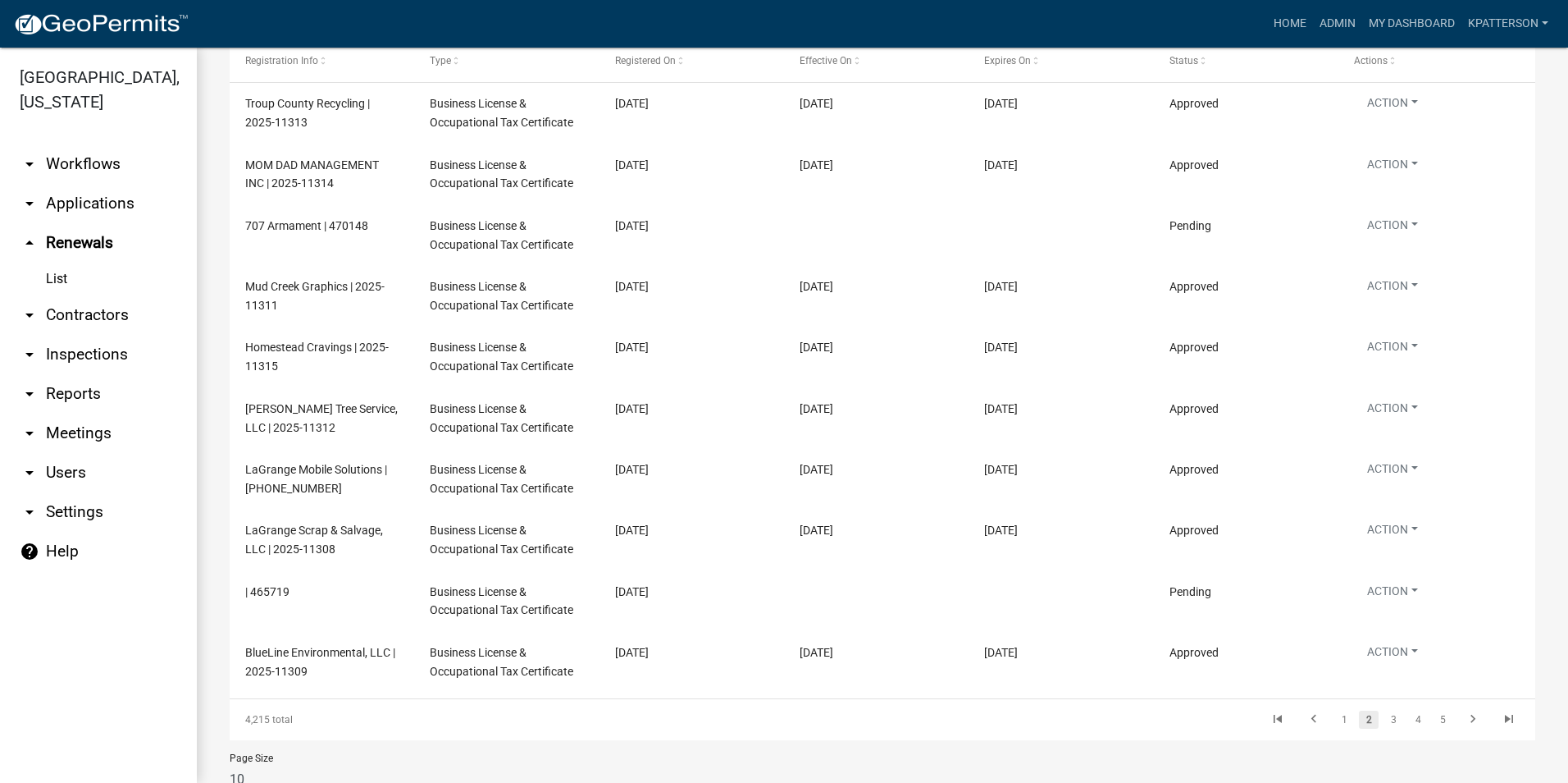
scroll to position [256, 0]
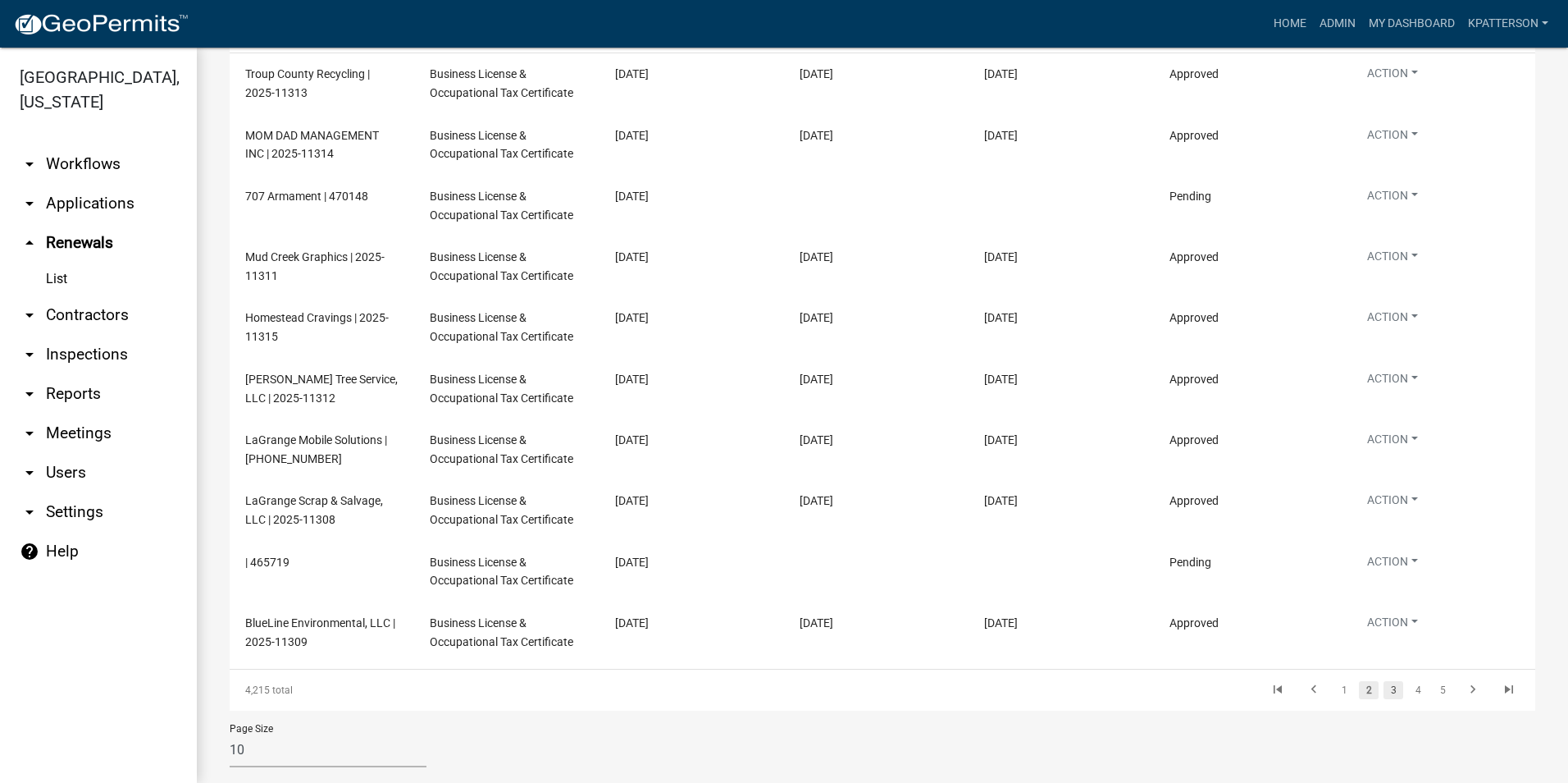
click at [1384, 685] on link "3" at bounding box center [1394, 690] width 20 height 18
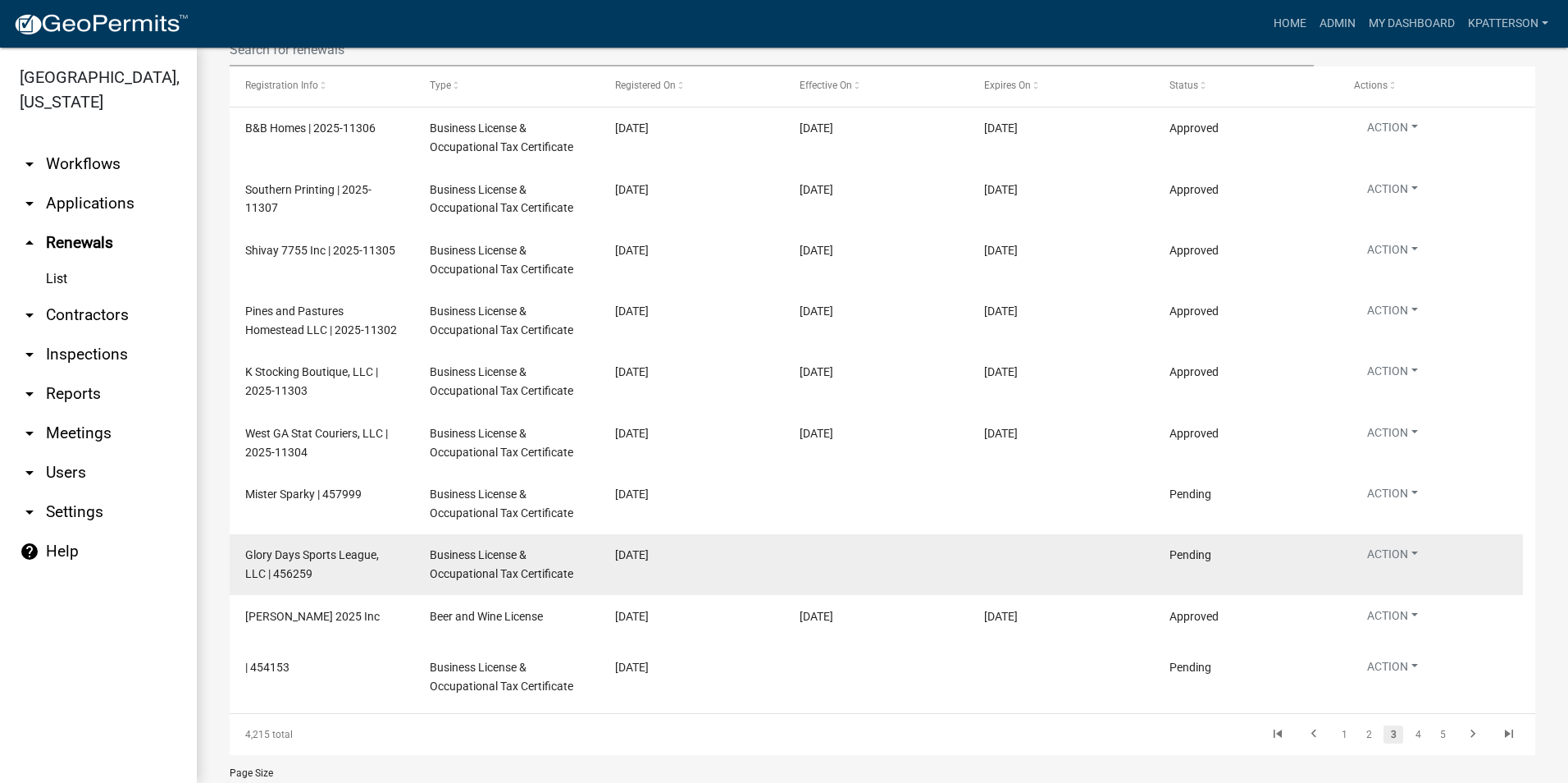
scroll to position [174, 0]
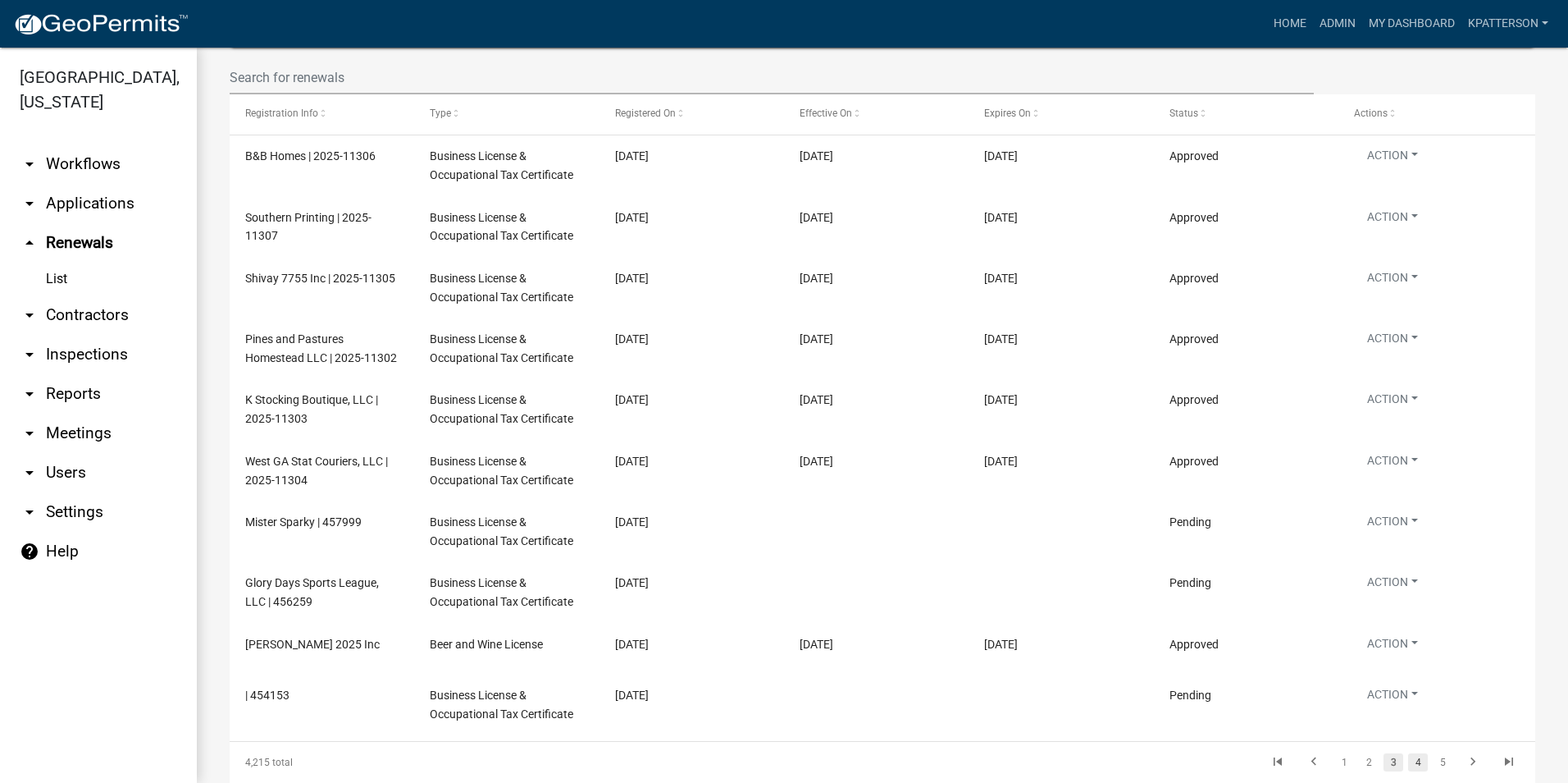
click at [1410, 768] on link "4" at bounding box center [1418, 762] width 20 height 18
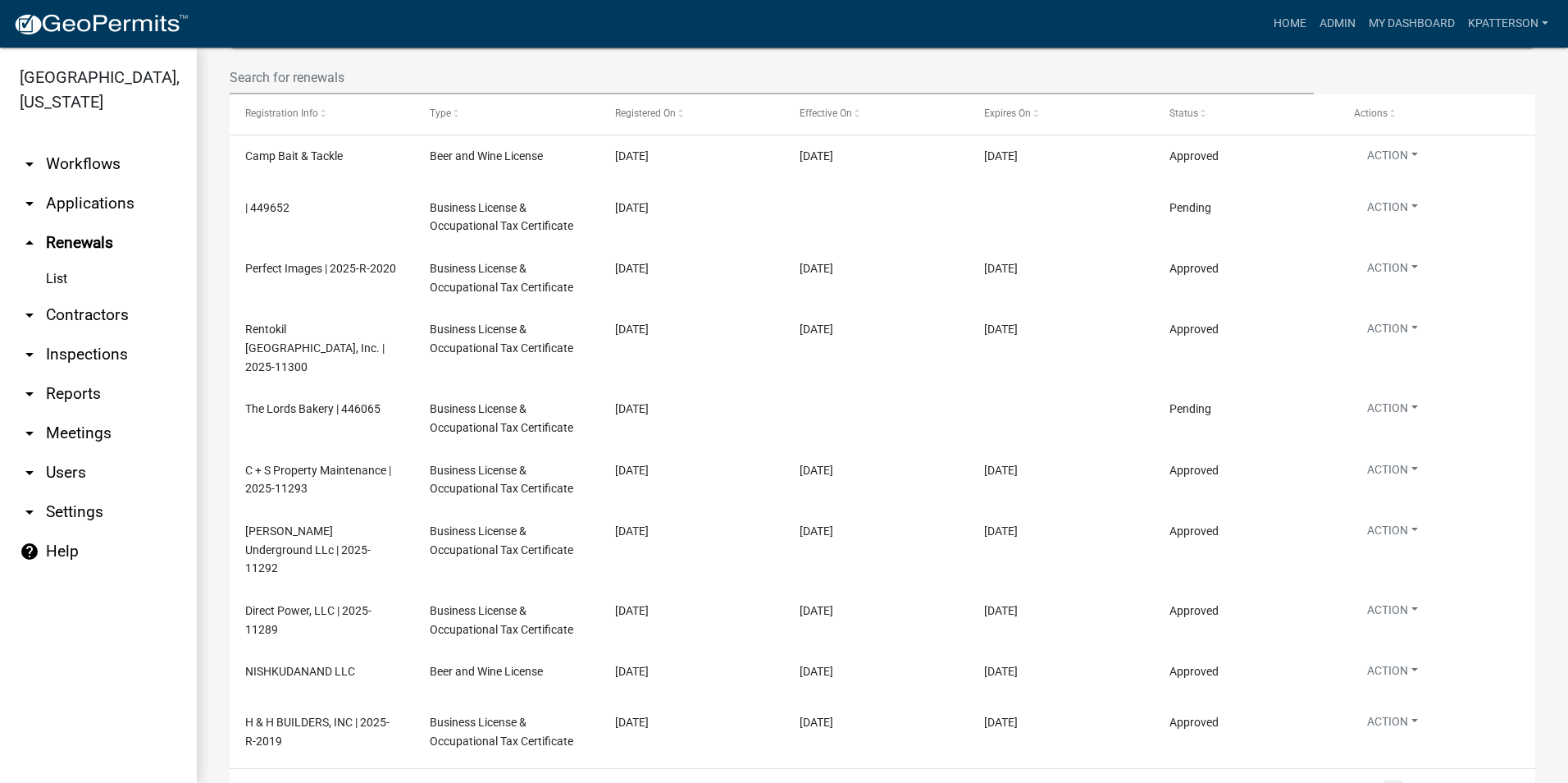
click at [85, 184] on link "arrow_drop_down Applications" at bounding box center [98, 203] width 197 height 39
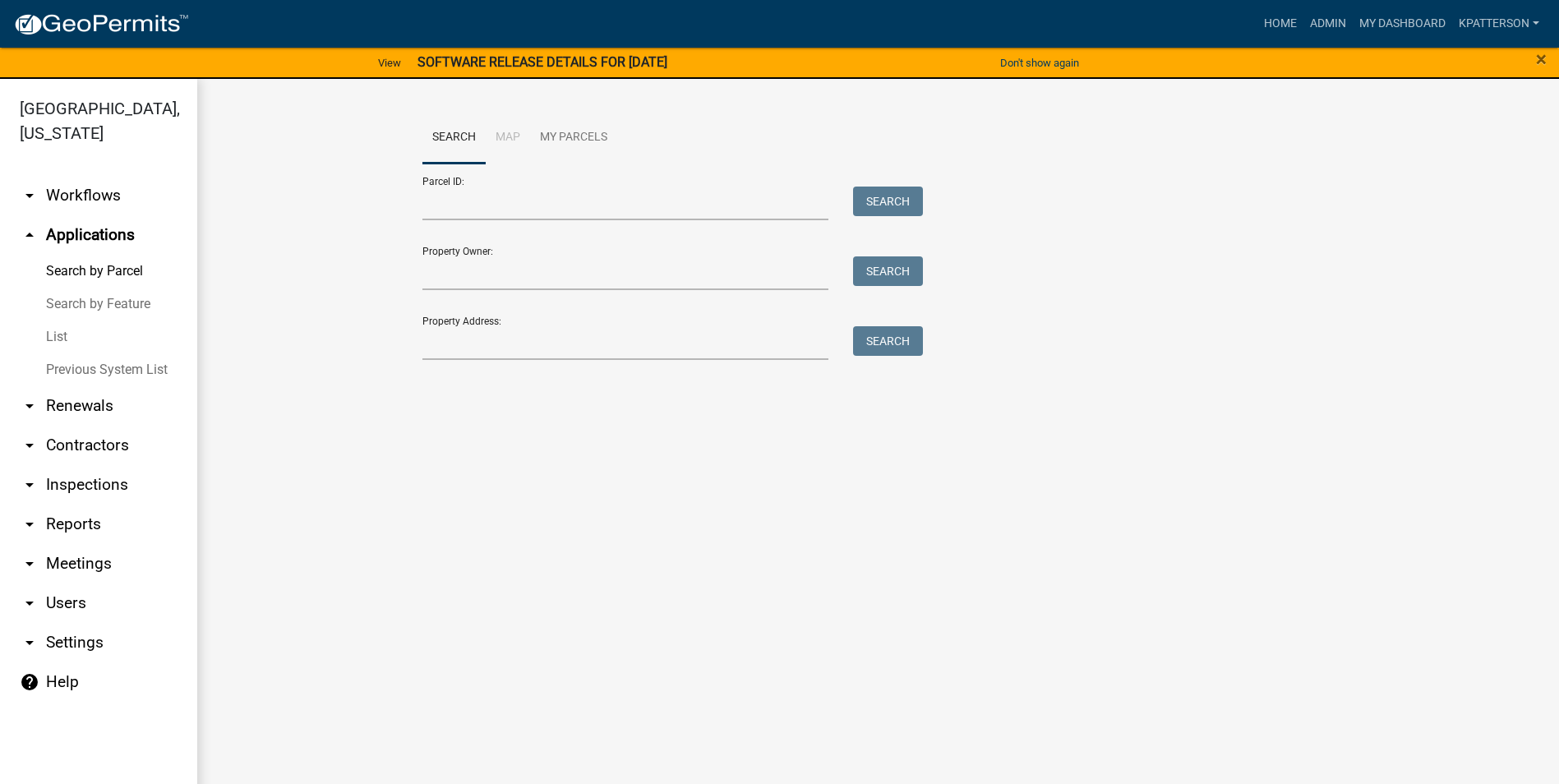
click at [72, 386] on link "arrow_drop_down Renewals" at bounding box center [98, 405] width 197 height 39
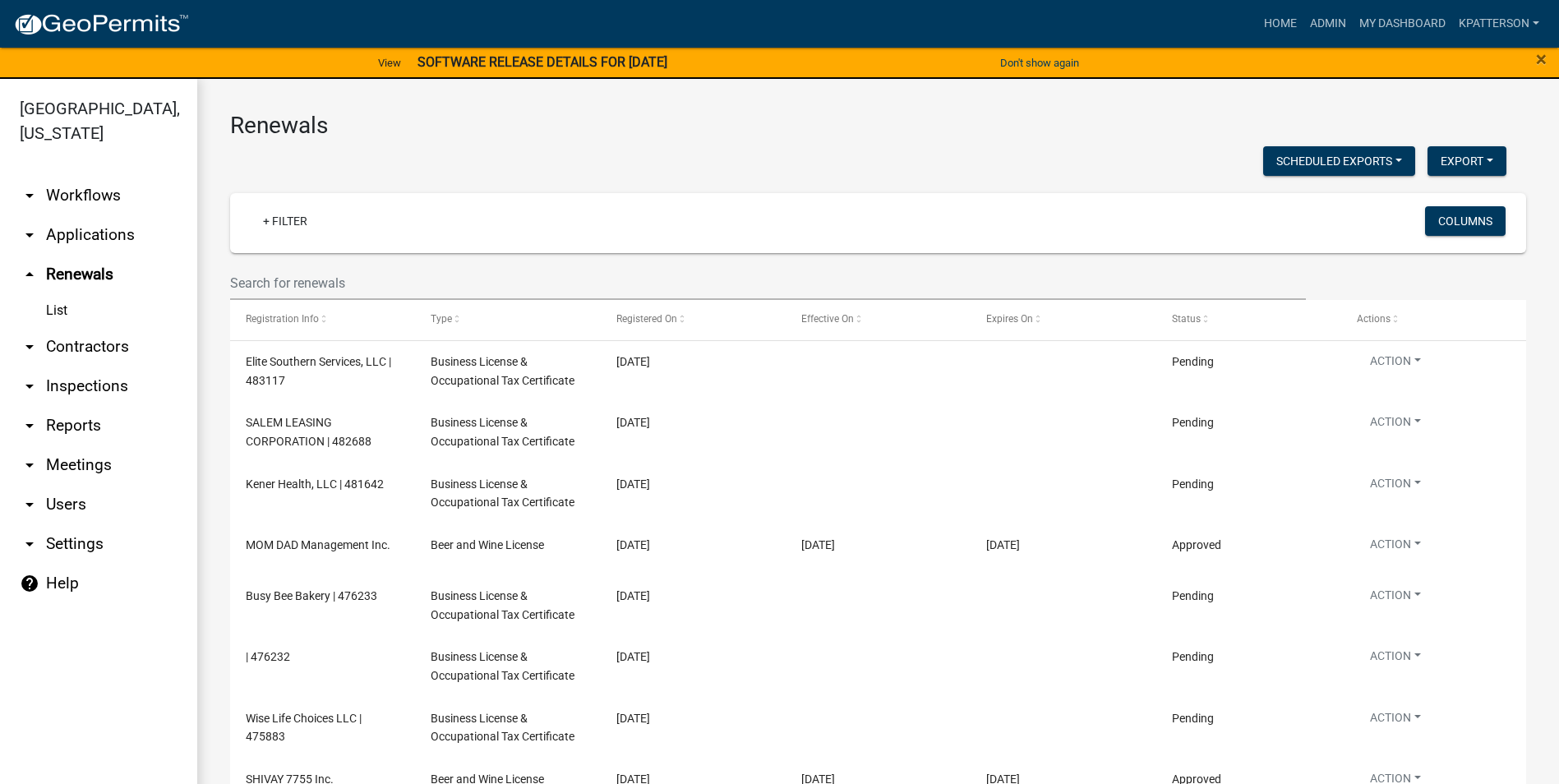
click at [96, 215] on link "arrow_drop_down Applications" at bounding box center [98, 234] width 197 height 39
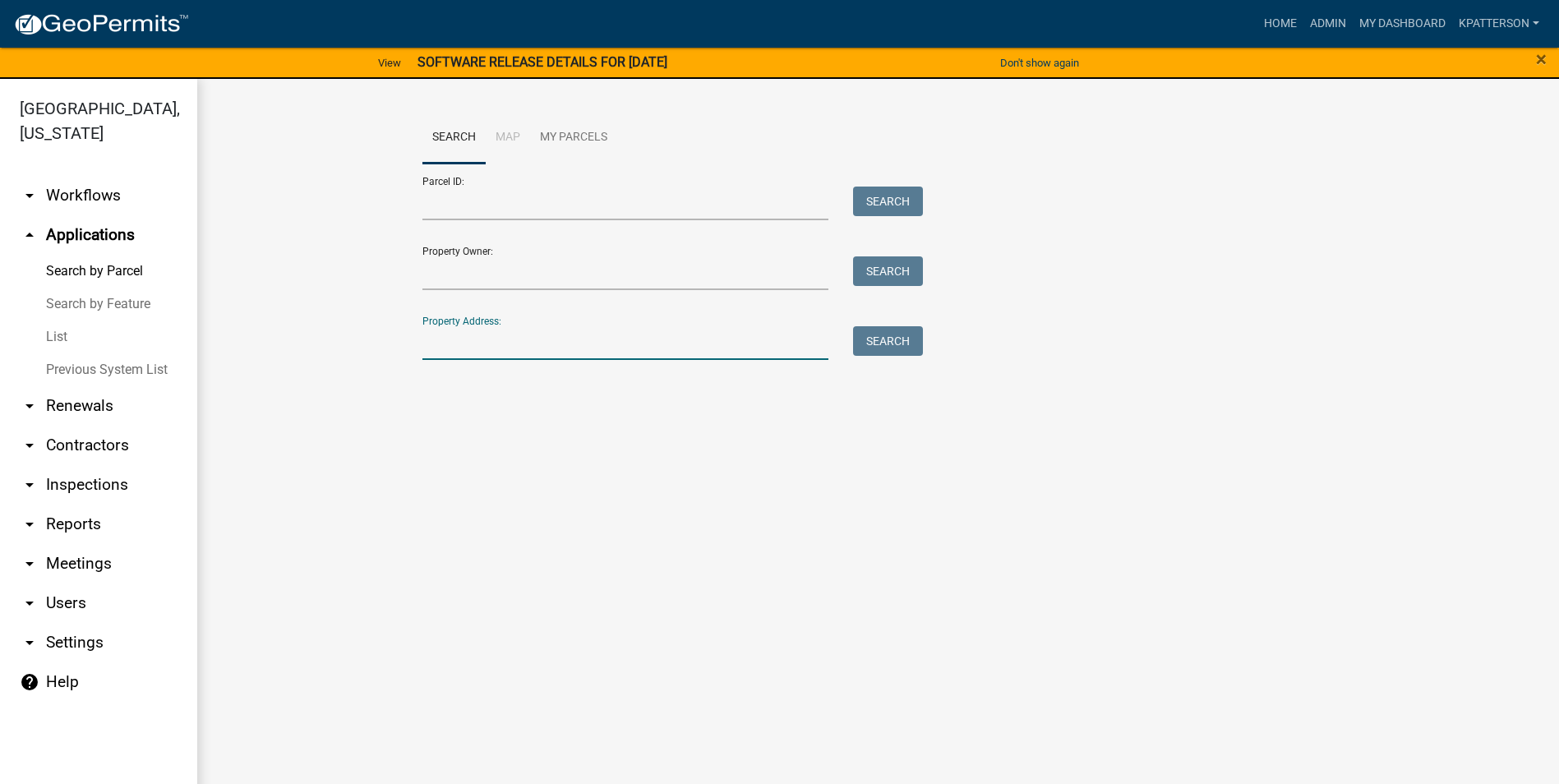
click at [425, 348] on input "Property Address:" at bounding box center [626, 343] width 407 height 34
type input "3337 [PERSON_NAME]"
click at [907, 337] on button "Search" at bounding box center [888, 341] width 70 height 30
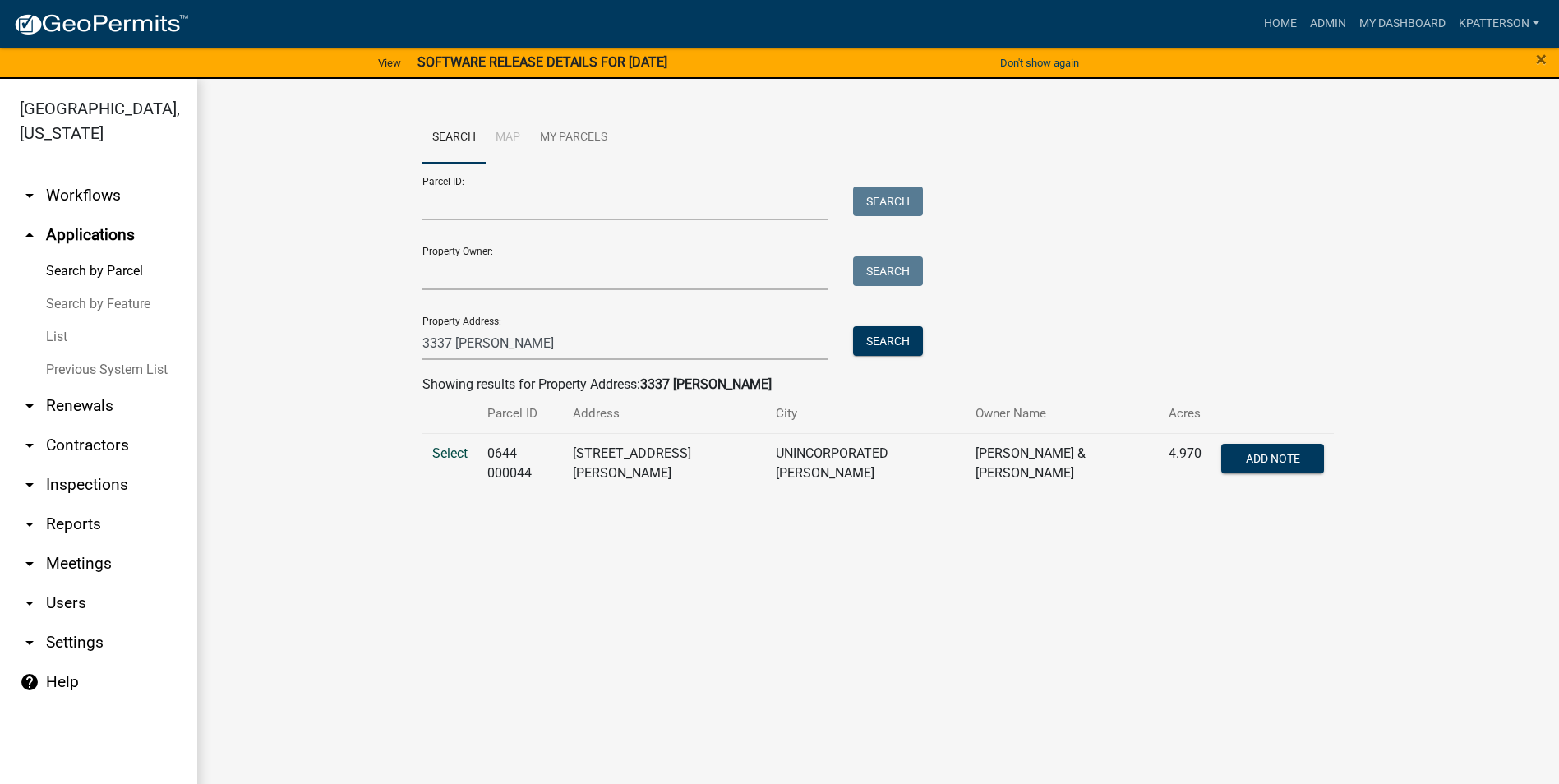
click at [455, 456] on span "Select" at bounding box center [450, 453] width 36 height 16
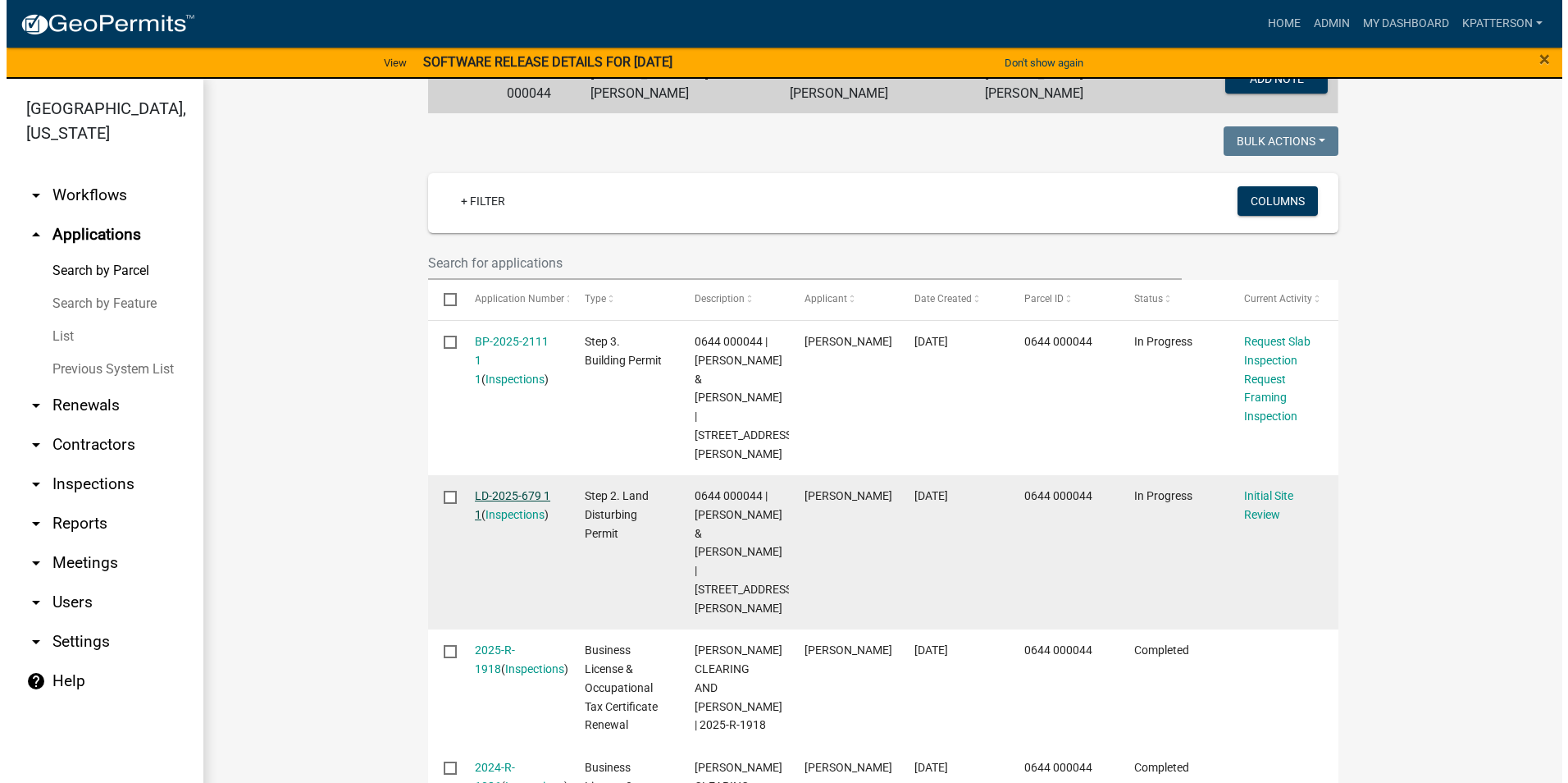
scroll to position [411, 0]
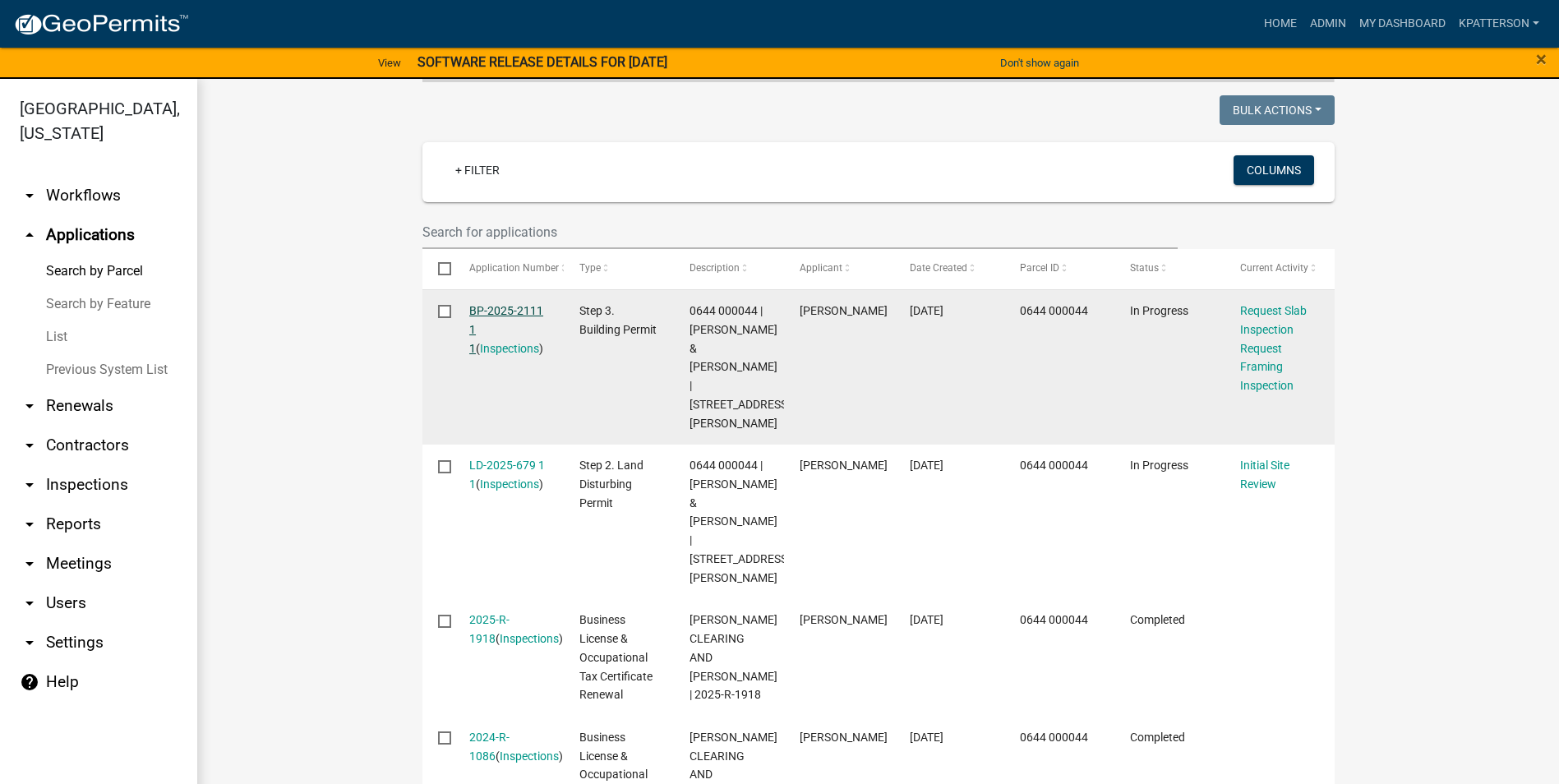
click at [481, 308] on link "BP-2025-2111 1 1" at bounding box center [506, 329] width 74 height 51
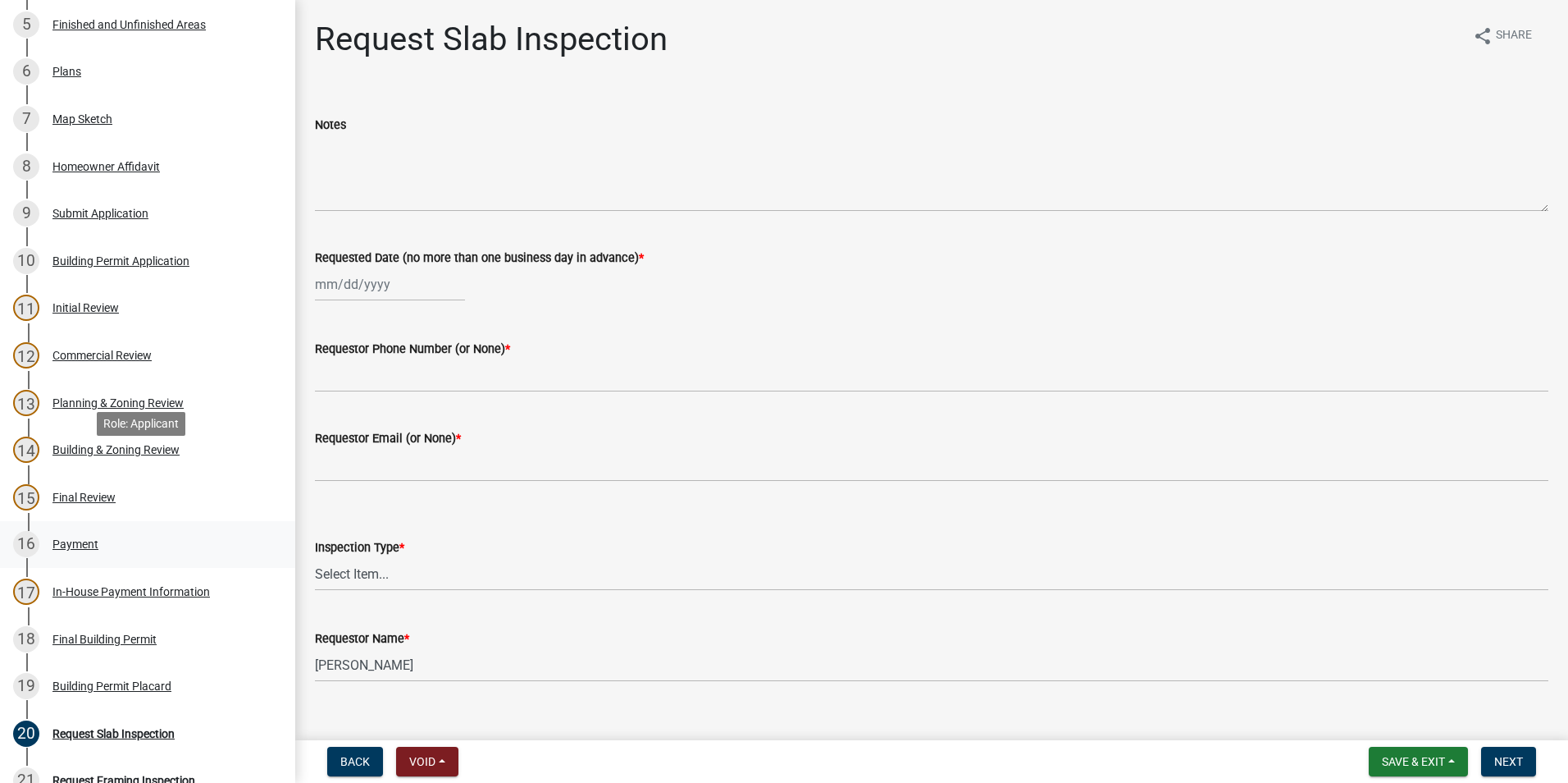
scroll to position [492, 0]
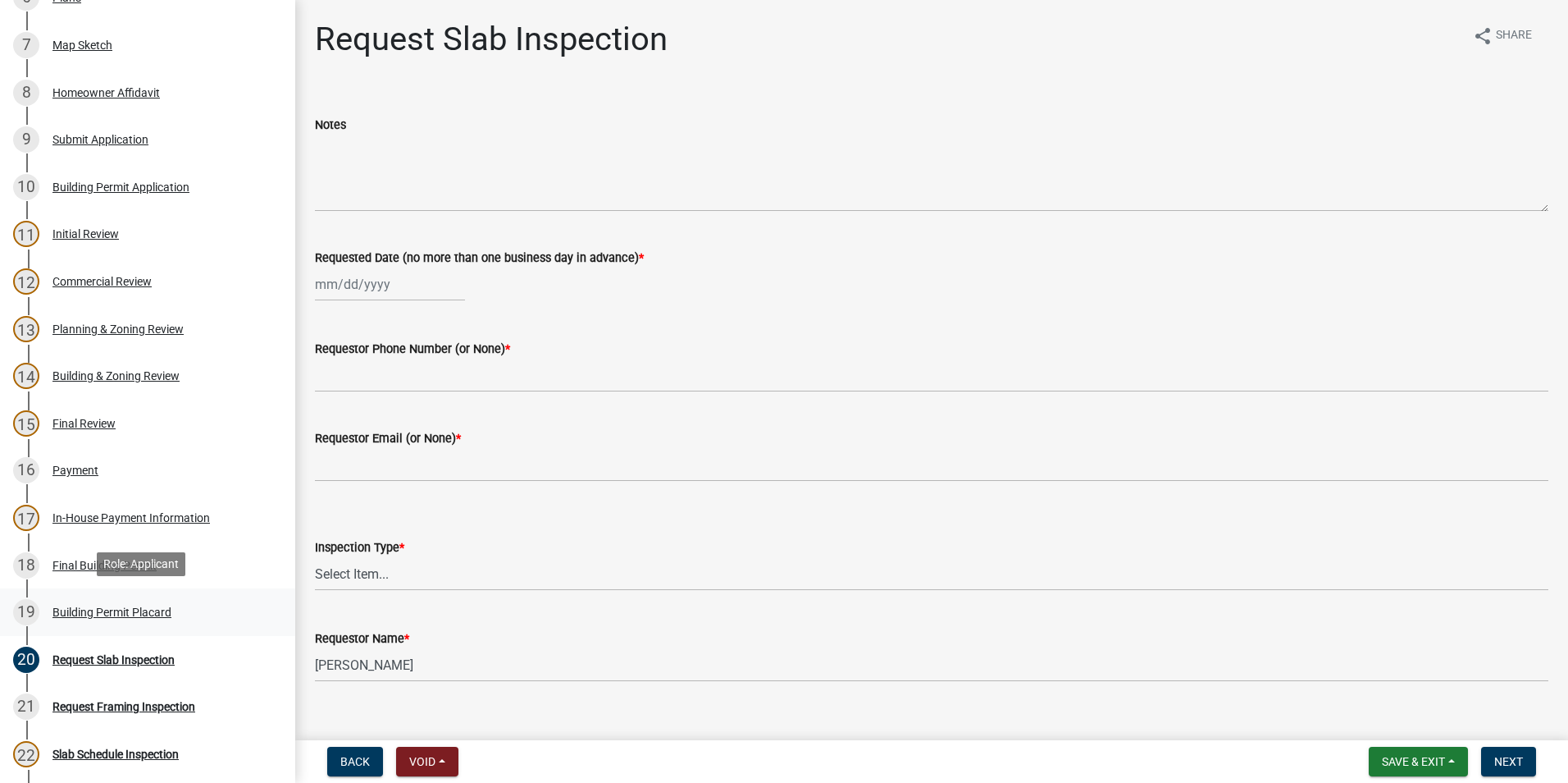
click at [114, 595] on link "19 Building Permit Placard" at bounding box center [148, 611] width 295 height 47
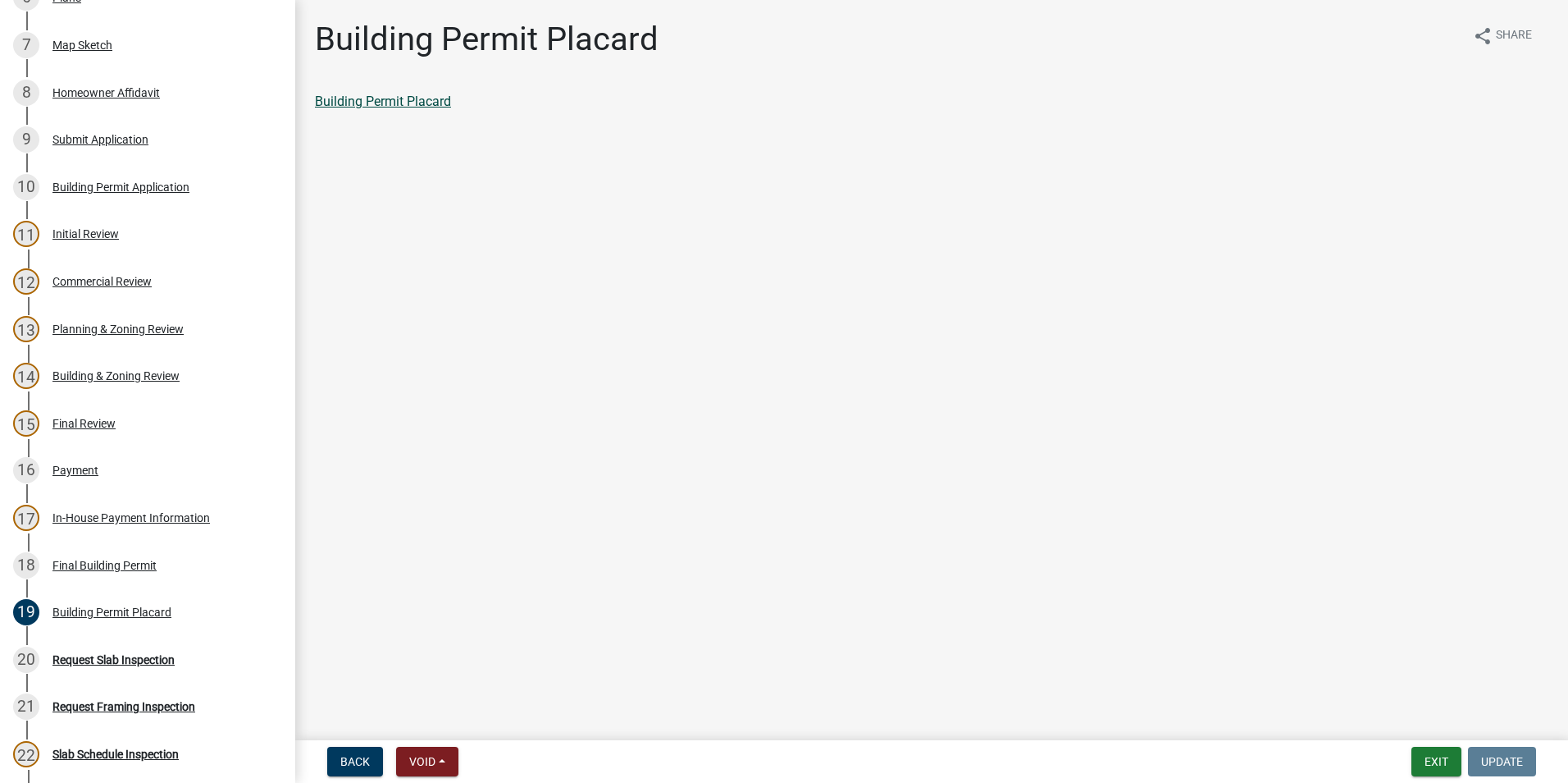
click at [416, 101] on link "Building Permit Placard" at bounding box center [383, 101] width 136 height 16
